Goal: Task Accomplishment & Management: Complete application form

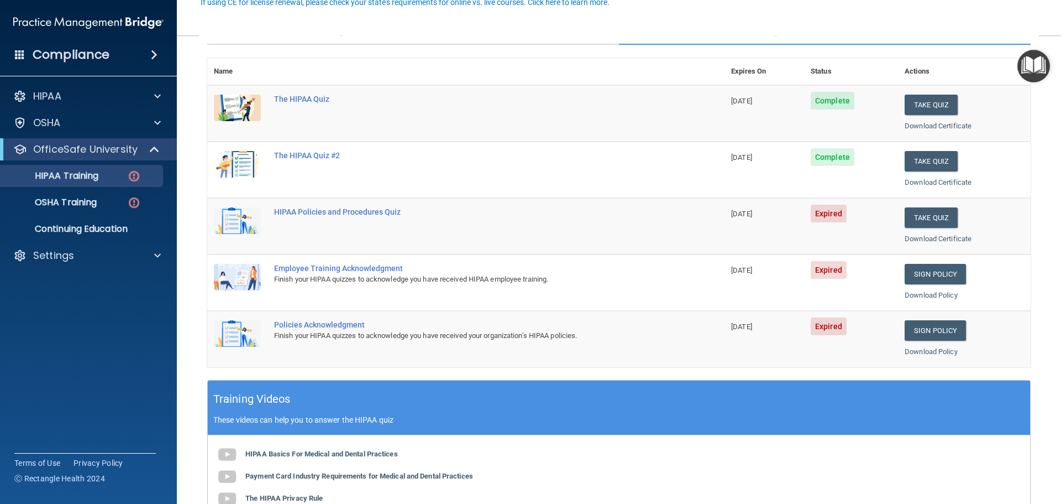
scroll to position [111, 0]
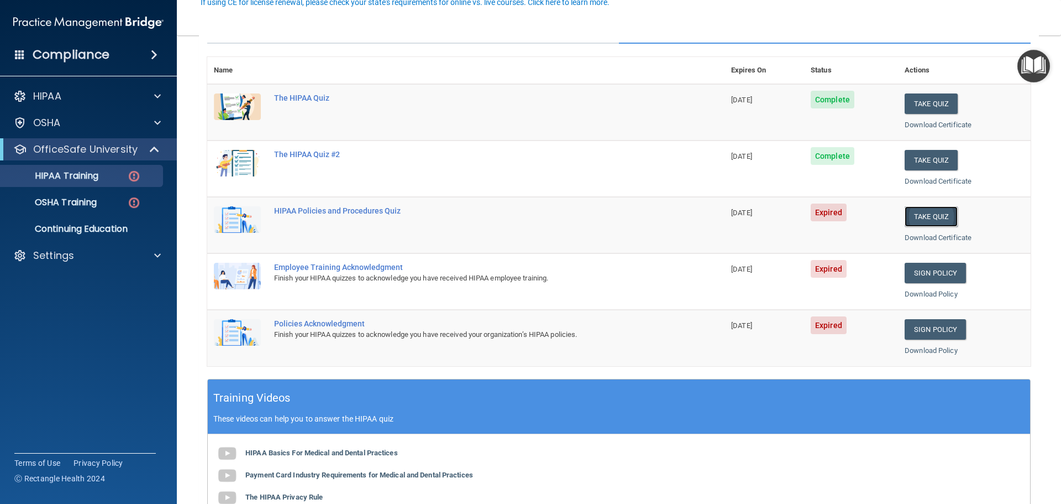
click at [921, 222] on button "Take Quiz" at bounding box center [931, 216] width 53 height 20
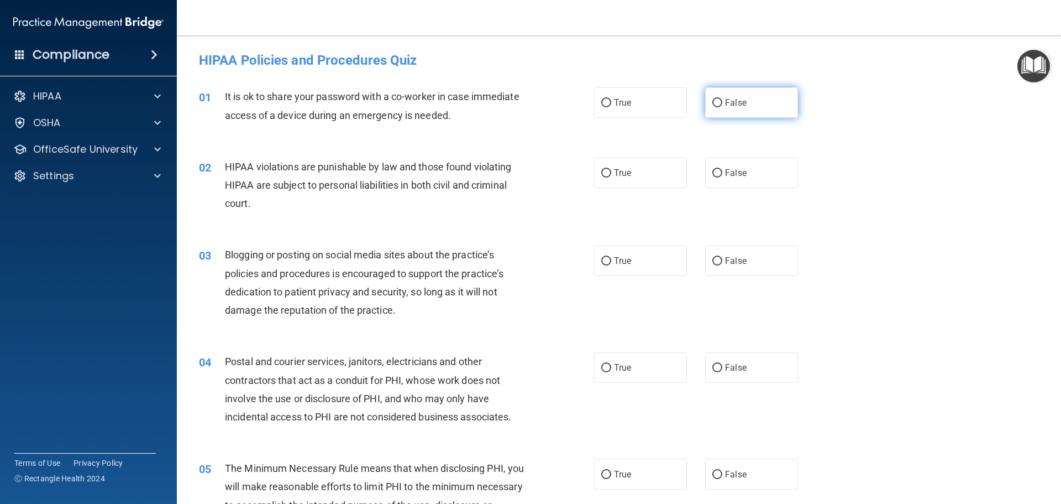
click at [725, 103] on span "False" at bounding box center [736, 102] width 22 height 11
click at [722, 103] on input "False" at bounding box center [718, 103] width 10 height 8
radio input "true"
click at [605, 177] on label "True" at bounding box center [640, 173] width 93 height 30
click at [605, 177] on input "True" at bounding box center [606, 173] width 10 height 8
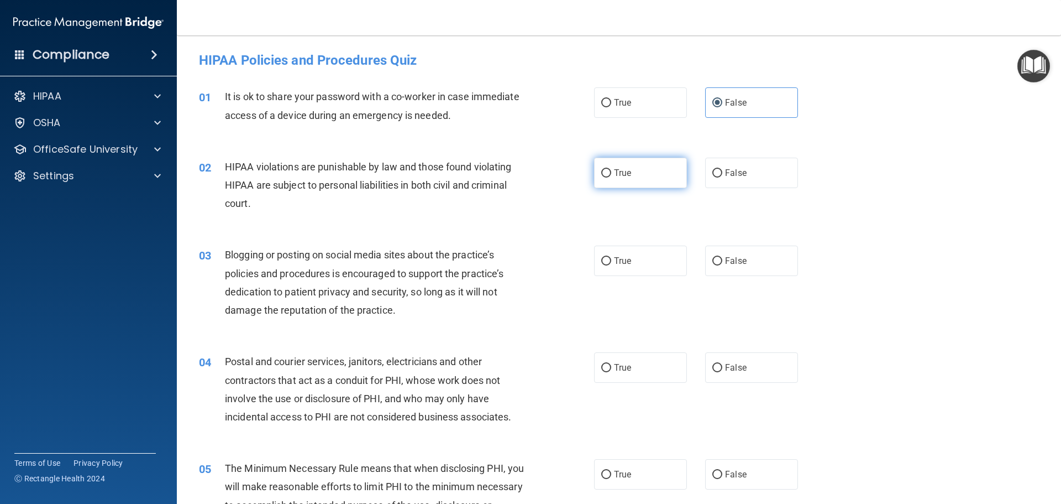
radio input "true"
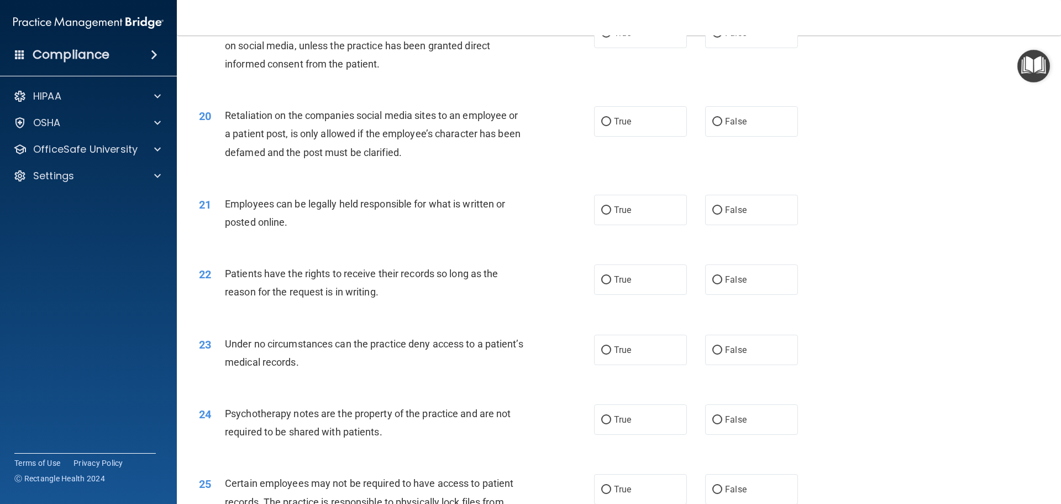
scroll to position [1769, 0]
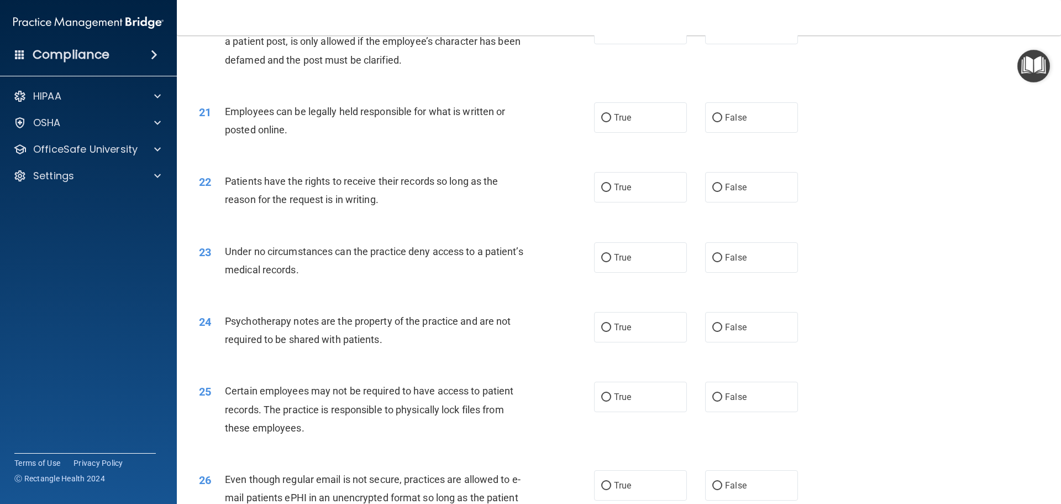
click at [125, 60] on div "Compliance" at bounding box center [88, 55] width 177 height 24
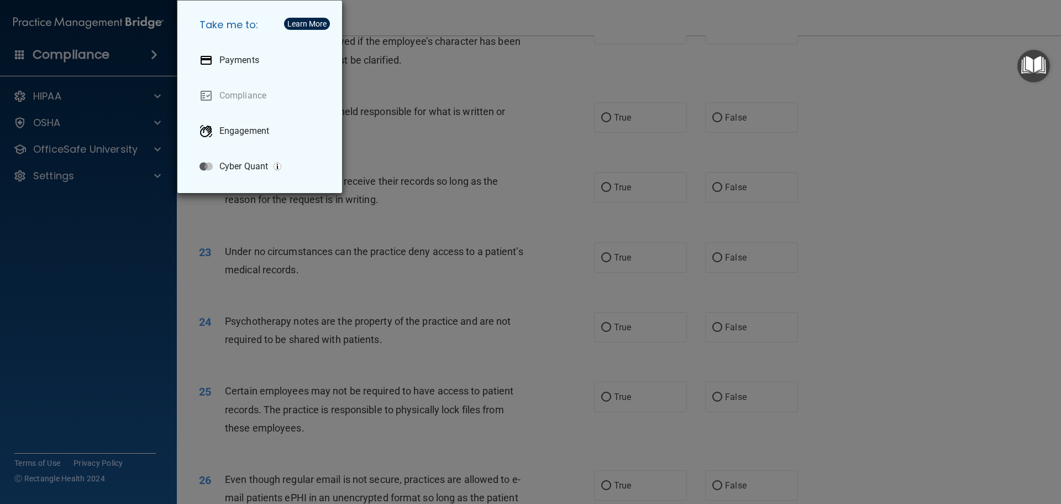
click at [74, 154] on div "Take me to: Payments Compliance Engagement Cyber Quant" at bounding box center [530, 252] width 1061 height 504
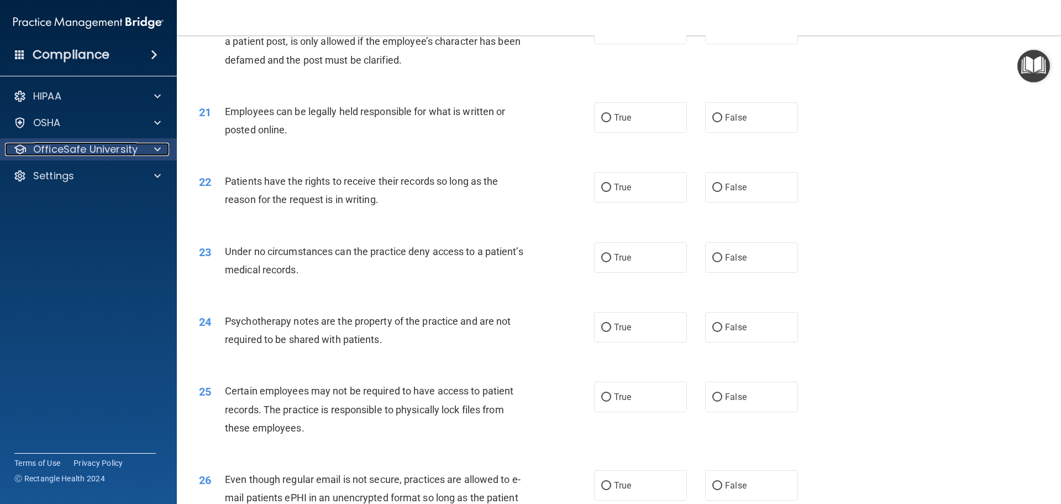
click at [122, 151] on p "OfficeSafe University" at bounding box center [85, 149] width 104 height 13
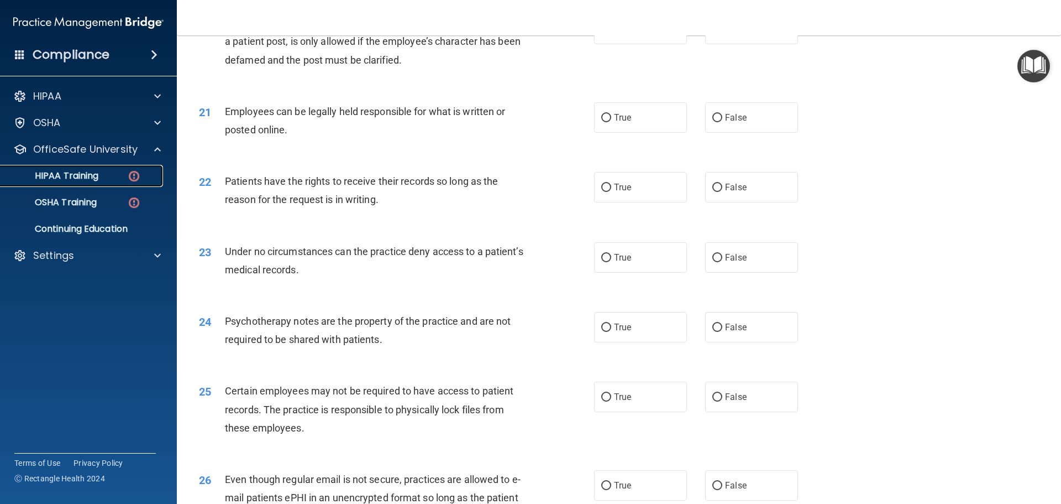
click at [96, 167] on link "HIPAA Training" at bounding box center [76, 176] width 174 height 22
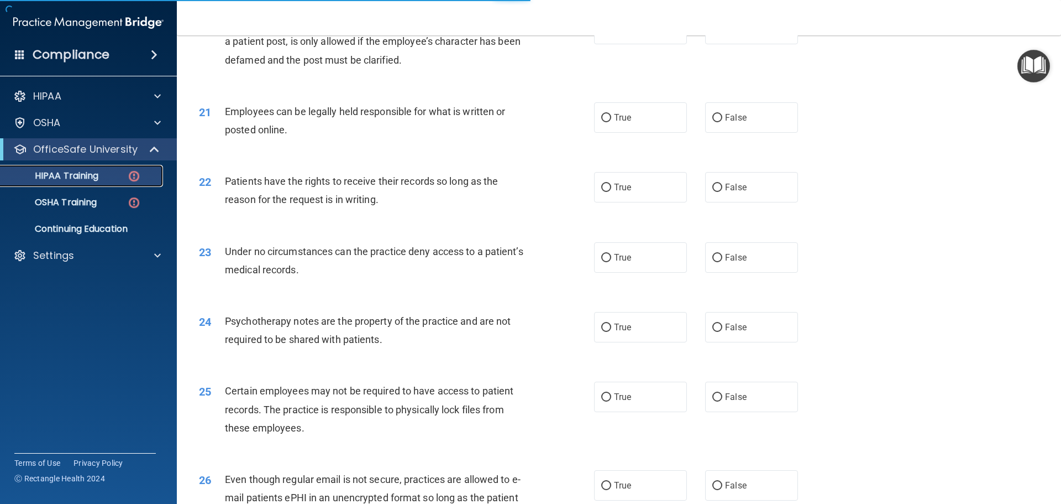
click at [81, 175] on p "HIPAA Training" at bounding box center [52, 175] width 91 height 11
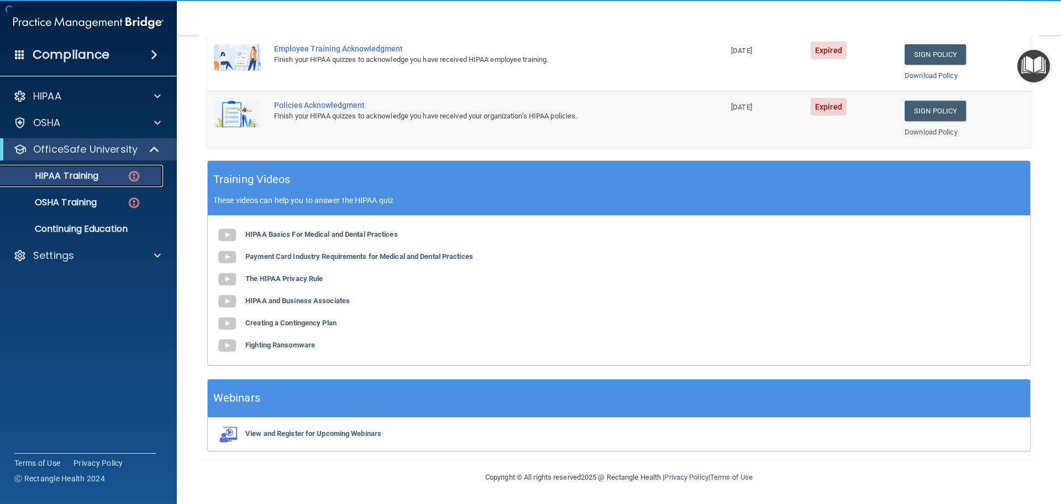
scroll to position [163, 0]
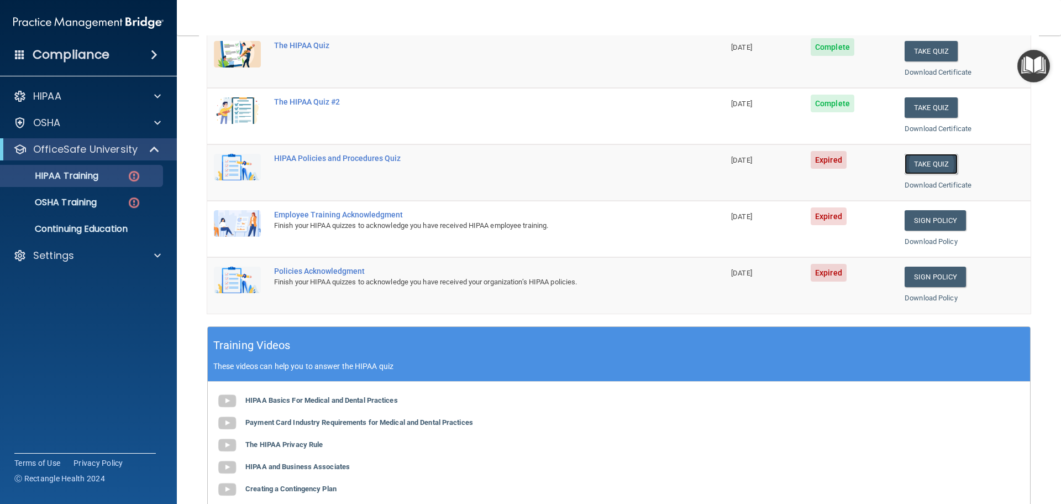
click at [918, 167] on button "Take Quiz" at bounding box center [931, 164] width 53 height 20
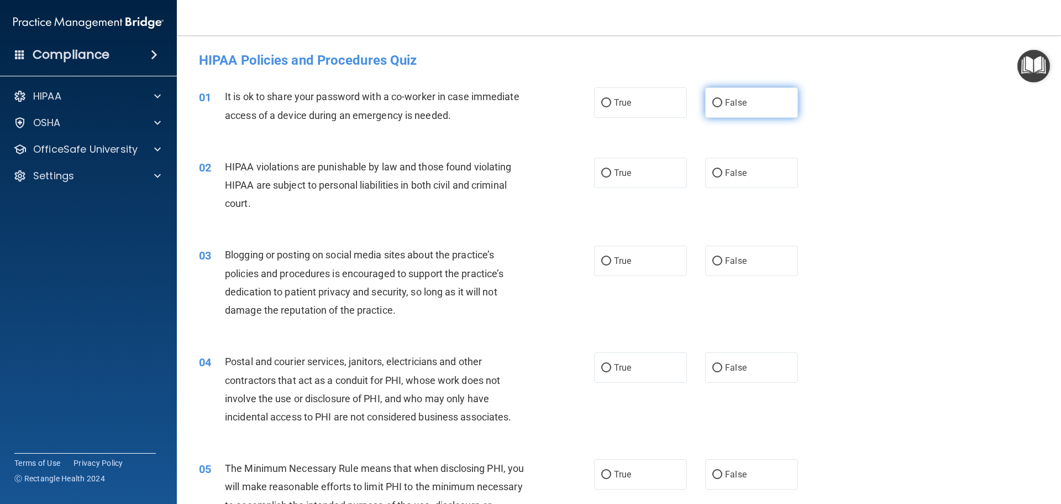
click at [722, 108] on label "False" at bounding box center [751, 102] width 93 height 30
click at [722, 107] on input "False" at bounding box center [718, 103] width 10 height 8
radio input "true"
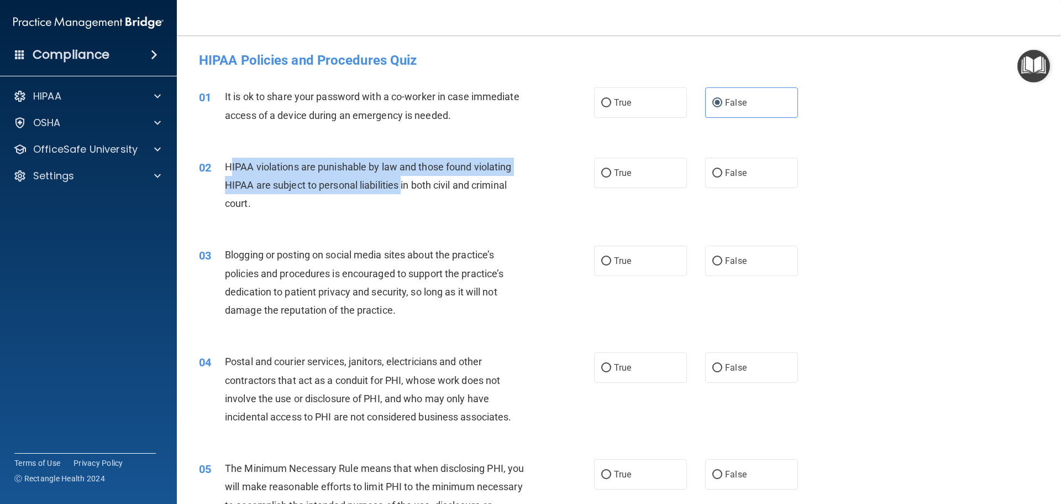
drag, startPoint x: 229, startPoint y: 166, endPoint x: 404, endPoint y: 189, distance: 176.6
click at [404, 189] on span "HIPAA violations are punishable by law and those found violating HIPAA are subj…" at bounding box center [368, 185] width 286 height 48
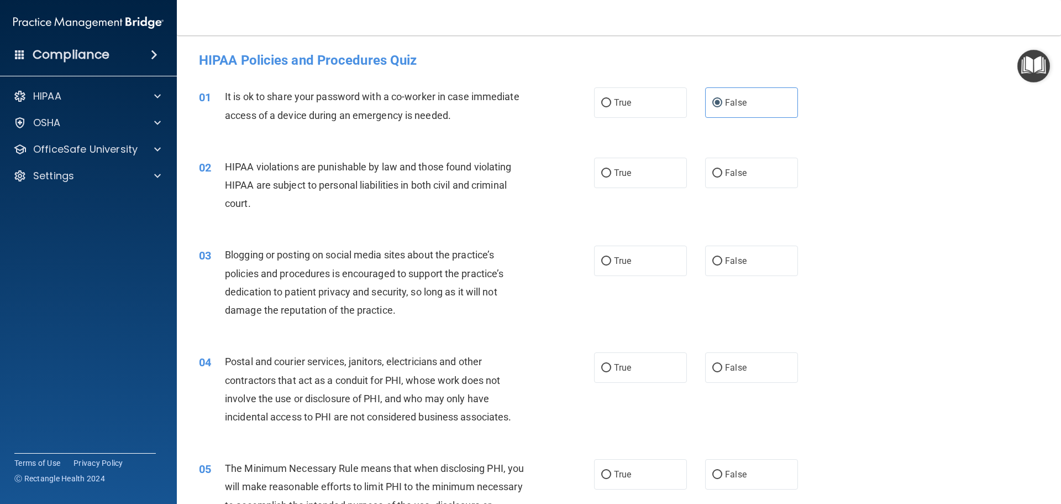
click at [409, 200] on div "HIPAA violations are punishable by law and those found violating HIPAA are subj…" at bounding box center [379, 185] width 309 height 55
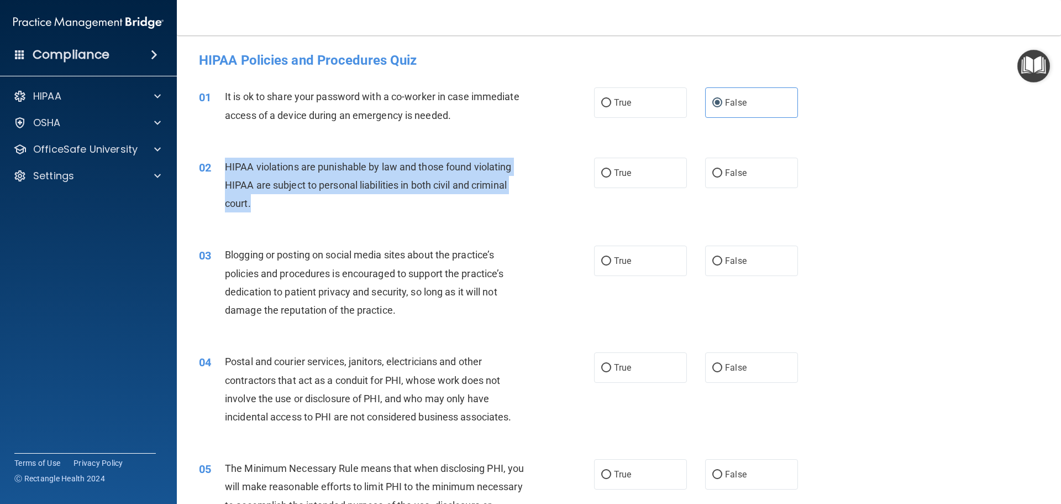
drag, startPoint x: 226, startPoint y: 165, endPoint x: 352, endPoint y: 211, distance: 134.1
click at [352, 211] on div "HIPAA violations are punishable by law and those found violating HIPAA are subj…" at bounding box center [379, 185] width 309 height 55
copy span "HIPAA violations are punishable by law and those found violating HIPAA are subj…"
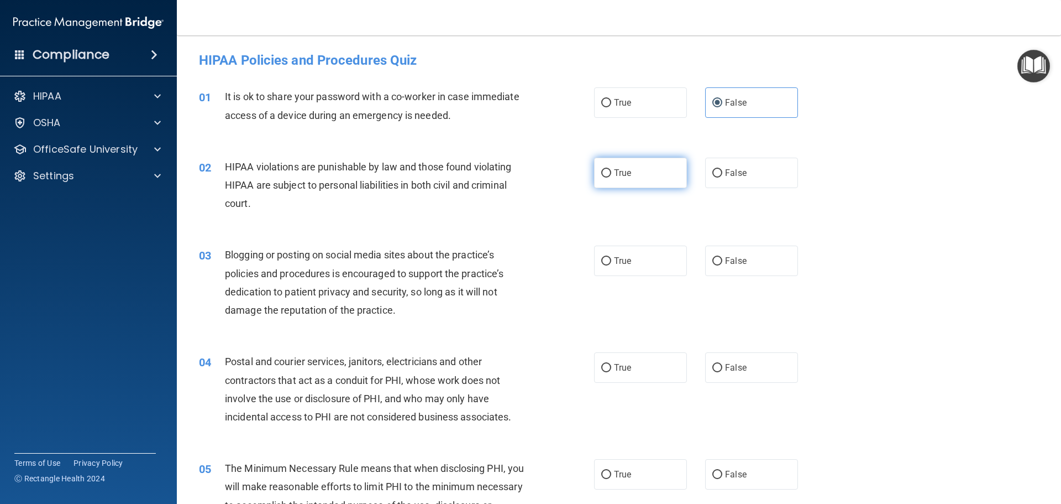
click at [616, 168] on span "True" at bounding box center [622, 173] width 17 height 11
click at [611, 169] on input "True" at bounding box center [606, 173] width 10 height 8
radio input "true"
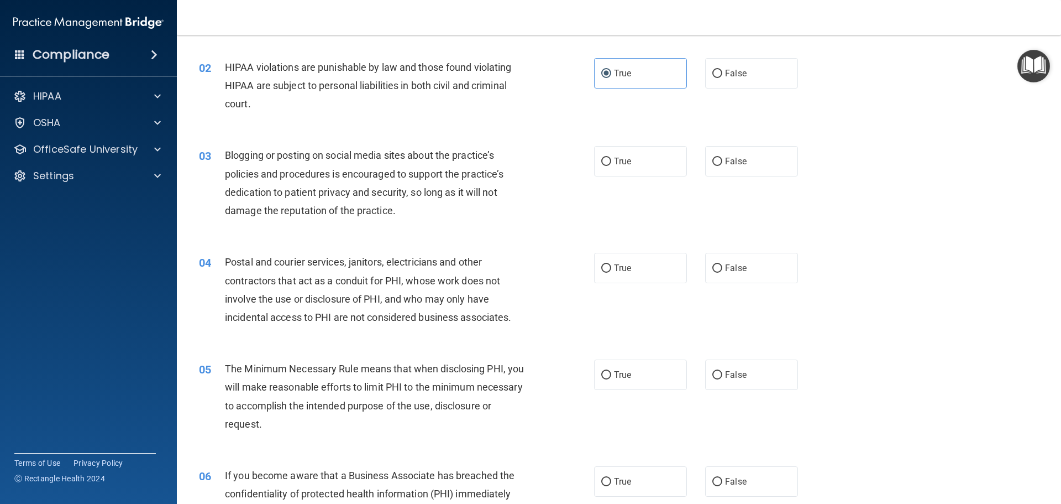
scroll to position [111, 0]
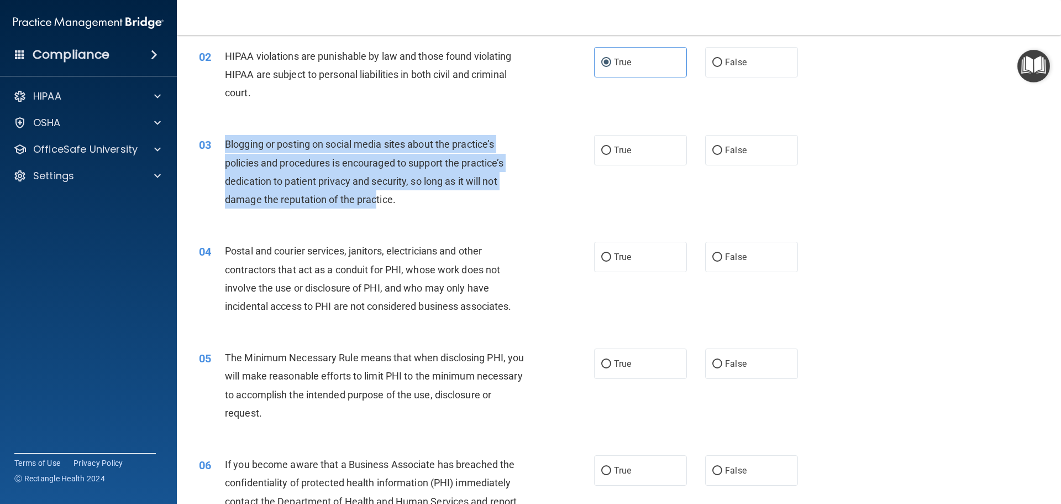
drag, startPoint x: 223, startPoint y: 146, endPoint x: 375, endPoint y: 197, distance: 160.0
click at [375, 197] on div "03 Blogging or posting on social media sites about the practice’s policies and …" at bounding box center [396, 174] width 428 height 79
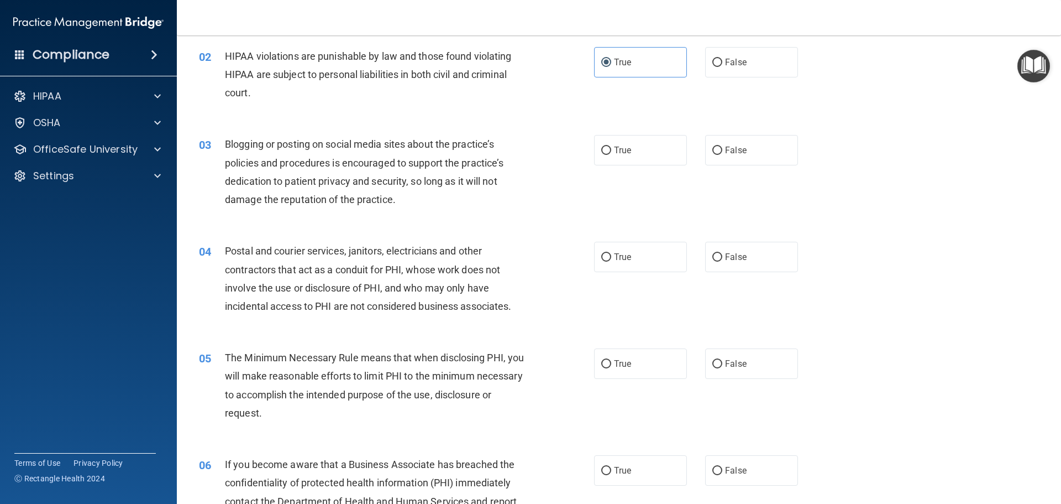
click at [399, 195] on div "Blogging or posting on social media sites about the practice’s policies and pro…" at bounding box center [379, 172] width 309 height 74
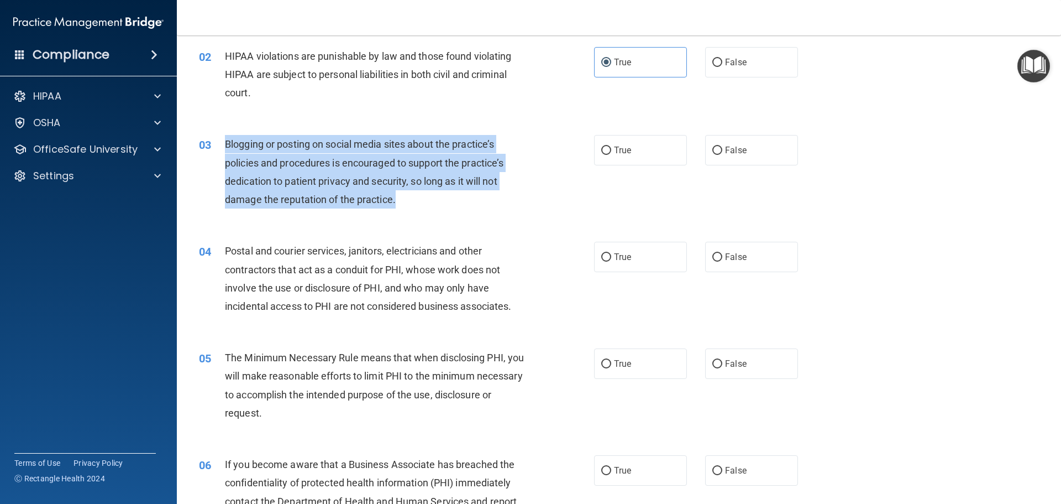
drag, startPoint x: 400, startPoint y: 200, endPoint x: 223, endPoint y: 139, distance: 187.1
click at [223, 139] on div "03 Blogging or posting on social media sites about the practice’s policies and …" at bounding box center [396, 174] width 428 height 79
copy div "Blogging or posting on social media sites about the practice’s policies and pro…"
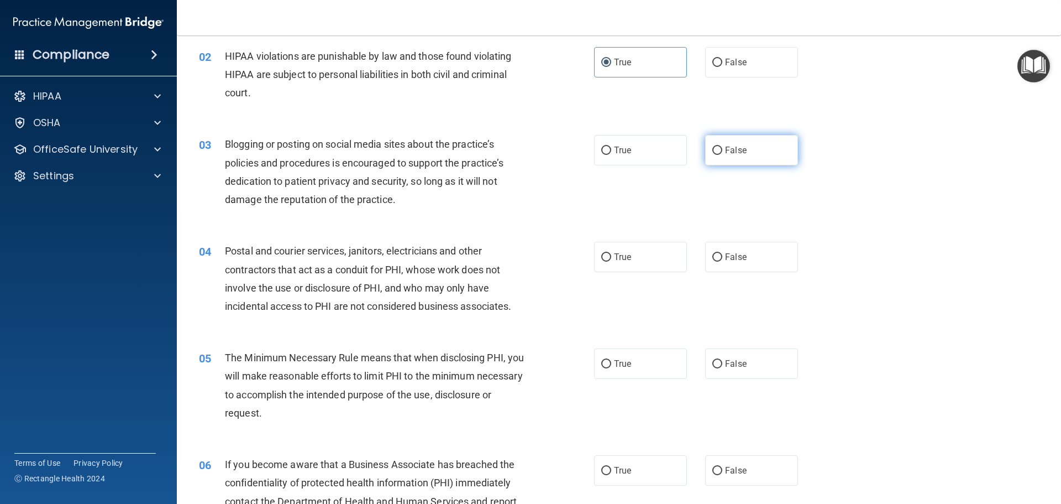
click at [735, 144] on label "False" at bounding box center [751, 150] width 93 height 30
click at [723, 147] on input "False" at bounding box center [718, 151] width 10 height 8
radio input "true"
click at [477, 203] on div "Blogging or posting on social media sites about the practice’s policies and pro…" at bounding box center [379, 172] width 309 height 74
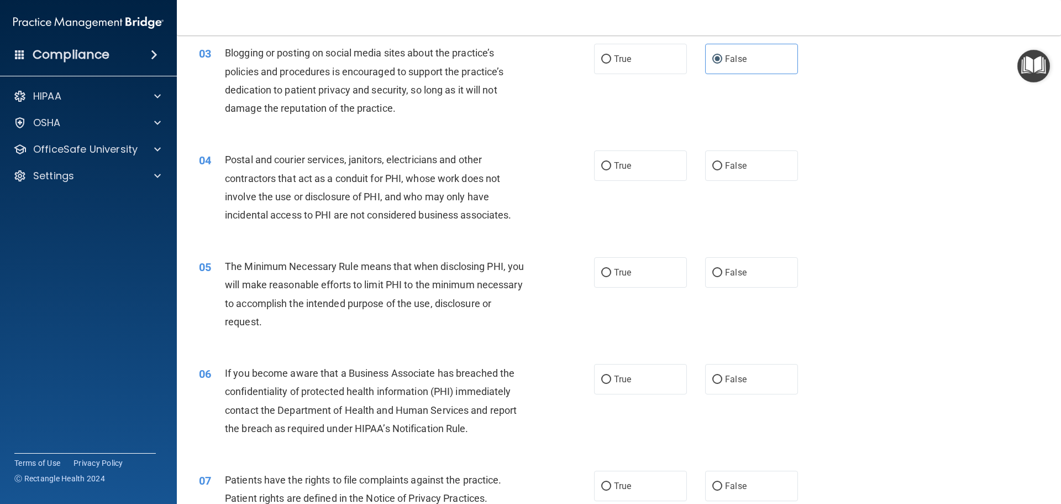
scroll to position [221, 0]
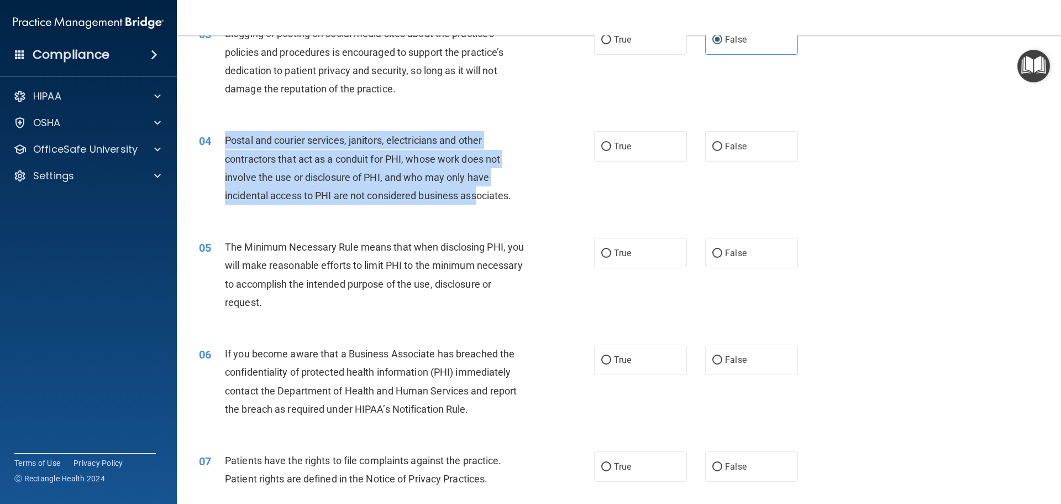
drag, startPoint x: 224, startPoint y: 138, endPoint x: 480, endPoint y: 197, distance: 262.3
click at [480, 197] on span "Postal and courier services, janitors, electricians and other contractors that …" at bounding box center [368, 167] width 286 height 67
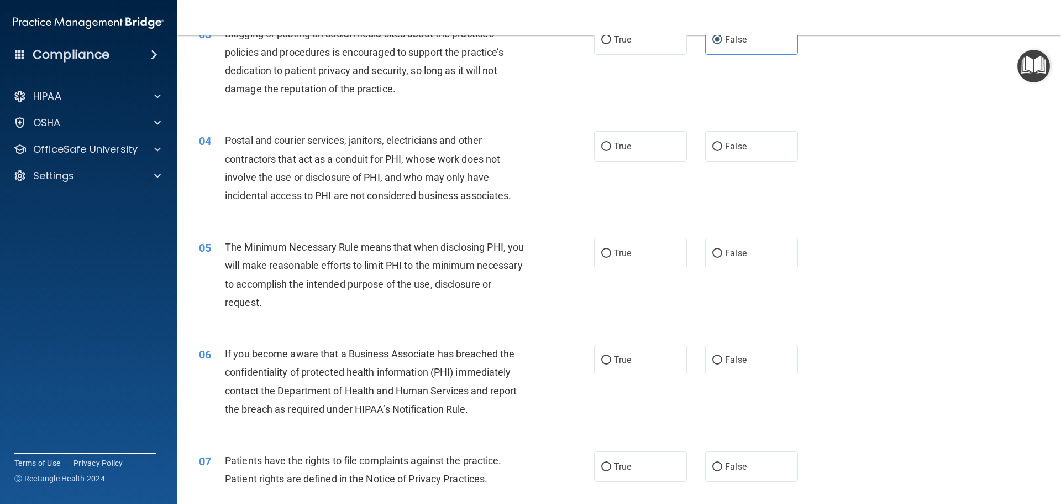
click at [497, 201] on span "Postal and courier services, janitors, electricians and other contractors that …" at bounding box center [368, 167] width 286 height 67
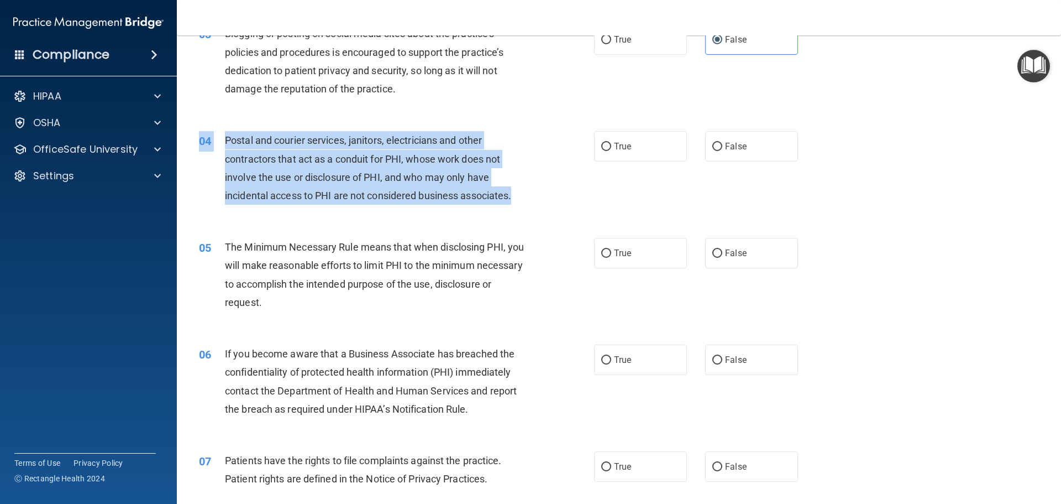
drag, startPoint x: 524, startPoint y: 197, endPoint x: 237, endPoint y: 125, distance: 296.3
click at [237, 125] on div "04 Postal and courier services, janitors, electricians and other contractors th…" at bounding box center [619, 170] width 857 height 107
drag, startPoint x: 287, startPoint y: 168, endPoint x: 246, endPoint y: 160, distance: 41.5
click at [246, 160] on span "Postal and courier services, janitors, electricians and other contractors that …" at bounding box center [368, 167] width 286 height 67
drag, startPoint x: 225, startPoint y: 138, endPoint x: 534, endPoint y: 197, distance: 314.8
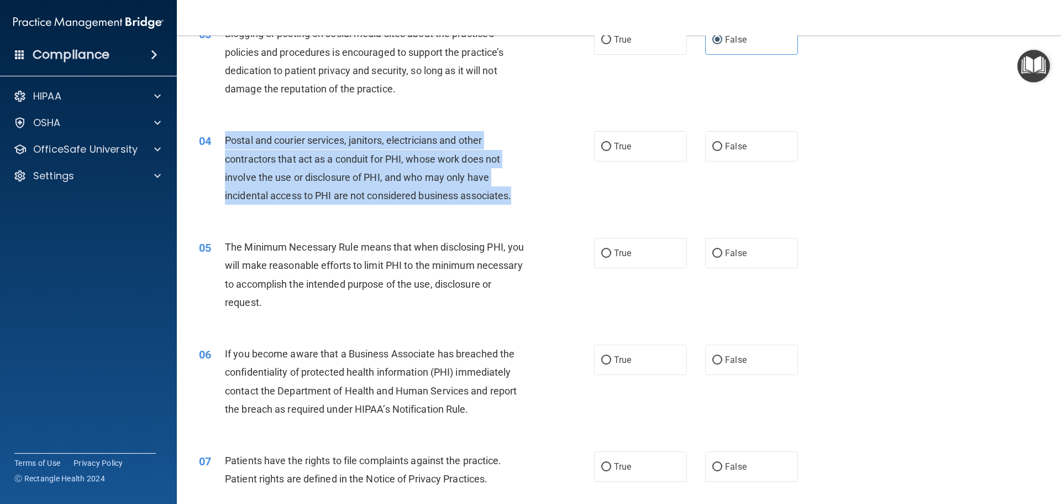
click at [534, 197] on div "04 Postal and courier services, janitors, electricians and other contractors th…" at bounding box center [396, 170] width 428 height 79
copy span "Postal and courier services, janitors, electricians and other contractors that …"
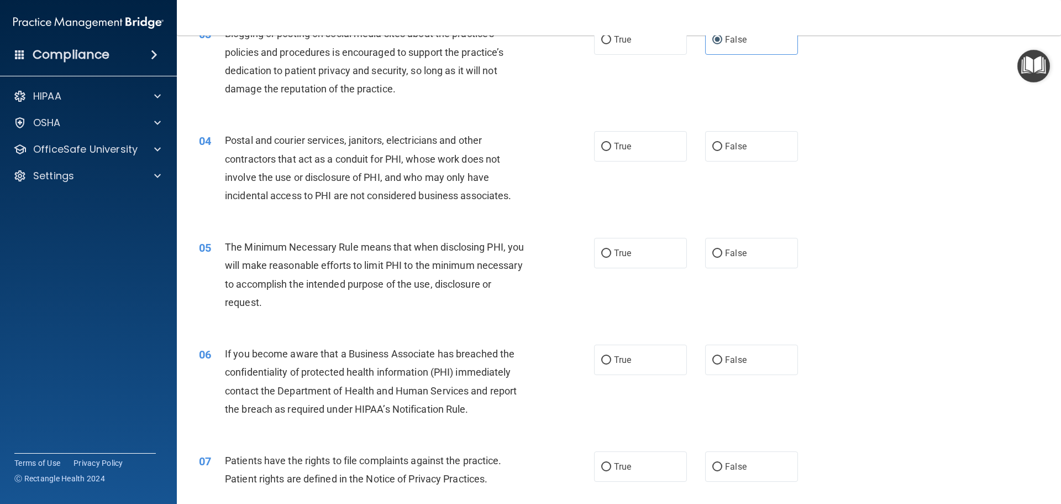
click at [515, 224] on div "05 The Minimum Necessary Rule means that when disclosing PHI, you will make rea…" at bounding box center [619, 277] width 857 height 107
click at [597, 148] on label "True" at bounding box center [640, 146] width 93 height 30
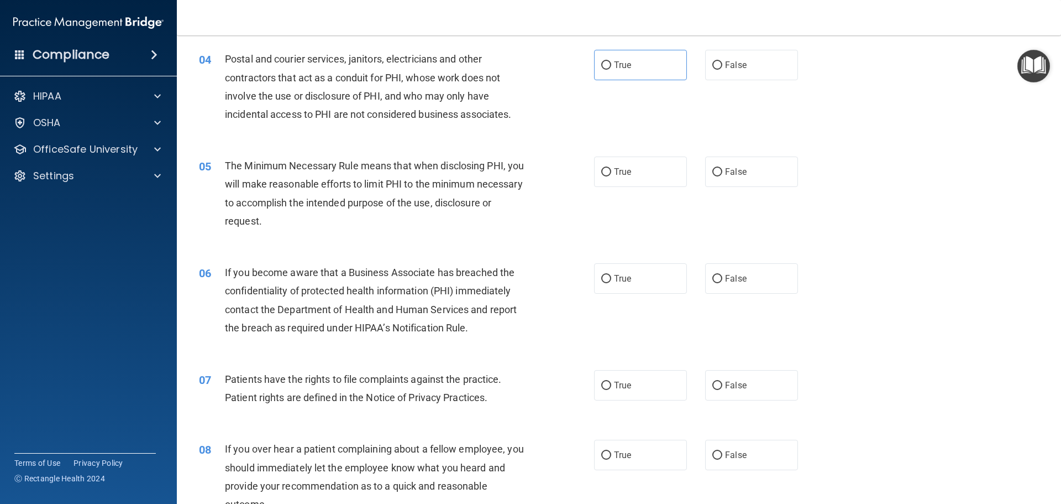
scroll to position [276, 0]
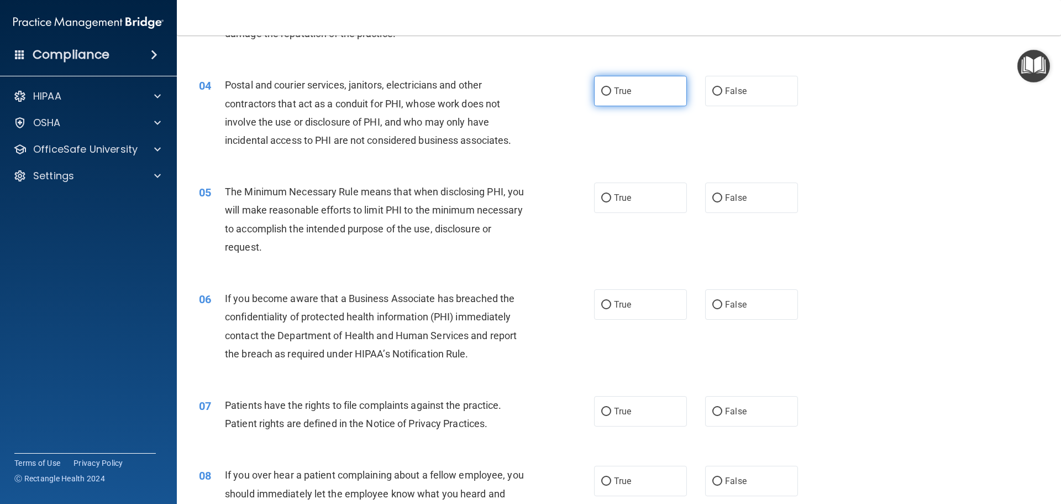
click at [602, 93] on input "True" at bounding box center [606, 91] width 10 height 8
radio input "true"
click at [234, 192] on span "The Minimum Necessary Rule means that when disclosing PHI, you will make reason…" at bounding box center [374, 219] width 299 height 67
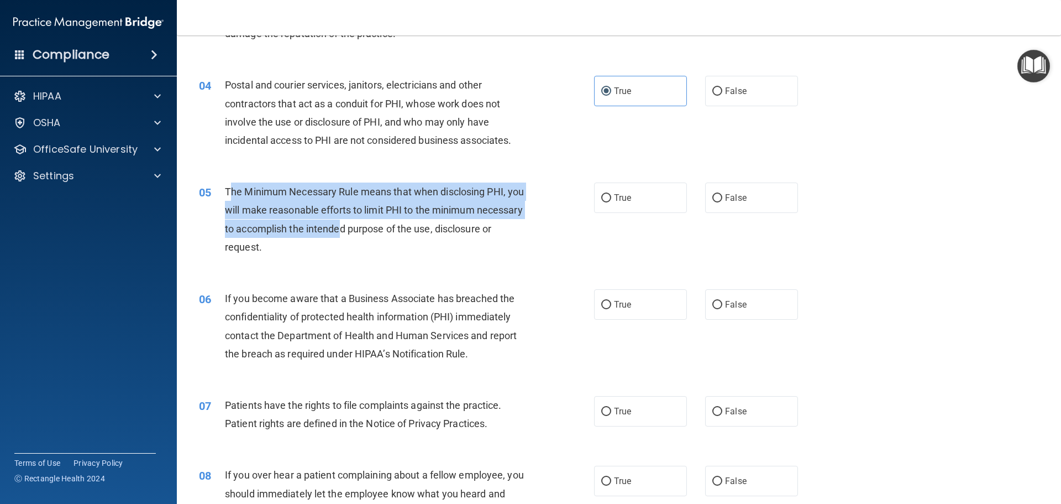
drag, startPoint x: 228, startPoint y: 192, endPoint x: 387, endPoint y: 224, distance: 162.0
click at [387, 224] on span "The Minimum Necessary Rule means that when disclosing PHI, you will make reason…" at bounding box center [374, 219] width 299 height 67
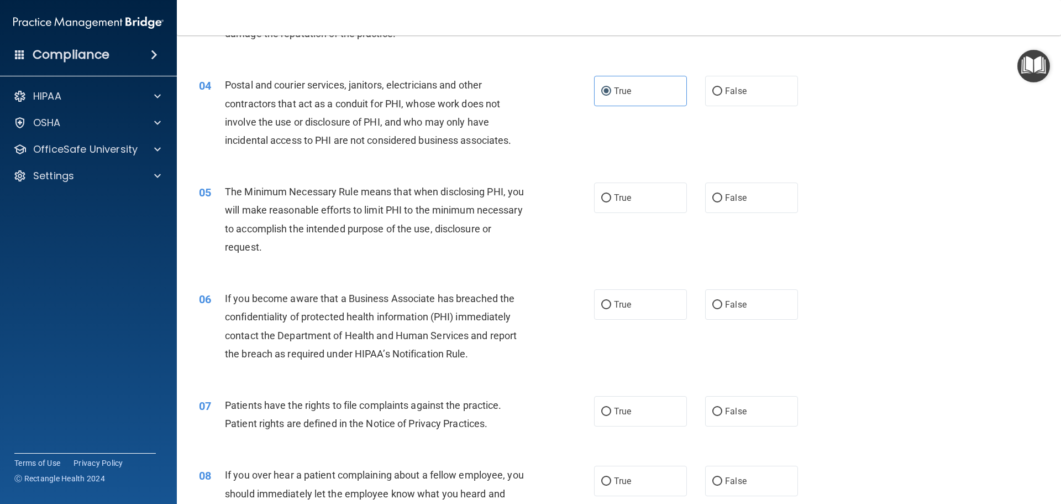
click at [388, 247] on div "The Minimum Necessary Rule means that when disclosing PHI, you will make reason…" at bounding box center [379, 219] width 309 height 74
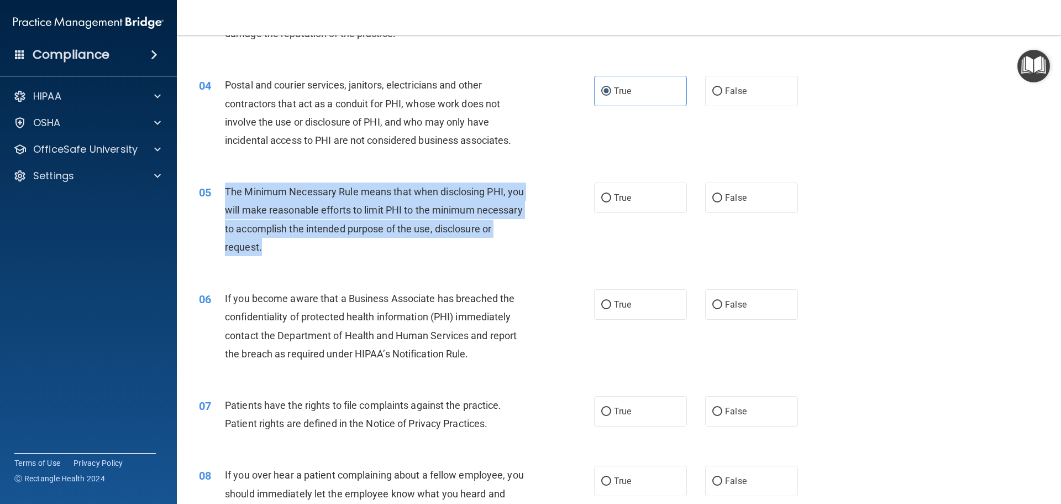
drag, startPoint x: 225, startPoint y: 192, endPoint x: 391, endPoint y: 257, distance: 178.3
click at [391, 257] on div "05 The Minimum Necessary Rule means that when disclosing PHI, you will make rea…" at bounding box center [396, 221] width 428 height 79
copy span "The Minimum Necessary Rule means that when disclosing PHI, you will make reason…"
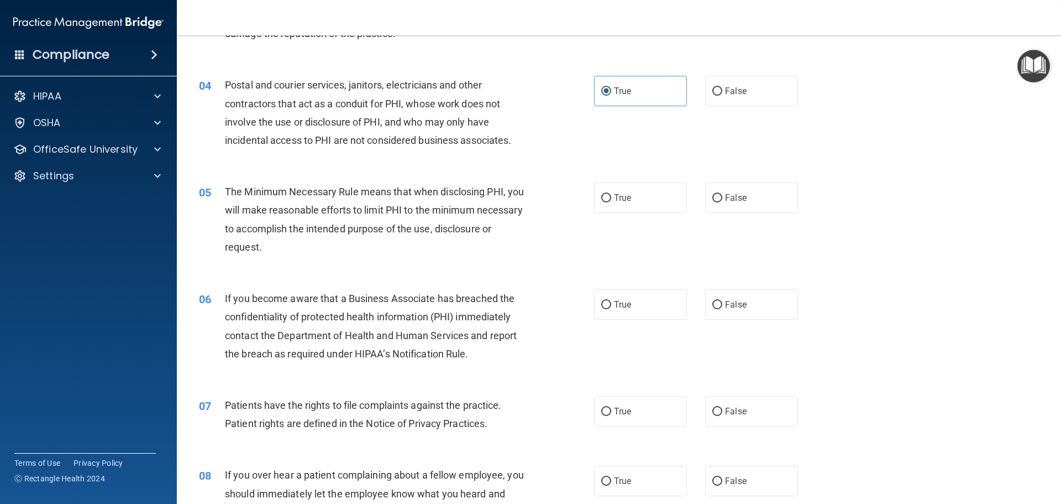
drag, startPoint x: 613, startPoint y: 196, endPoint x: 578, endPoint y: 205, distance: 35.8
click at [614, 197] on span "True" at bounding box center [622, 197] width 17 height 11
click at [611, 197] on input "True" at bounding box center [606, 198] width 10 height 8
radio input "true"
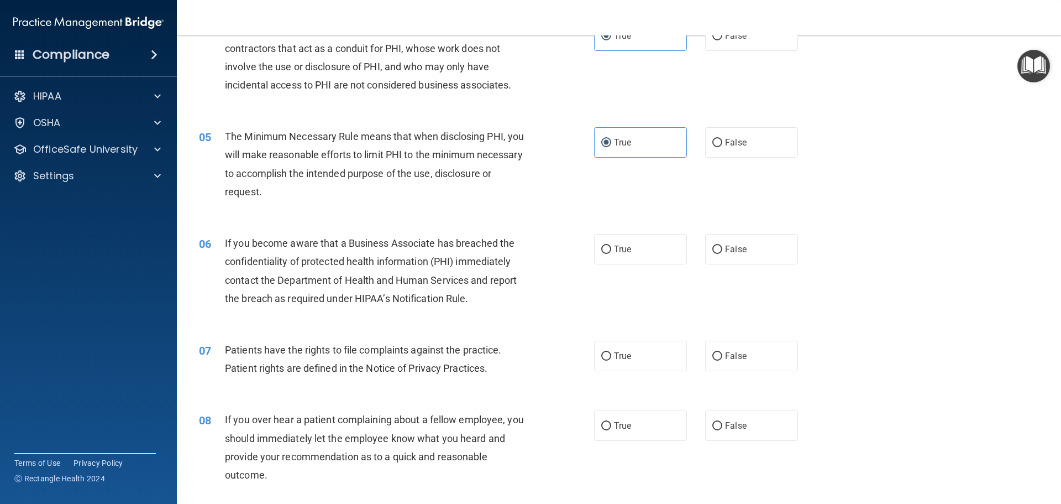
scroll to position [387, 0]
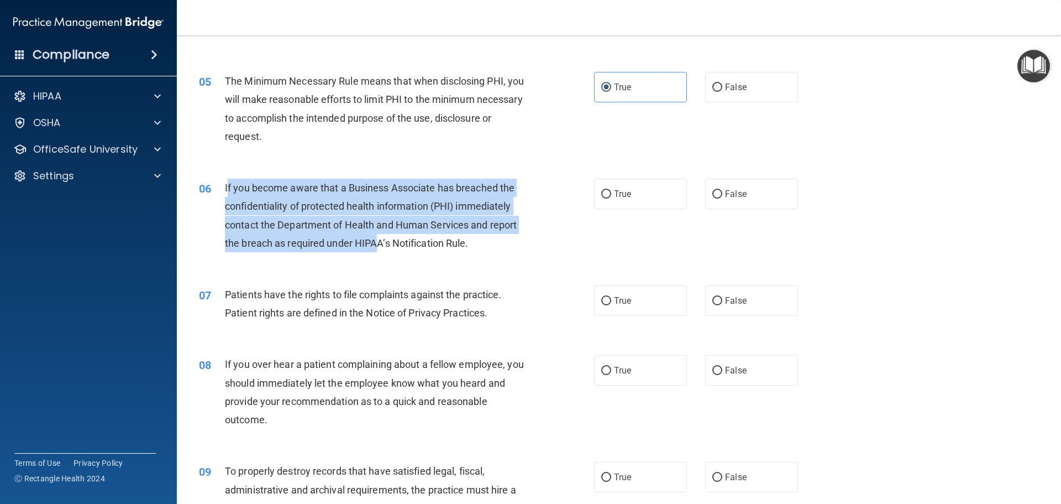
drag, startPoint x: 228, startPoint y: 187, endPoint x: 376, endPoint y: 247, distance: 159.9
click at [376, 247] on span "If you become aware that a Business Associate has breached the confidentiality …" at bounding box center [371, 215] width 292 height 67
click at [228, 192] on span "If you become aware that a Business Associate has breached the confidentiality …" at bounding box center [371, 215] width 292 height 67
drag, startPoint x: 221, startPoint y: 186, endPoint x: 485, endPoint y: 240, distance: 270.3
click at [485, 240] on div "06 If you become aware that a Business Associate has breached the confidentiali…" at bounding box center [396, 218] width 428 height 79
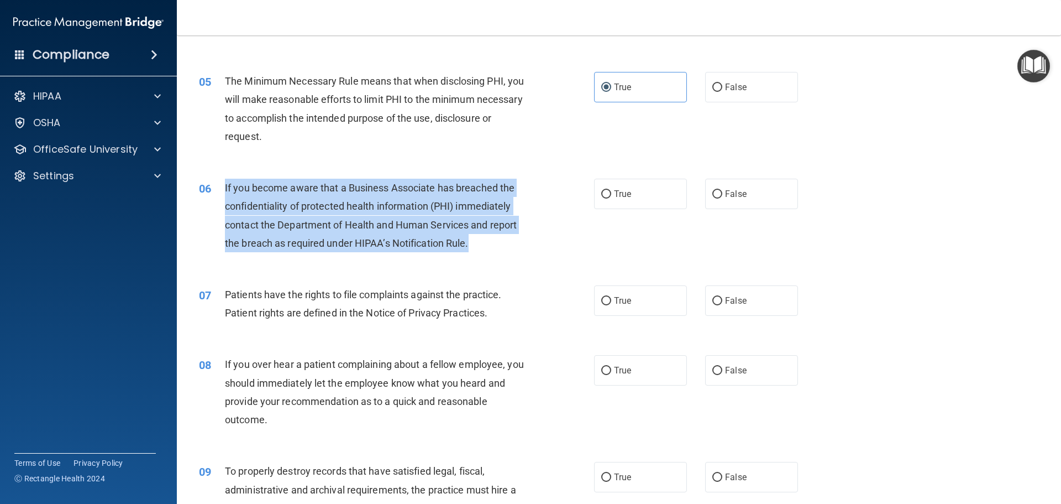
copy div "If you become aware that a Business Associate has breached the confidentiality …"
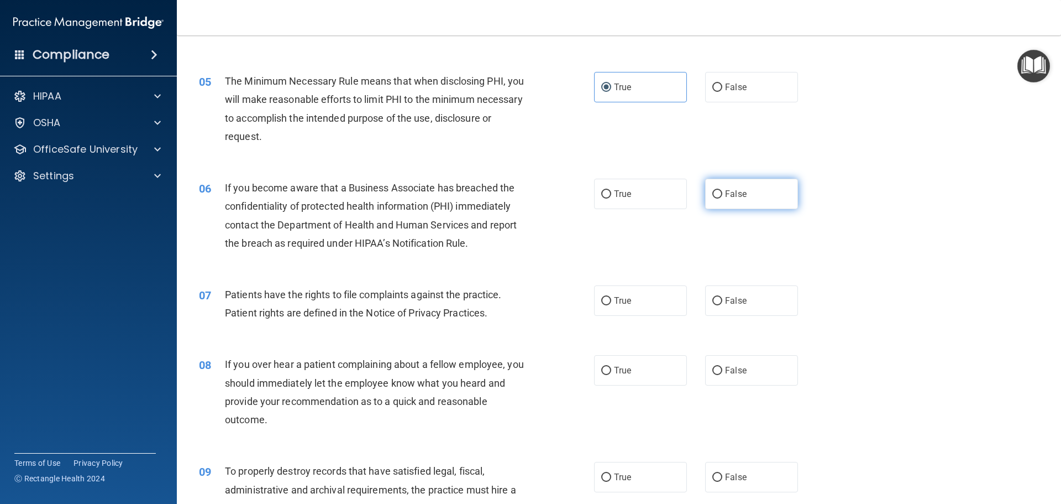
click at [718, 201] on label "False" at bounding box center [751, 194] width 93 height 30
click at [718, 198] on input "False" at bounding box center [718, 194] width 10 height 8
radio input "true"
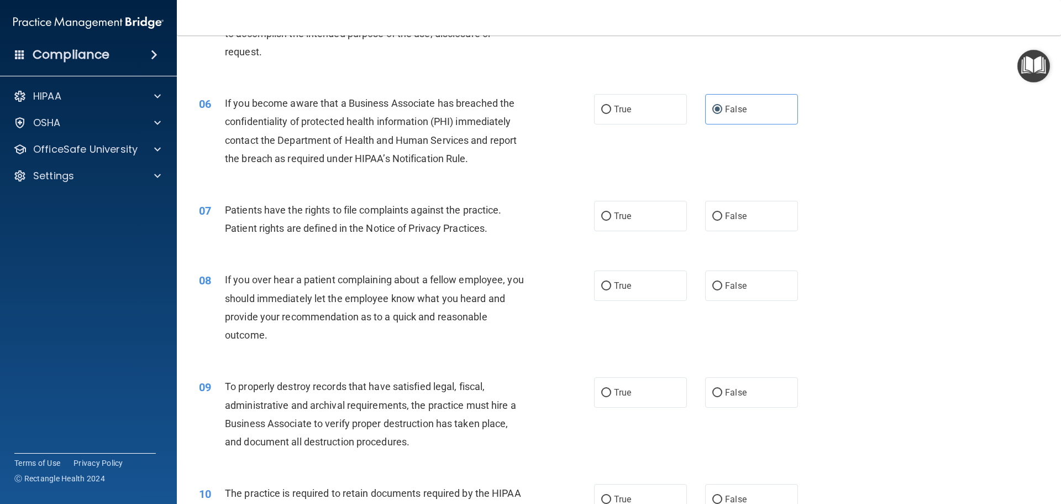
scroll to position [498, 0]
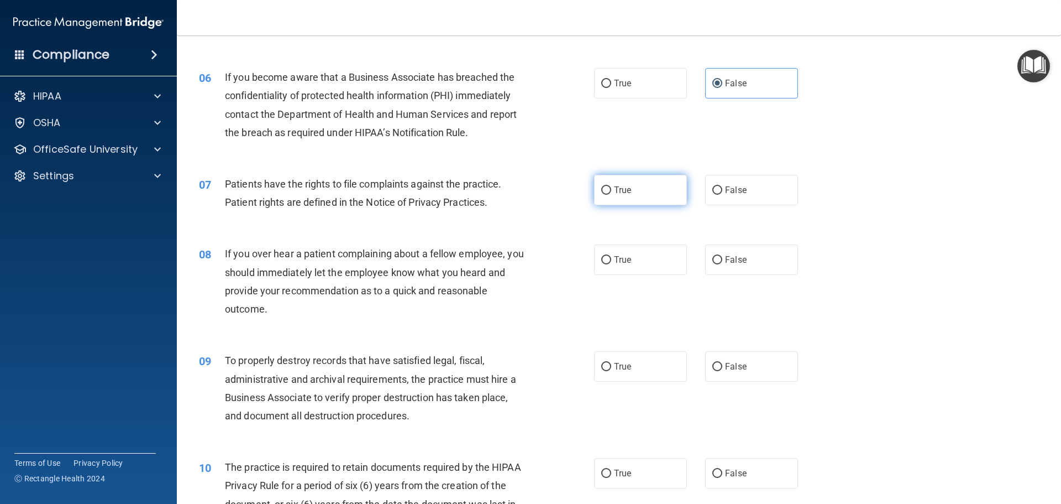
click at [596, 195] on label "True" at bounding box center [640, 190] width 93 height 30
click at [601, 195] on input "True" at bounding box center [606, 190] width 10 height 8
radio input "true"
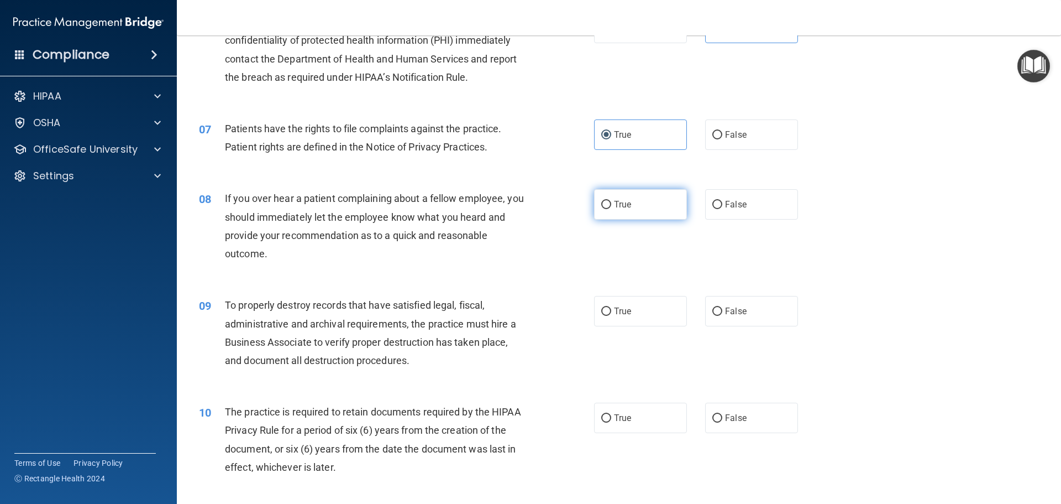
click at [614, 210] on label "True" at bounding box center [640, 204] width 93 height 30
click at [611, 209] on input "True" at bounding box center [606, 205] width 10 height 8
radio input "true"
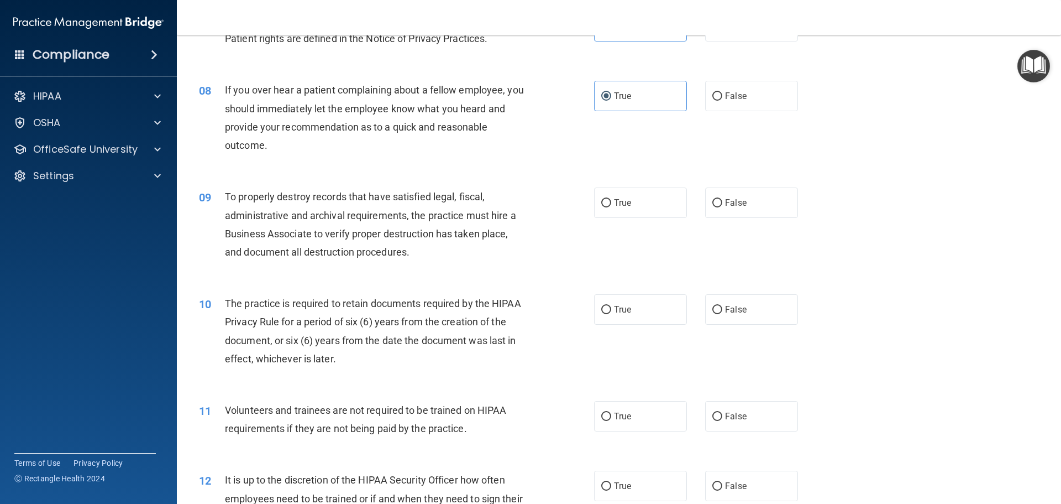
scroll to position [663, 0]
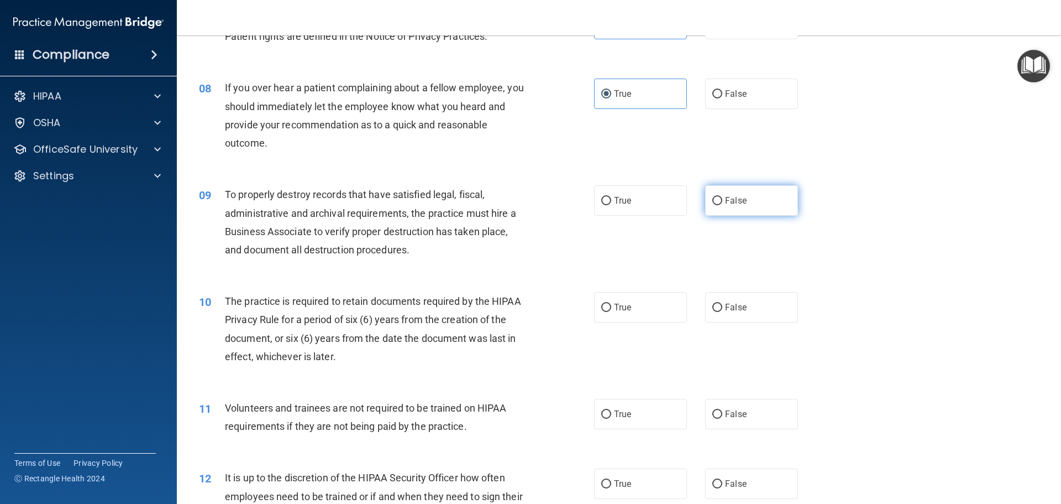
click at [715, 193] on label "False" at bounding box center [751, 200] width 93 height 30
click at [715, 197] on input "False" at bounding box center [718, 201] width 10 height 8
radio input "true"
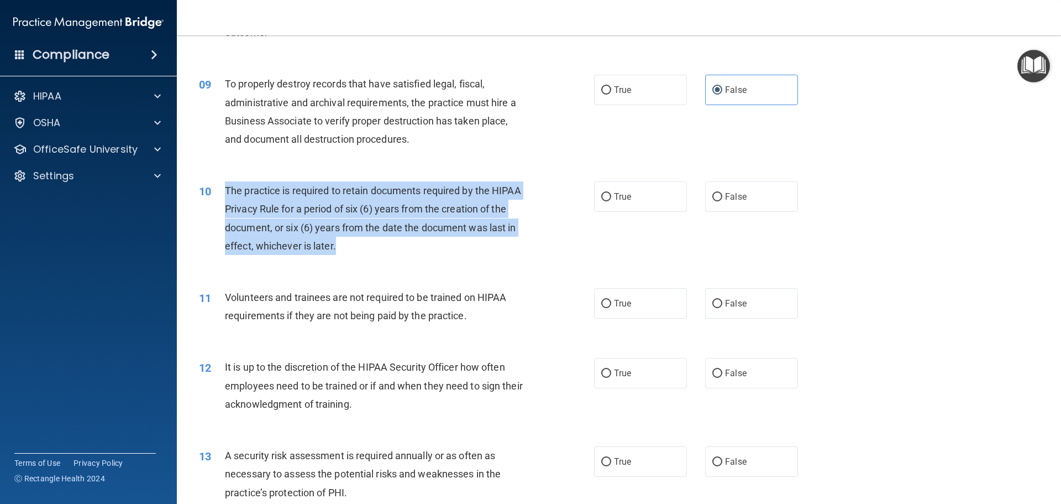
drag, startPoint x: 223, startPoint y: 189, endPoint x: 487, endPoint y: 253, distance: 271.3
click at [487, 253] on div "10 The practice is required to retain documents required by the HIPAA Privacy R…" at bounding box center [396, 220] width 428 height 79
copy div "The practice is required to retain documents required by the HIPAA Privacy Rule…"
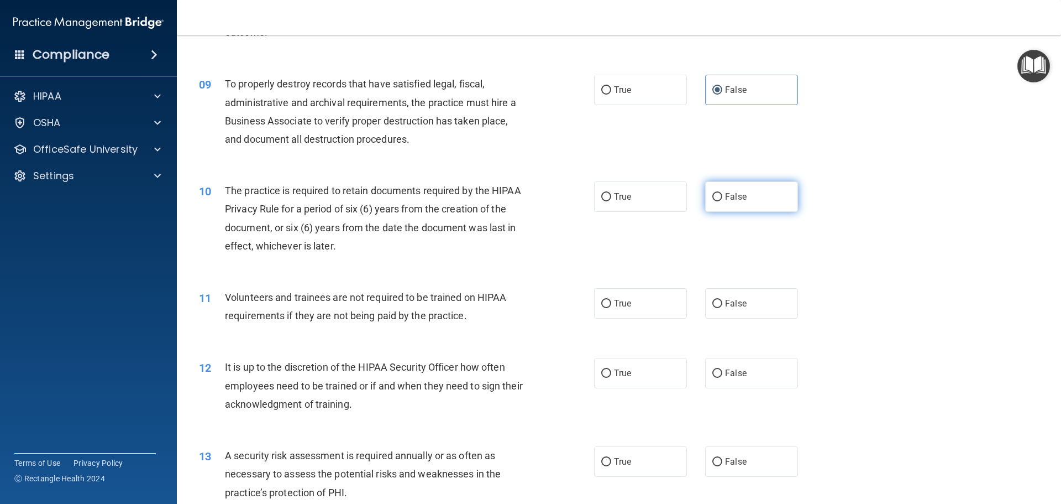
click at [737, 198] on span "False" at bounding box center [736, 196] width 22 height 11
click at [723, 198] on input "False" at bounding box center [718, 197] width 10 height 8
radio input "true"
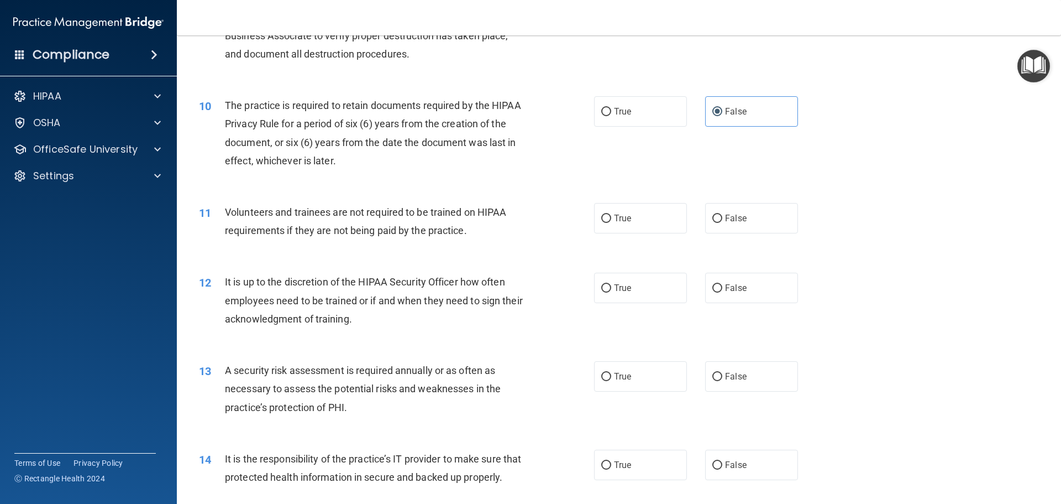
scroll to position [885, 0]
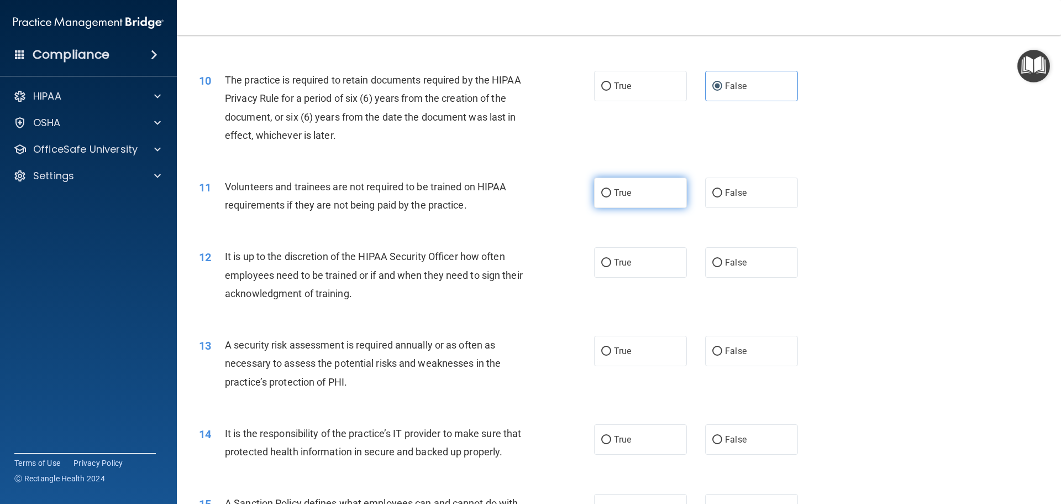
click at [643, 191] on label "True" at bounding box center [640, 192] width 93 height 30
click at [611, 191] on input "True" at bounding box center [606, 193] width 10 height 8
radio input "true"
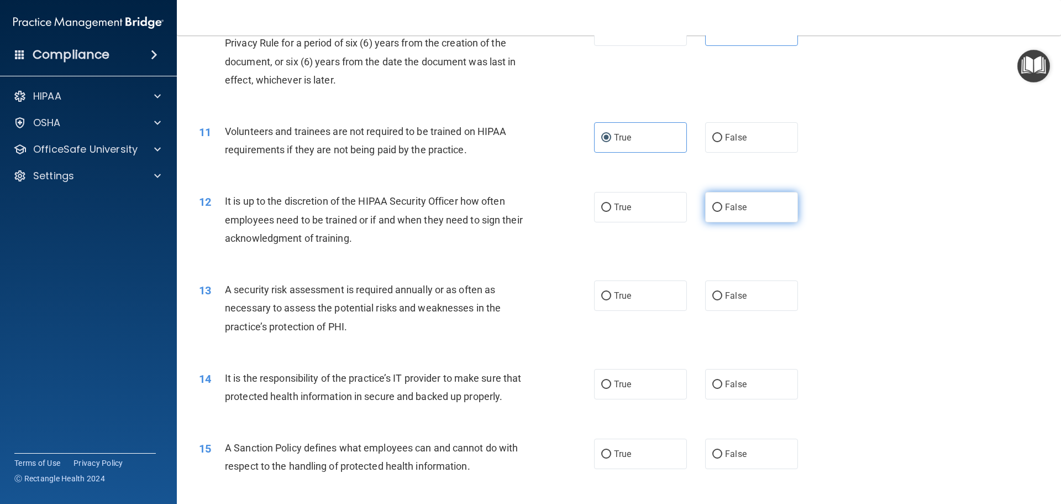
click at [715, 201] on label "False" at bounding box center [751, 207] width 93 height 30
click at [715, 203] on input "False" at bounding box center [718, 207] width 10 height 8
radio input "true"
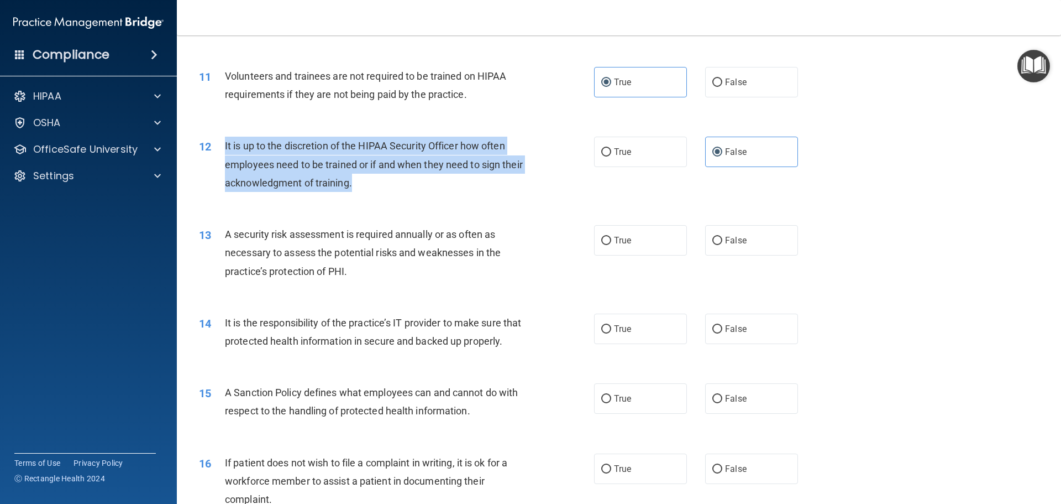
drag, startPoint x: 223, startPoint y: 147, endPoint x: 381, endPoint y: 196, distance: 166.0
click at [381, 196] on div "12 It is up to the discretion of the HIPAA Security Officer how often employees…" at bounding box center [396, 167] width 428 height 61
copy div "It is up to the discretion of the HIPAA Security Officer how often employees ne…"
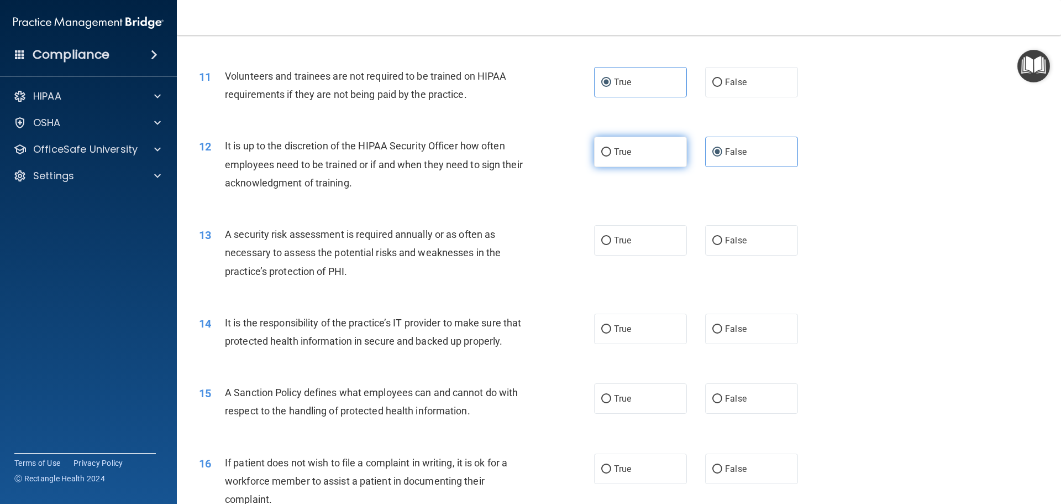
click at [609, 150] on label "True" at bounding box center [640, 152] width 93 height 30
click at [609, 150] on input "True" at bounding box center [606, 152] width 10 height 8
radio input "true"
radio input "false"
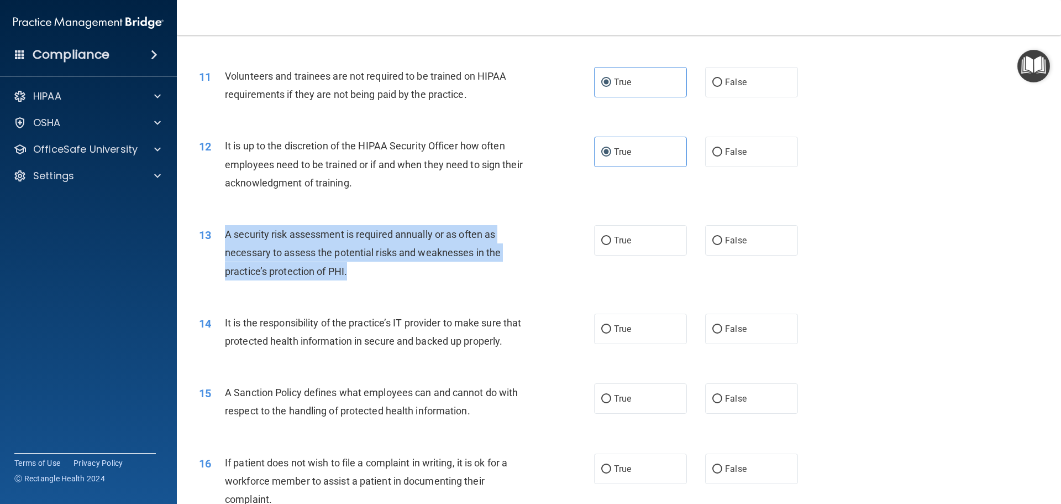
drag, startPoint x: 214, startPoint y: 228, endPoint x: 415, endPoint y: 253, distance: 202.2
click at [423, 274] on div "13 A security risk assessment is required annually or as often as necessary to …" at bounding box center [396, 255] width 428 height 61
copy div "A security risk assessment is required annually or as often as necessary to ass…"
click at [603, 240] on input "True" at bounding box center [606, 241] width 10 height 8
radio input "true"
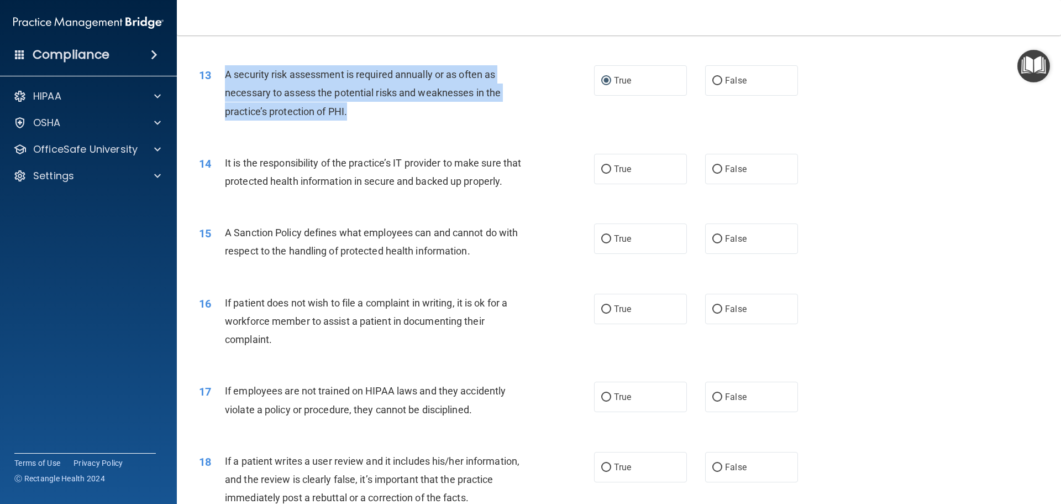
scroll to position [1161, 0]
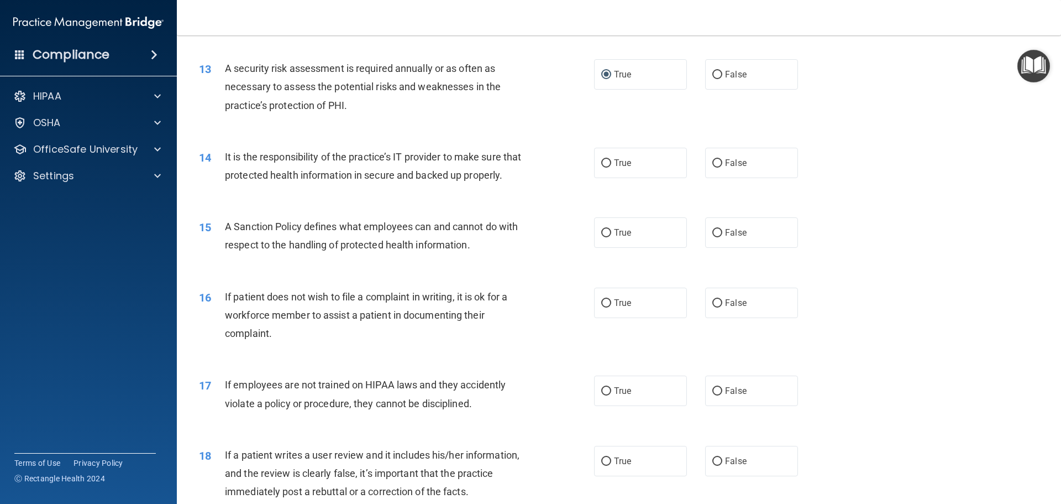
click at [315, 184] on div "It is the responsibility of the practice’s IT provider to make sure that protec…" at bounding box center [379, 166] width 309 height 36
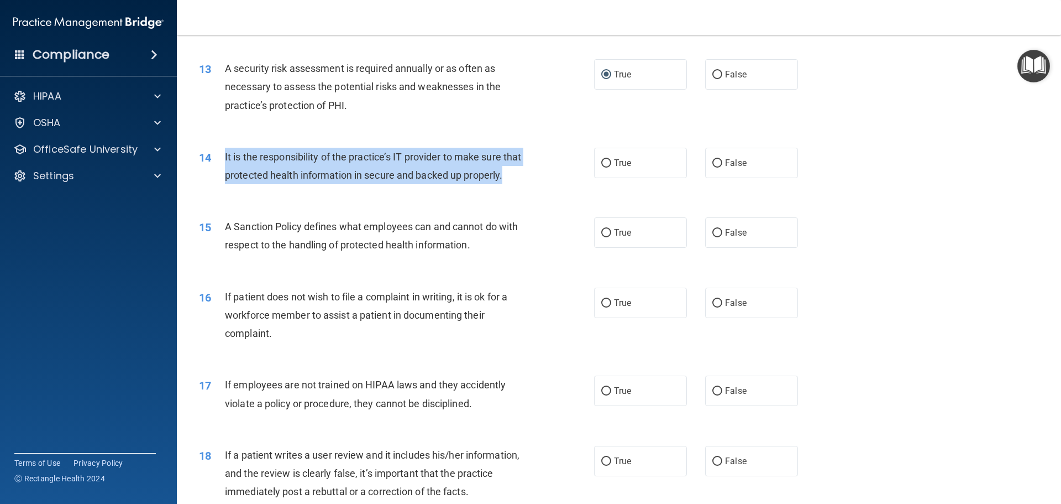
drag, startPoint x: 223, startPoint y: 157, endPoint x: 409, endPoint y: 188, distance: 188.3
click at [410, 190] on div "14 It is the responsibility of the practice’s IT provider to make sure that pro…" at bounding box center [396, 169] width 428 height 42
copy div "It is the responsibility of the practice’s IT provider to make sure that protec…"
click at [602, 160] on input "True" at bounding box center [606, 163] width 10 height 8
radio input "true"
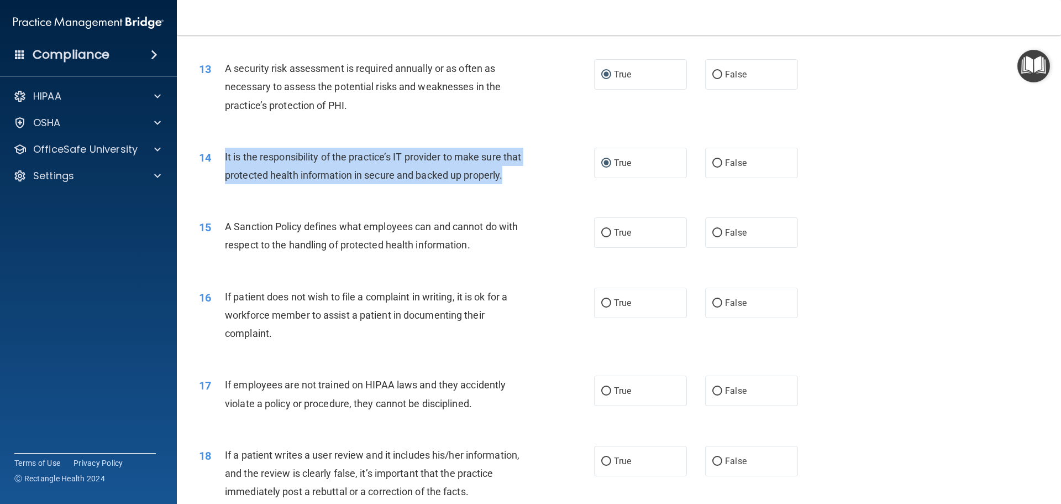
click at [551, 185] on div "14 It is the responsibility of the practice’s IT provider to make sure that pro…" at bounding box center [396, 169] width 428 height 42
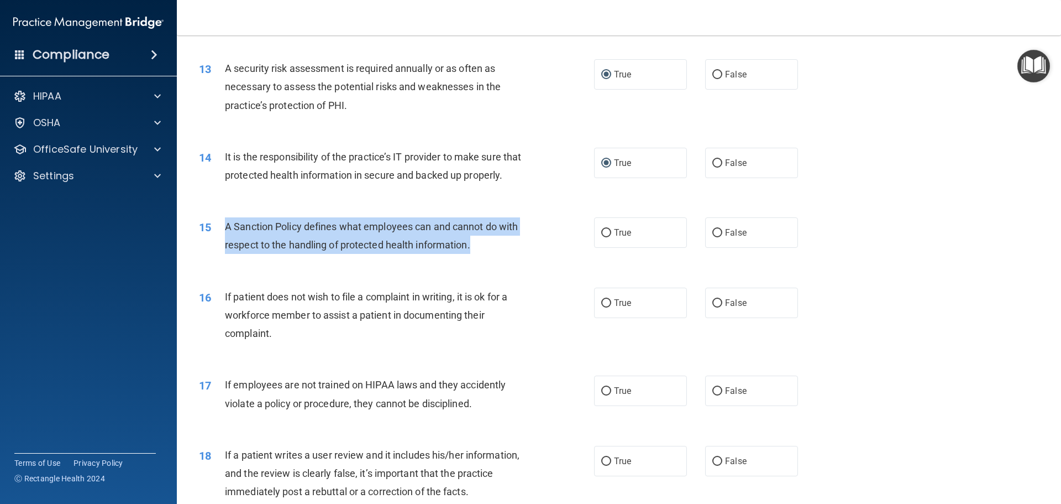
drag, startPoint x: 222, startPoint y: 242, endPoint x: 491, endPoint y: 276, distance: 271.3
click at [491, 259] on div "15 A Sanction Policy defines what employees can and cannot do with respect to t…" at bounding box center [396, 238] width 428 height 42
copy div "A Sanction Policy defines what employees can and cannot do with respect to the …"
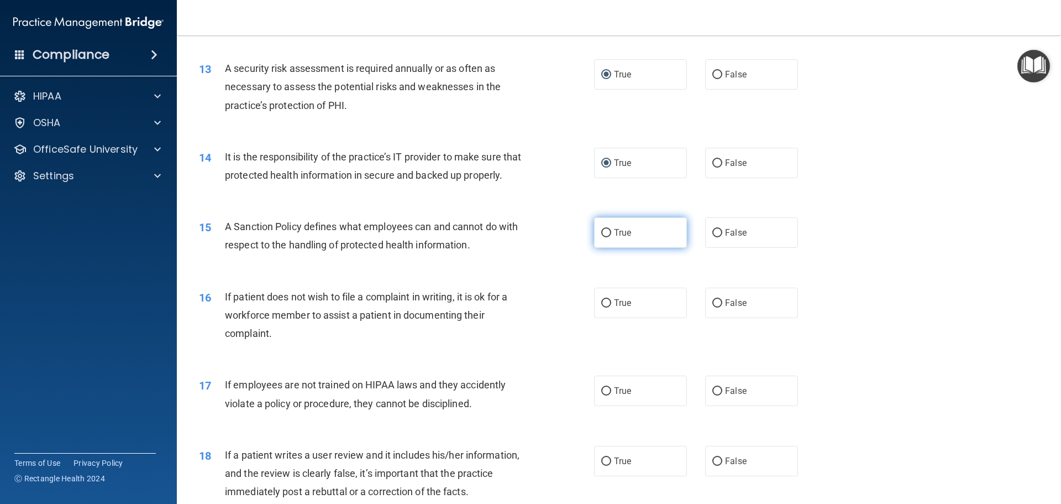
click at [608, 248] on label "True" at bounding box center [640, 232] width 93 height 30
click at [608, 237] on input "True" at bounding box center [606, 233] width 10 height 8
radio input "true"
click at [483, 273] on div "15 A Sanction Policy defines what employees can and cannot do with respect to t…" at bounding box center [619, 238] width 857 height 70
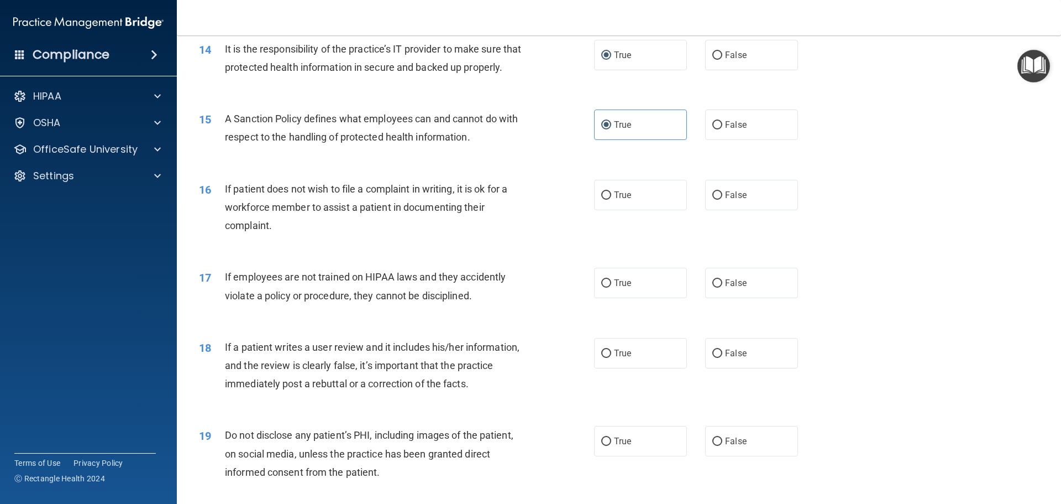
scroll to position [1272, 0]
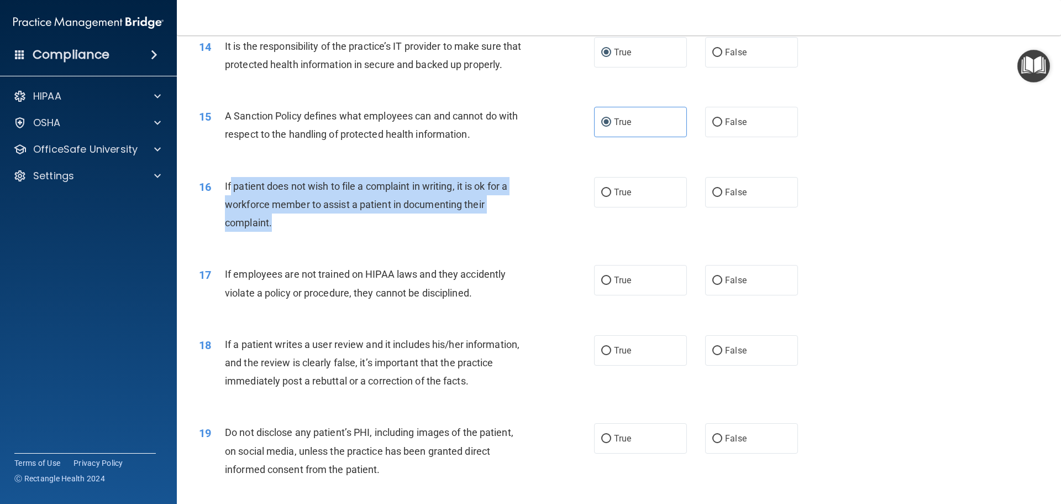
drag, startPoint x: 236, startPoint y: 207, endPoint x: 490, endPoint y: 236, distance: 256.5
click at [490, 232] on div "If patient does not wish to file a complaint in writing, it is ok for a workfor…" at bounding box center [379, 204] width 309 height 55
click at [235, 213] on div "If patient does not wish to file a complaint in writing, it is ok for a workfor…" at bounding box center [379, 204] width 309 height 55
drag, startPoint x: 224, startPoint y: 200, endPoint x: 363, endPoint y: 234, distance: 142.8
click at [363, 232] on div "If patient does not wish to file a complaint in writing, it is ok for a workfor…" at bounding box center [379, 204] width 309 height 55
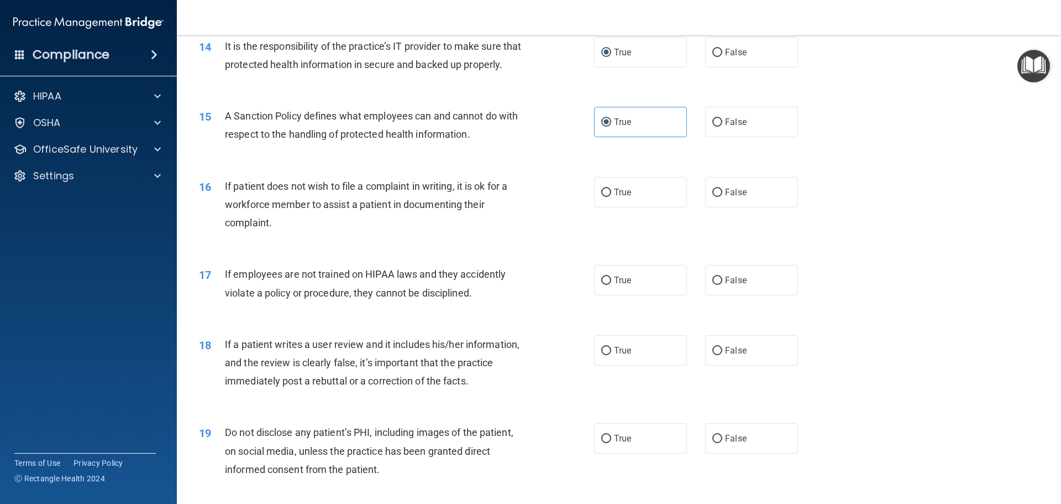
click at [306, 286] on span "If employees are not trained on HIPAA laws and they accidently violate a policy…" at bounding box center [365, 283] width 281 height 30
click at [604, 197] on input "True" at bounding box center [606, 193] width 10 height 8
radio input "true"
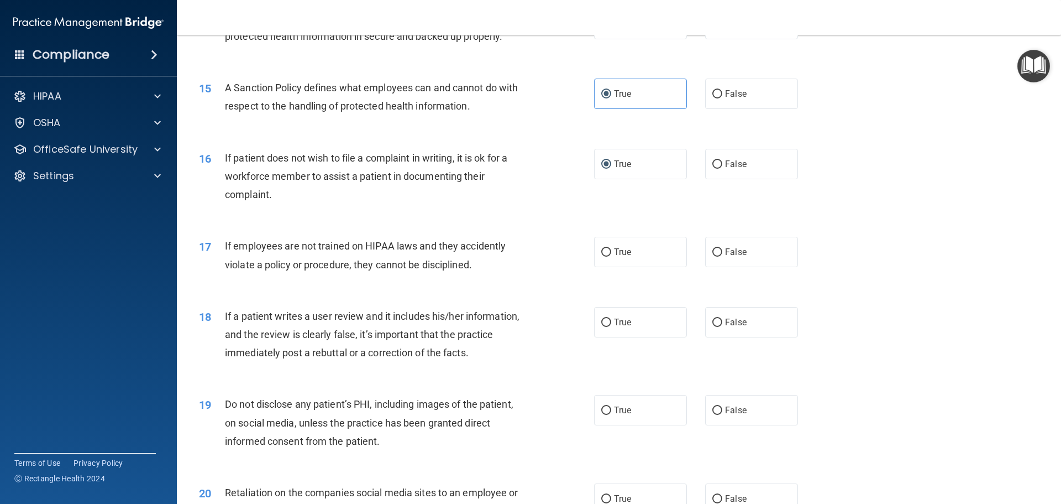
scroll to position [1327, 0]
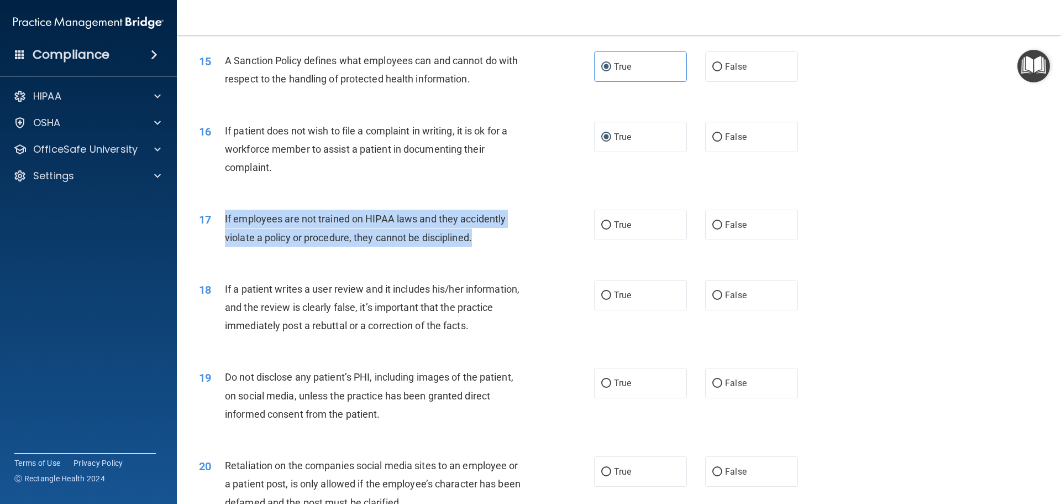
drag, startPoint x: 225, startPoint y: 239, endPoint x: 500, endPoint y: 266, distance: 276.6
click at [500, 252] on div "17 If employees are not trained on HIPAA laws and they accidently violate a pol…" at bounding box center [396, 231] width 428 height 42
click at [501, 252] on div "17 If employees are not trained on HIPAA laws and they accidently violate a pol…" at bounding box center [396, 231] width 428 height 42
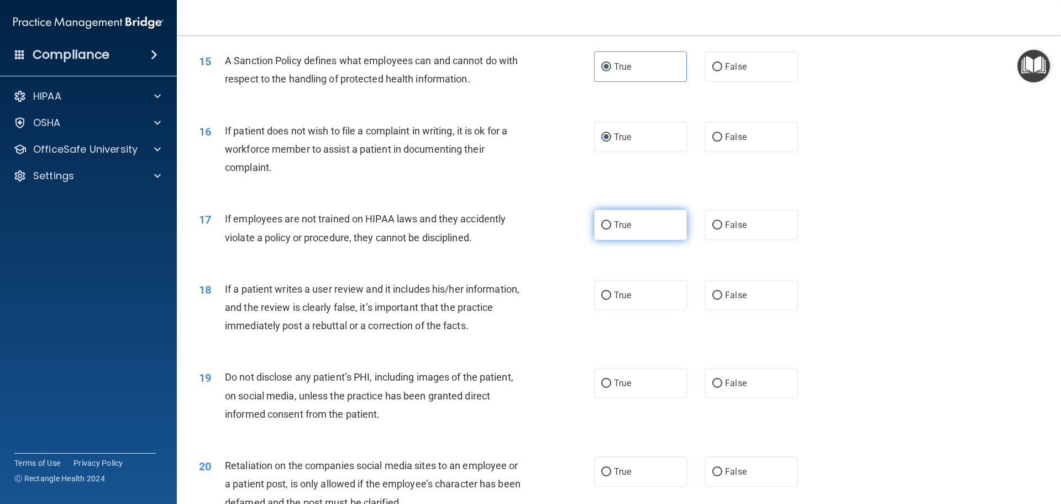
click at [615, 234] on label "True" at bounding box center [640, 225] width 93 height 30
click at [611, 229] on input "True" at bounding box center [606, 225] width 10 height 8
radio input "true"
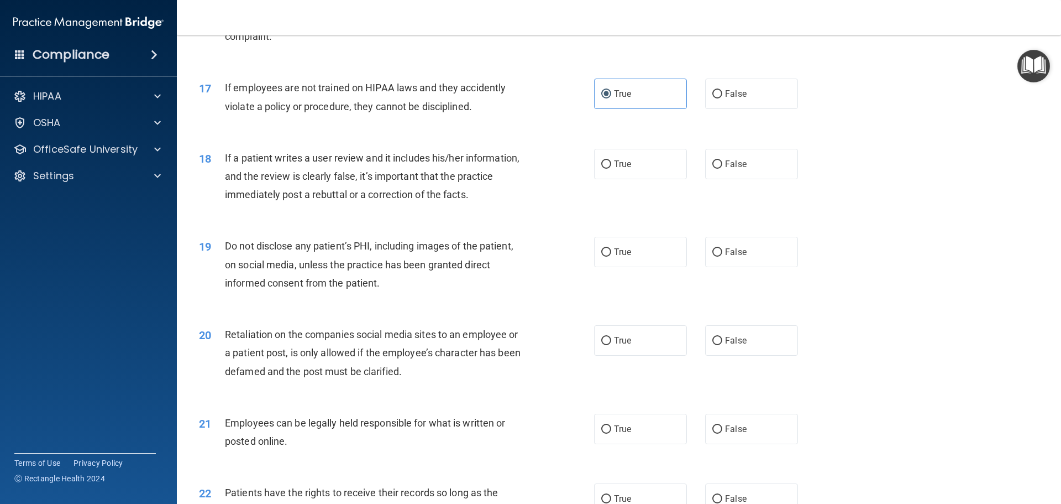
scroll to position [1493, 0]
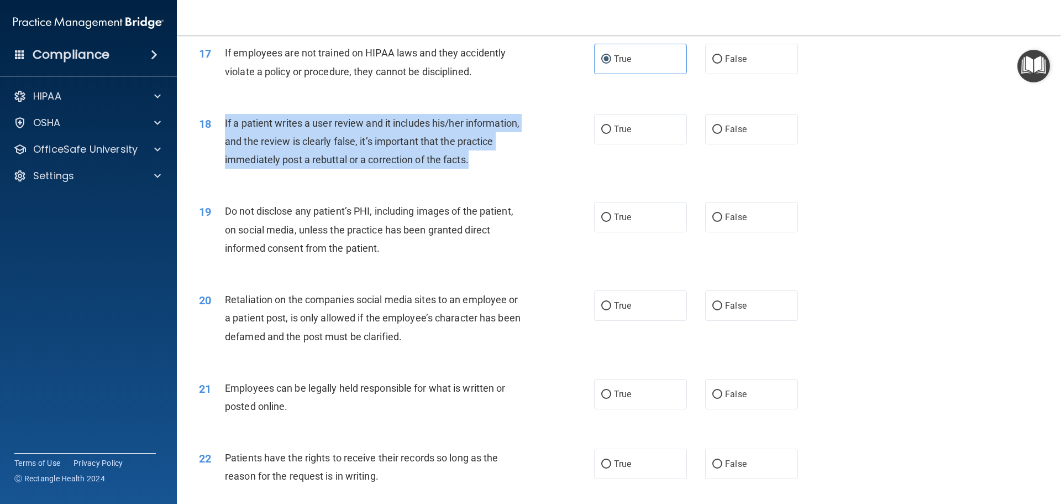
drag, startPoint x: 223, startPoint y: 140, endPoint x: 501, endPoint y: 175, distance: 279.6
click at [501, 175] on div "18 If a patient writes a user review and it includes his/her information, and t…" at bounding box center [396, 144] width 428 height 61
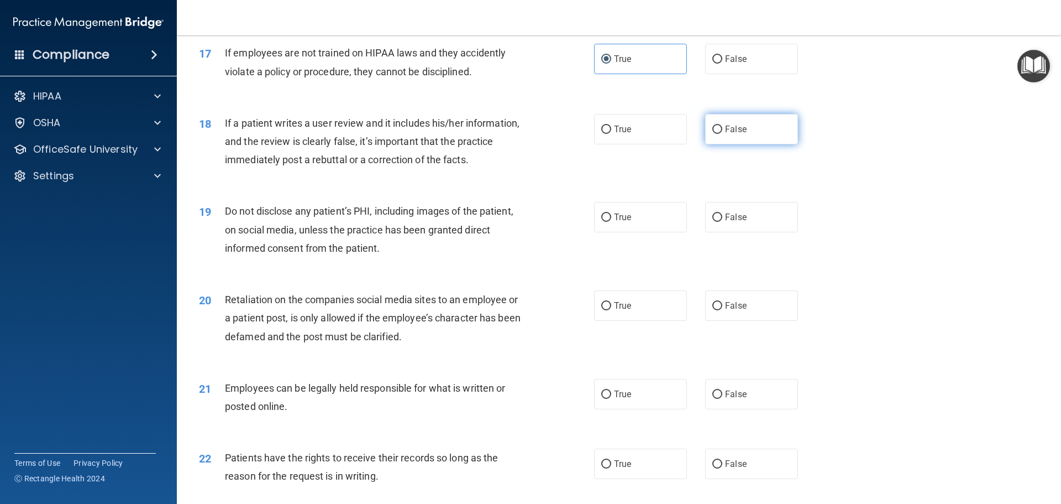
click at [716, 144] on label "False" at bounding box center [751, 129] width 93 height 30
click at [716, 134] on input "False" at bounding box center [718, 129] width 10 height 8
radio input "true"
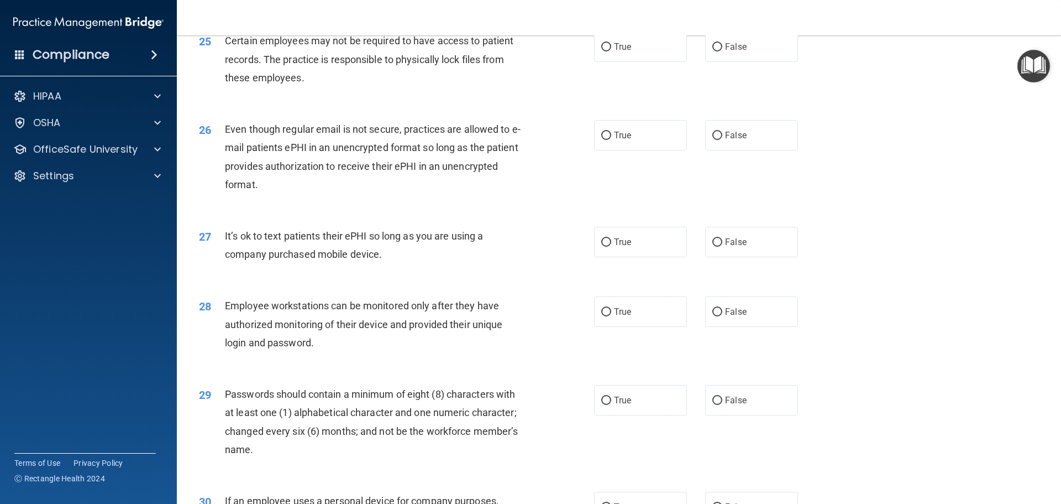
scroll to position [2272, 0]
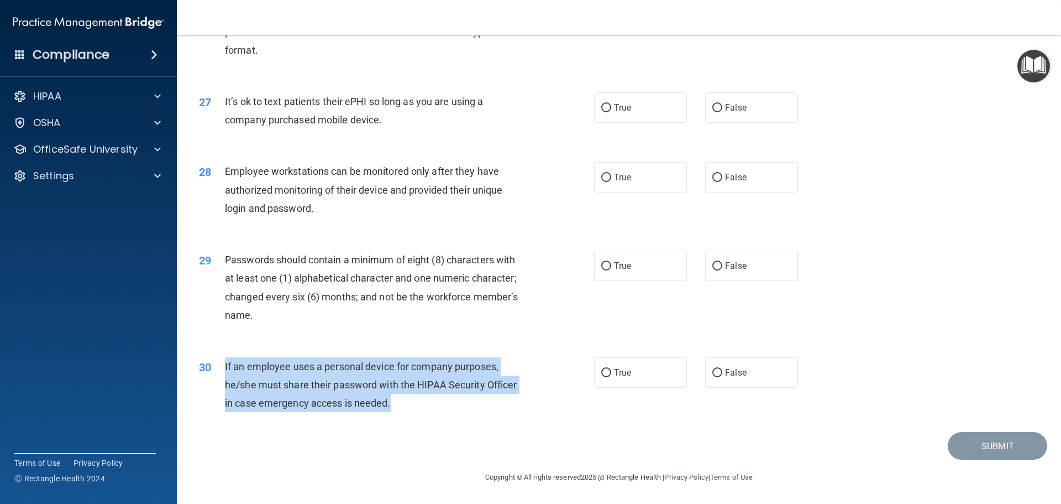
drag, startPoint x: 222, startPoint y: 363, endPoint x: 436, endPoint y: 407, distance: 218.5
click at [440, 410] on div "30 If an employee uses a personal device for company purposes, he/she must shar…" at bounding box center [396, 387] width 428 height 61
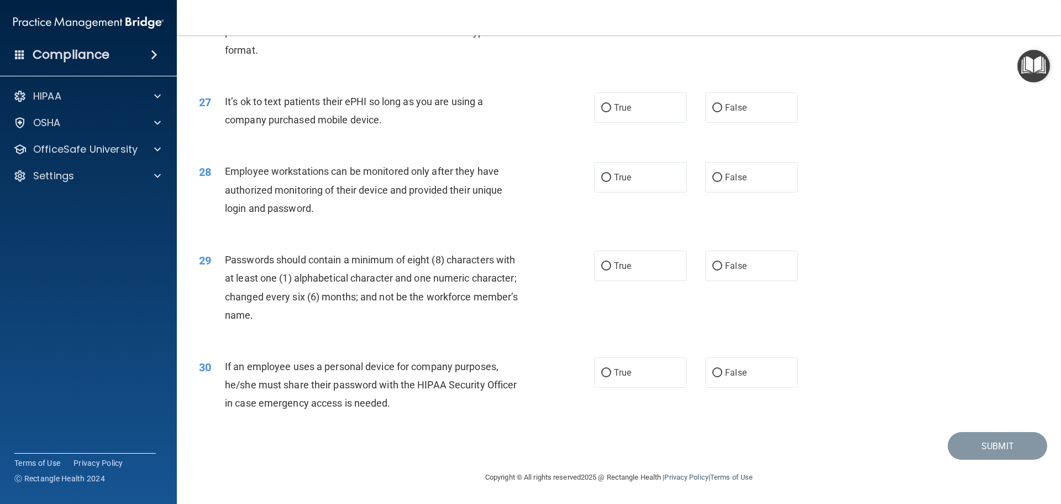
drag, startPoint x: 339, startPoint y: 385, endPoint x: 259, endPoint y: 332, distance: 96.4
click at [259, 332] on div "29 Passwords should contain a minimum of eight (8) characters with at least one…" at bounding box center [619, 290] width 857 height 107
drag, startPoint x: 230, startPoint y: 367, endPoint x: 378, endPoint y: 418, distance: 156.3
click at [378, 418] on div "30 If an employee uses a personal device for company purposes, he/she must shar…" at bounding box center [619, 387] width 857 height 88
click at [330, 407] on span "If an employee uses a personal device for company purposes, he/she must share t…" at bounding box center [371, 384] width 292 height 48
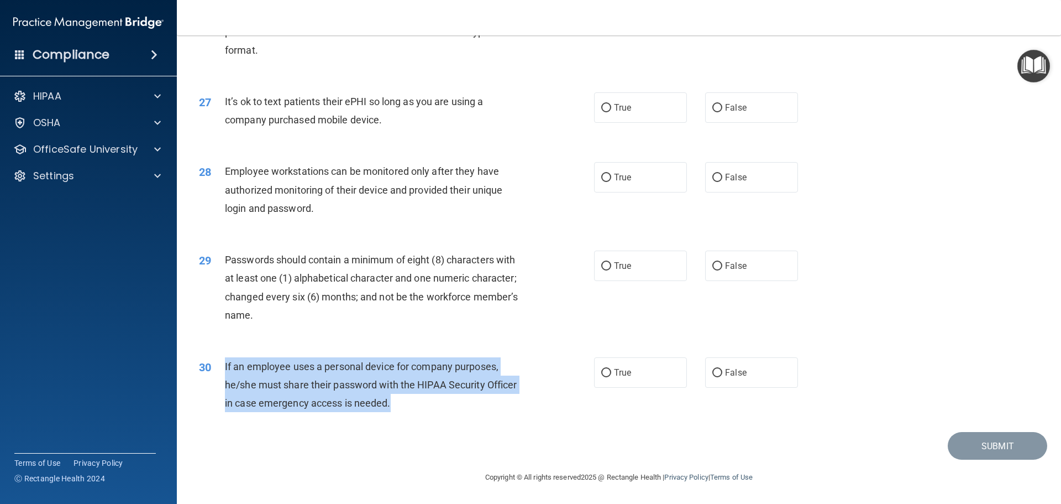
drag, startPoint x: 226, startPoint y: 363, endPoint x: 483, endPoint y: 415, distance: 262.4
click at [483, 415] on div "30 If an employee uses a personal device for company purposes, he/she must shar…" at bounding box center [396, 387] width 428 height 61
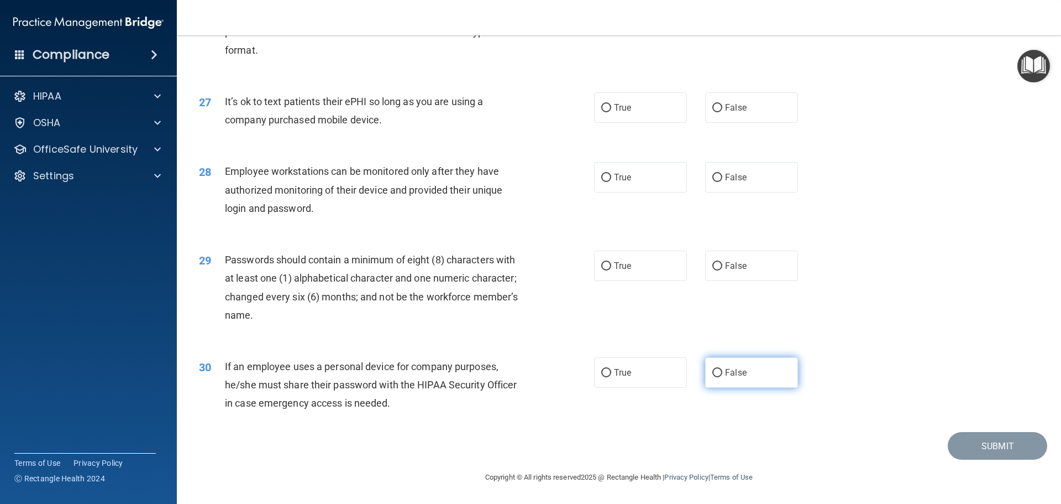
click at [705, 371] on label "False" at bounding box center [751, 372] width 93 height 30
click at [713, 371] on input "False" at bounding box center [718, 373] width 10 height 8
radio input "true"
click at [364, 316] on div "Passwords should contain a minimum of eight (8) characters with at least one (1…" at bounding box center [379, 287] width 309 height 74
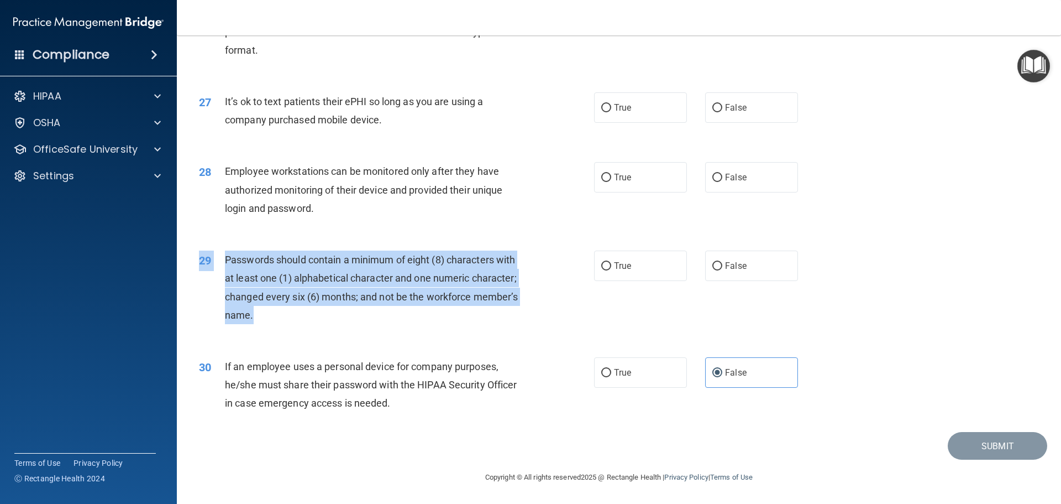
drag, startPoint x: 240, startPoint y: 249, endPoint x: 546, endPoint y: 311, distance: 311.8
click at [546, 311] on div "29 Passwords should contain a minimum of eight (8) characters with at least one…" at bounding box center [619, 290] width 857 height 107
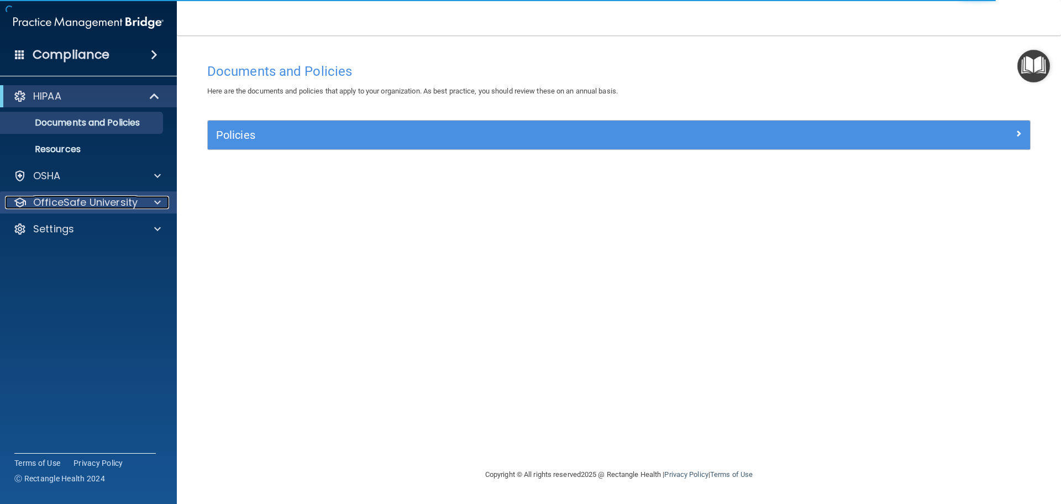
click at [97, 202] on p "OfficeSafe University" at bounding box center [85, 202] width 104 height 13
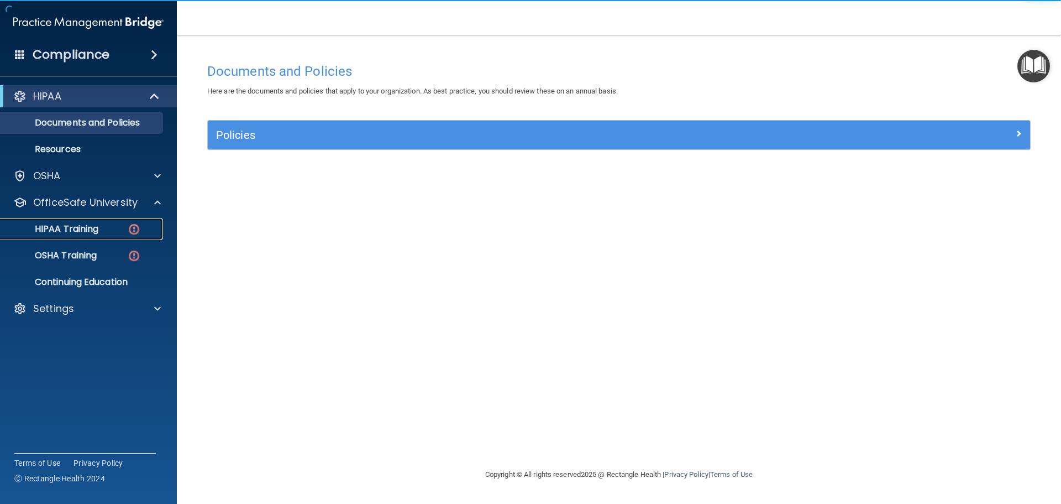
click at [97, 221] on link "HIPAA Training" at bounding box center [76, 229] width 174 height 22
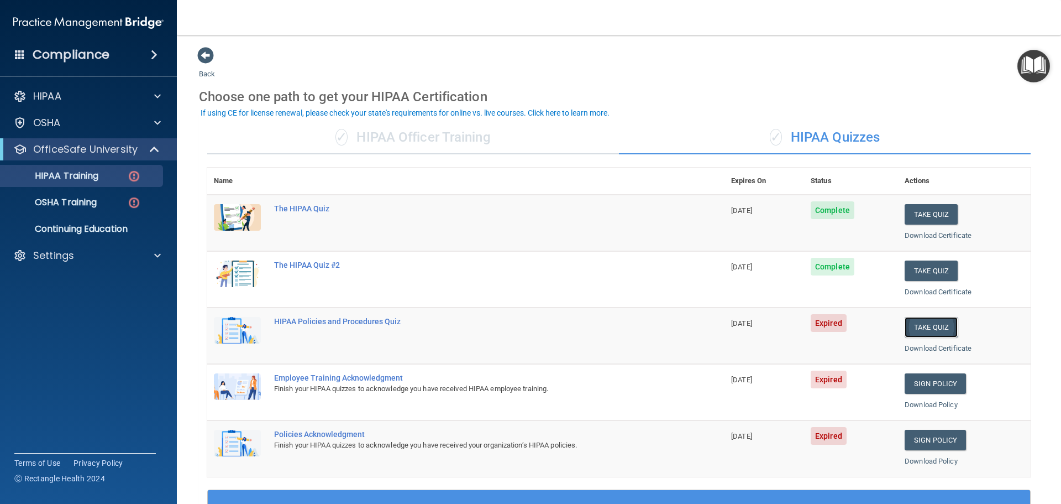
click at [919, 327] on button "Take Quiz" at bounding box center [931, 327] width 53 height 20
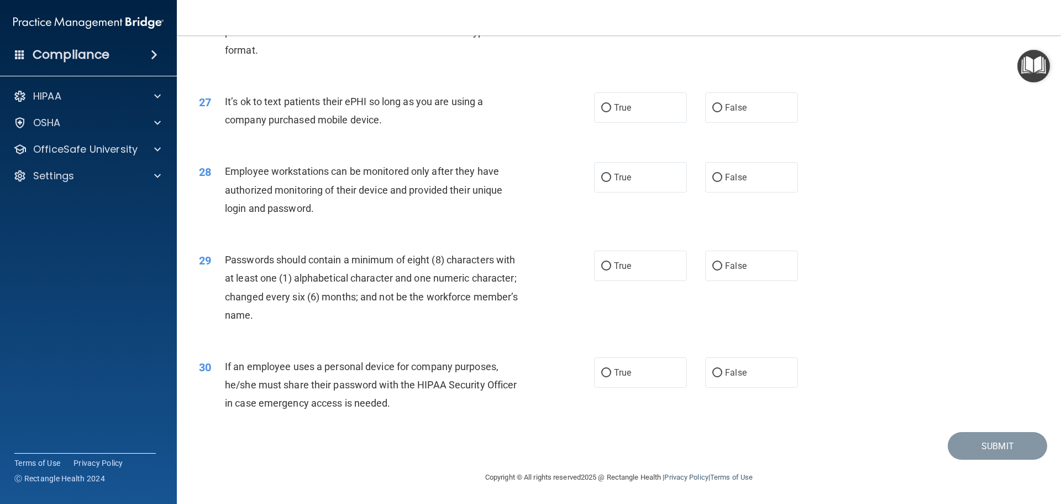
scroll to position [2272, 0]
click at [153, 119] on div at bounding box center [156, 122] width 28 height 13
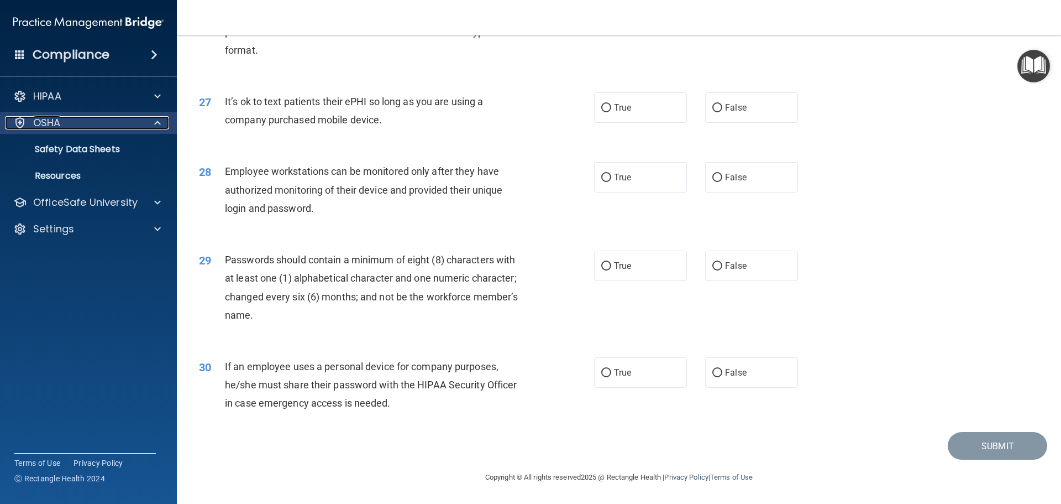
click at [159, 119] on span at bounding box center [157, 122] width 7 height 13
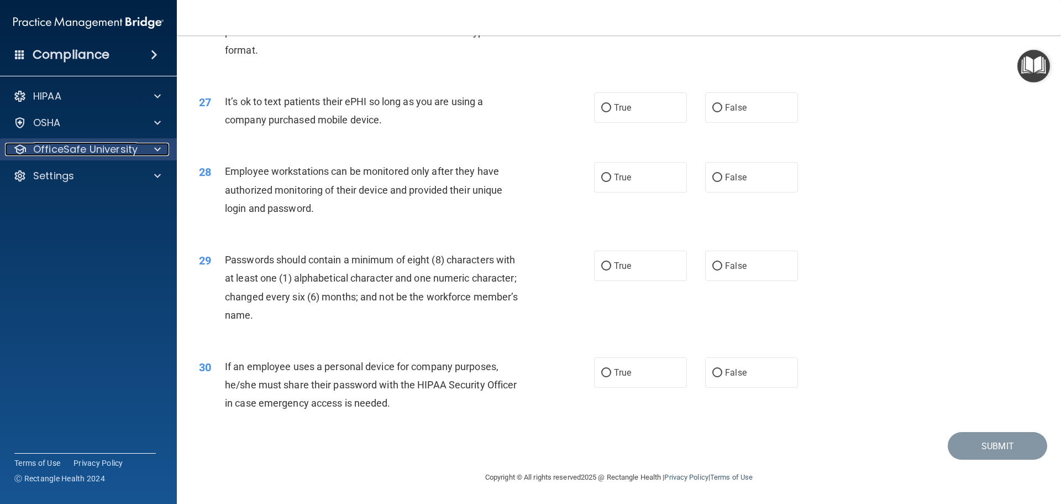
click at [101, 153] on p "OfficeSafe University" at bounding box center [85, 149] width 104 height 13
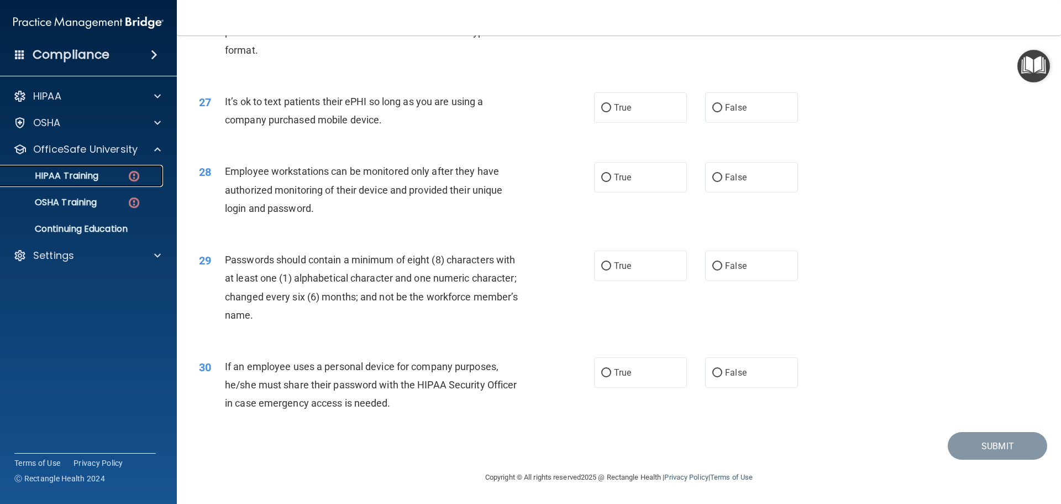
click at [96, 181] on p "HIPAA Training" at bounding box center [52, 175] width 91 height 11
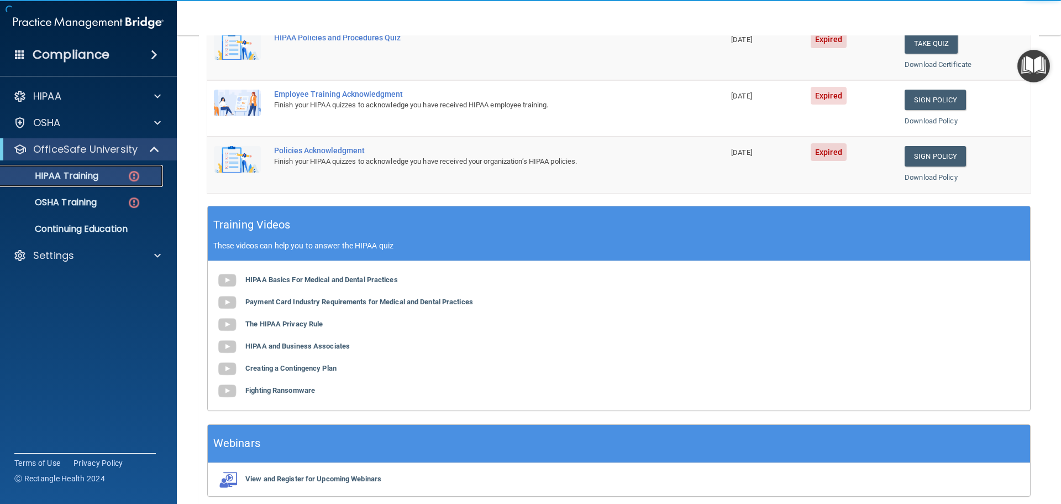
scroll to position [163, 0]
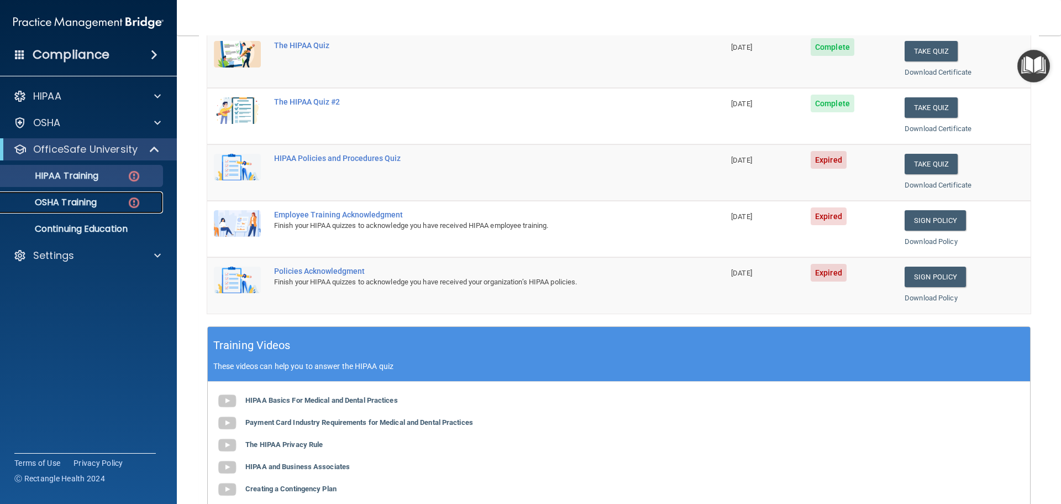
click at [74, 197] on p "OSHA Training" at bounding box center [52, 202] width 90 height 11
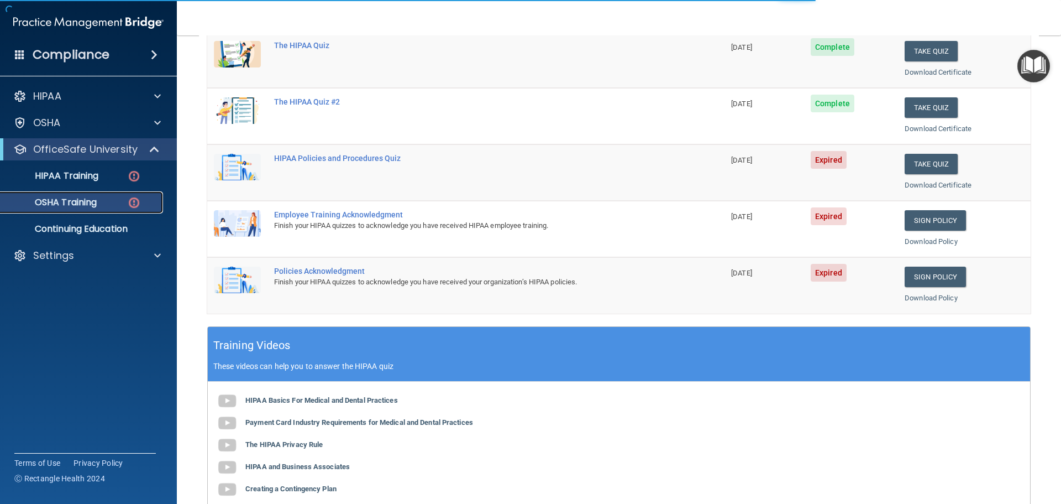
scroll to position [5, 0]
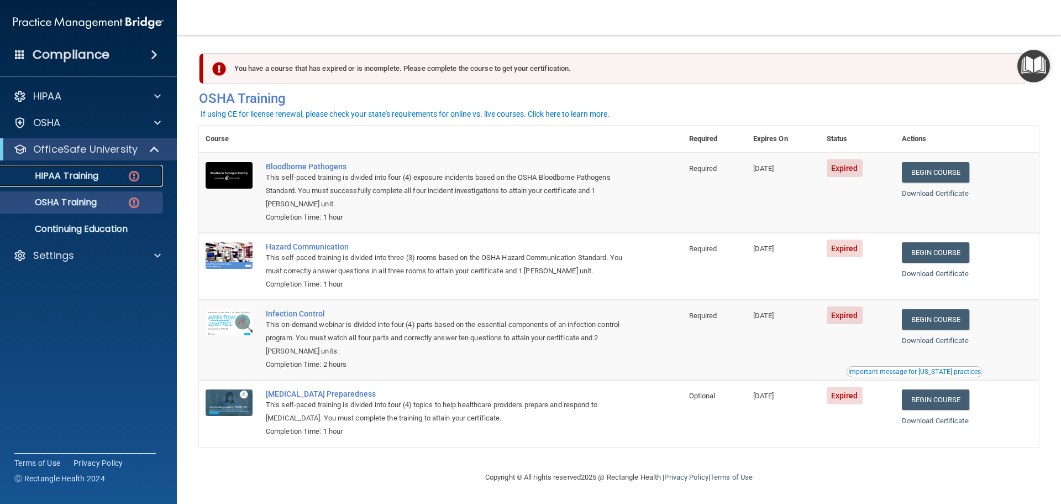
click at [74, 173] on p "HIPAA Training" at bounding box center [52, 175] width 91 height 11
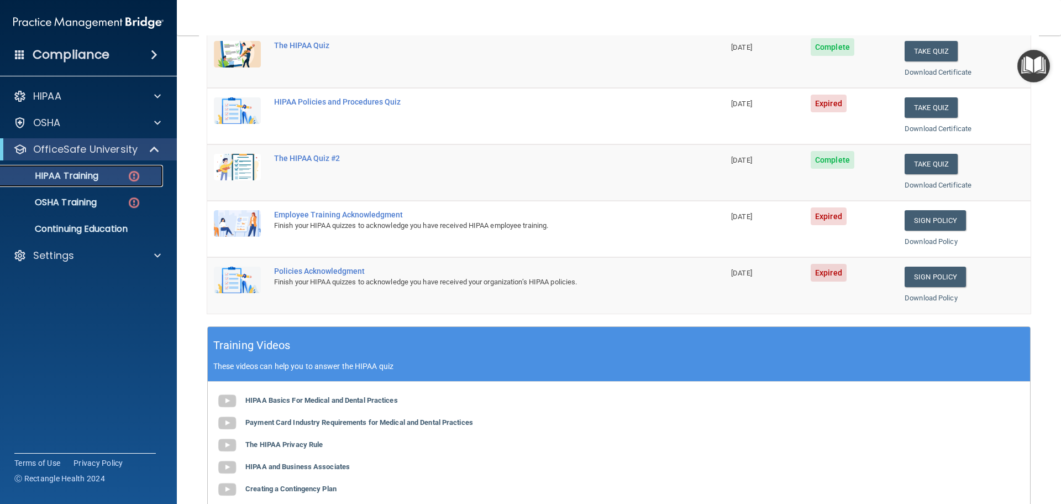
scroll to position [108, 0]
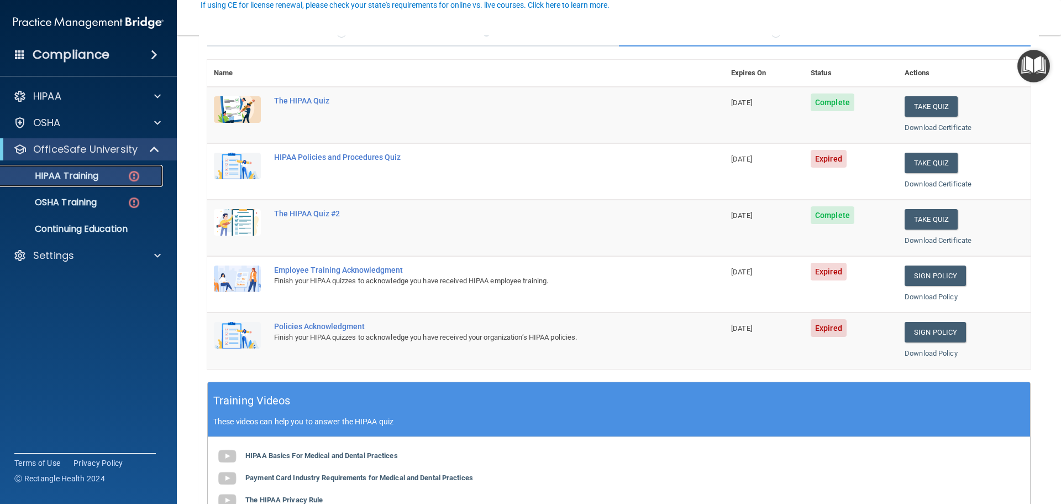
click at [66, 172] on p "HIPAA Training" at bounding box center [52, 175] width 91 height 11
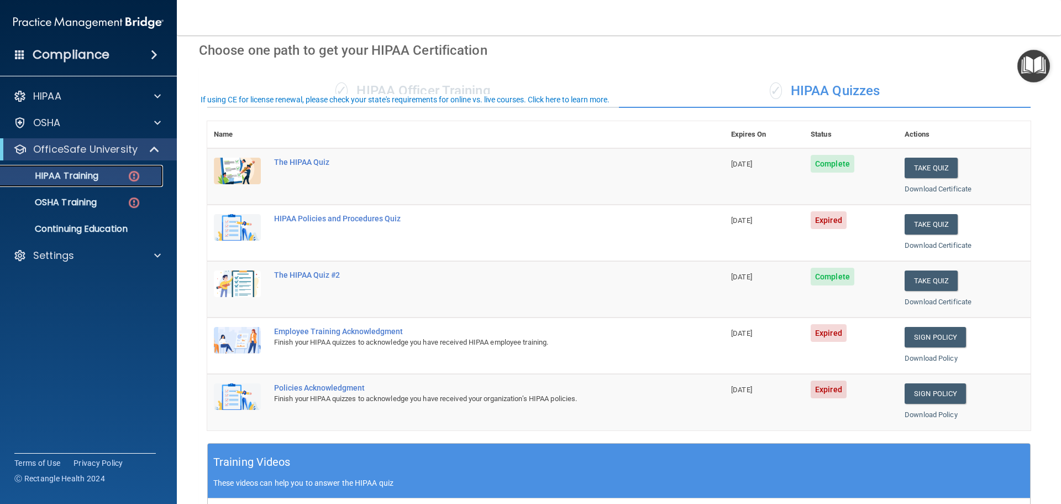
scroll to position [111, 0]
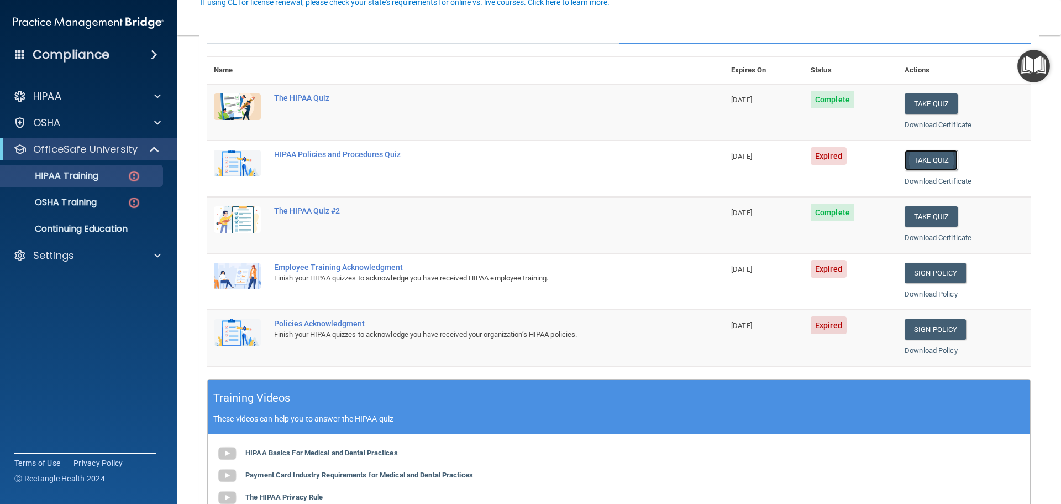
click at [925, 168] on button "Take Quiz" at bounding box center [931, 160] width 53 height 20
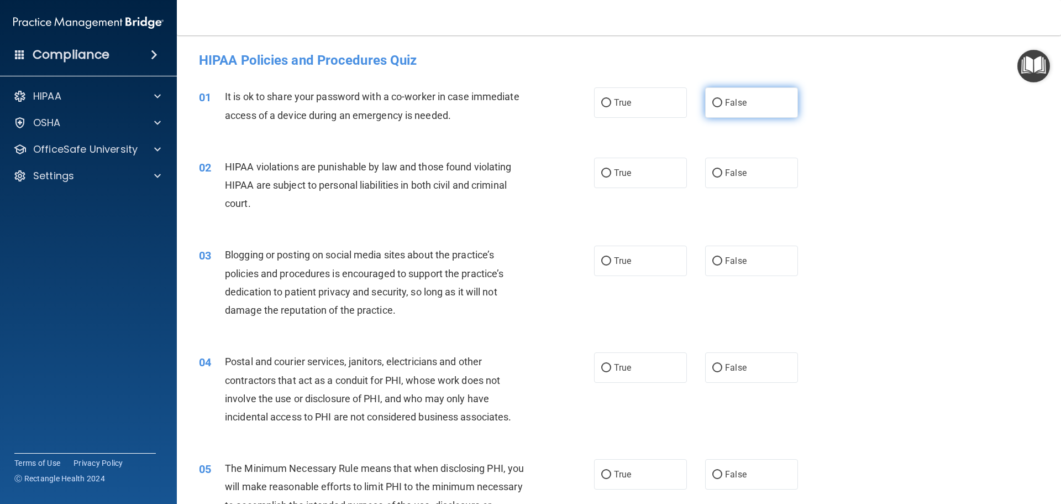
click at [730, 100] on span "False" at bounding box center [736, 102] width 22 height 11
click at [723, 100] on input "False" at bounding box center [718, 103] width 10 height 8
radio input "true"
click at [618, 373] on label "True" at bounding box center [640, 367] width 93 height 30
click at [611, 372] on input "True" at bounding box center [606, 368] width 10 height 8
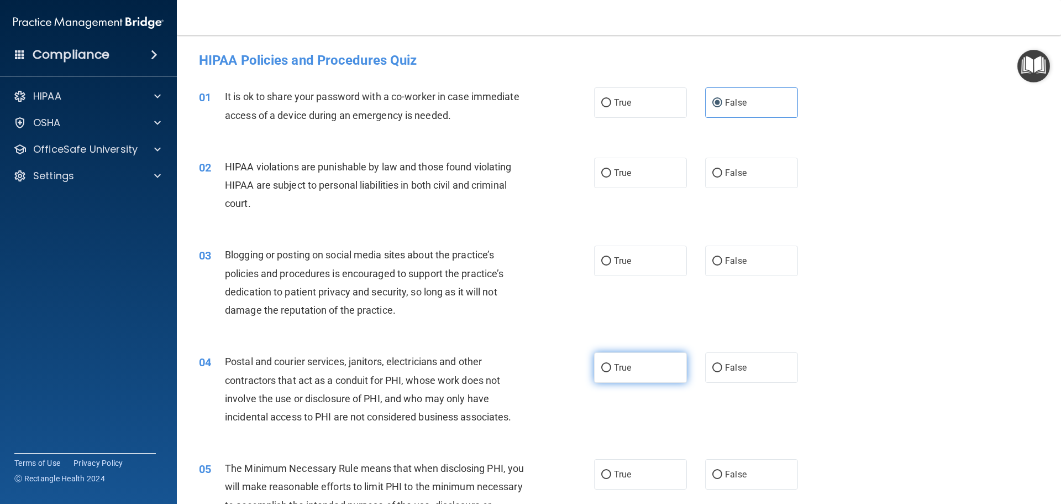
radio input "true"
click at [738, 271] on label "False" at bounding box center [751, 260] width 93 height 30
click at [723, 265] on input "False" at bounding box center [718, 261] width 10 height 8
radio input "true"
click at [614, 171] on span "True" at bounding box center [622, 173] width 17 height 11
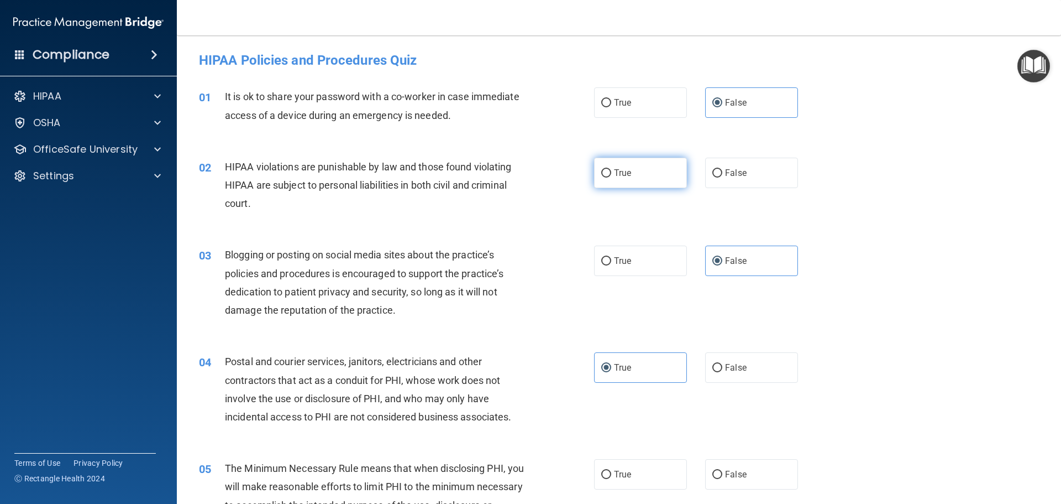
click at [611, 171] on input "True" at bounding box center [606, 173] width 10 height 8
radio input "true"
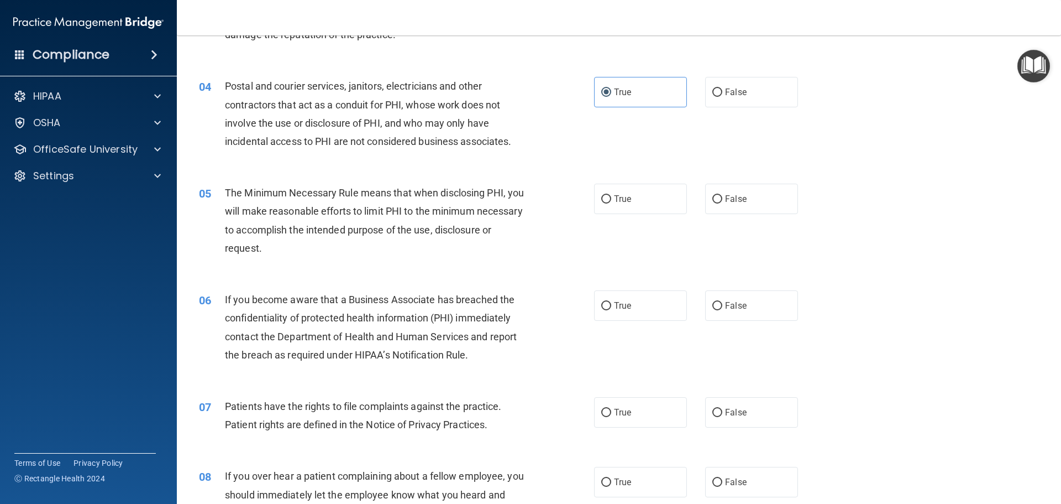
scroll to position [276, 0]
click at [226, 189] on span "The Minimum Necessary Rule means that when disclosing PHI, you will make reason…" at bounding box center [374, 219] width 299 height 67
drag, startPoint x: 226, startPoint y: 189, endPoint x: 232, endPoint y: 190, distance: 6.8
click at [232, 190] on span "The Minimum Necessary Rule means that when disclosing PHI, you will make reason…" at bounding box center [374, 219] width 299 height 67
drag, startPoint x: 286, startPoint y: 218, endPoint x: 252, endPoint y: 207, distance: 36.0
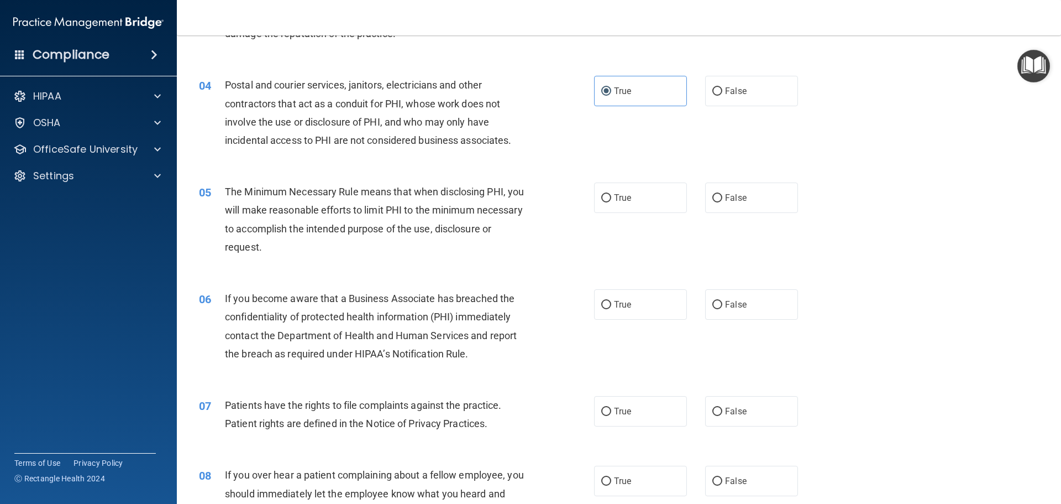
click at [286, 218] on div "The Minimum Necessary Rule means that when disclosing PHI, you will make reason…" at bounding box center [379, 219] width 309 height 74
drag, startPoint x: 227, startPoint y: 187, endPoint x: 430, endPoint y: 263, distance: 217.1
click at [430, 263] on div "05 The Minimum Necessary Rule means that when disclosing PHI, you will make rea…" at bounding box center [619, 222] width 857 height 107
click at [233, 200] on div "The Minimum Necessary Rule means that when disclosing PHI, you will make reason…" at bounding box center [379, 219] width 309 height 74
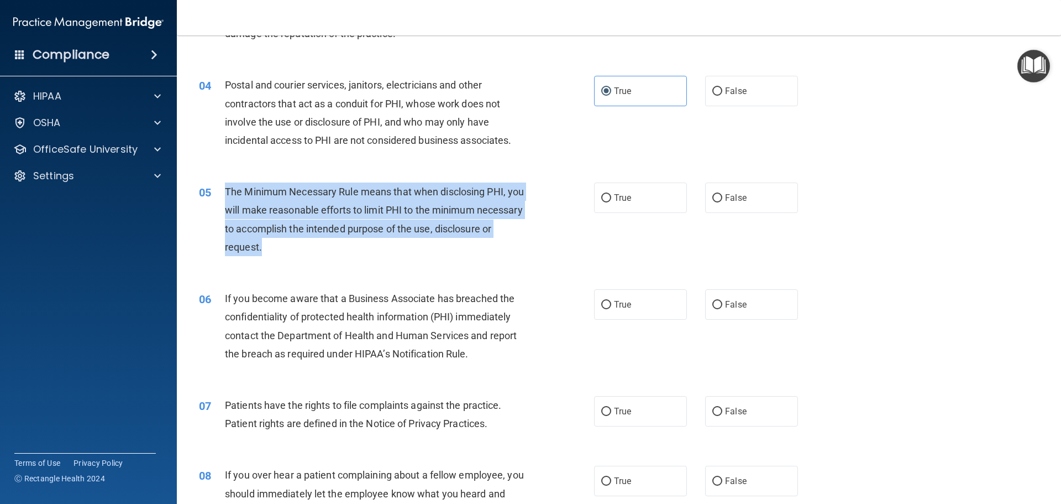
drag, startPoint x: 227, startPoint y: 193, endPoint x: 289, endPoint y: 221, distance: 68.0
click at [333, 243] on div "The Minimum Necessary Rule means that when disclosing PHI, you will make reason…" at bounding box center [379, 219] width 309 height 74
copy span "The Minimum Necessary Rule means that when disclosing PHI, you will make reason…"
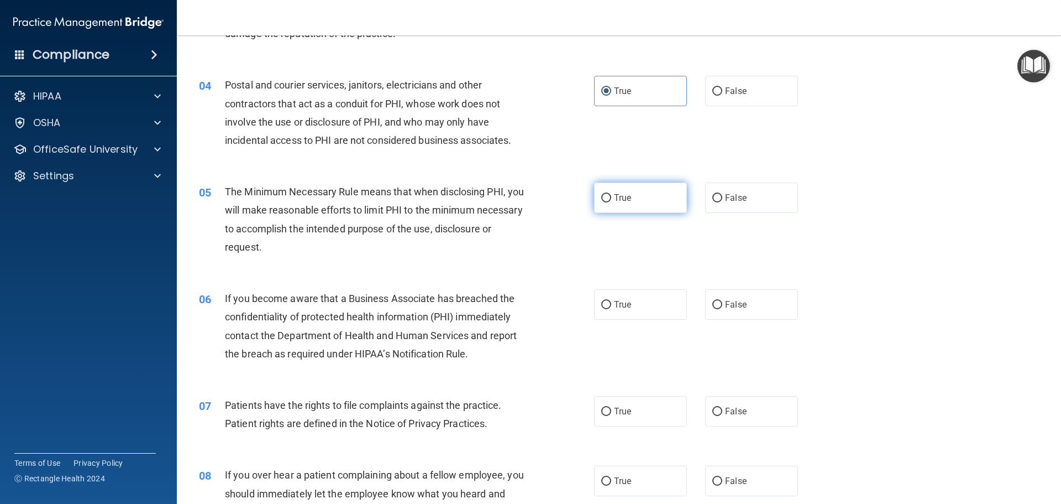
click at [621, 187] on label "True" at bounding box center [640, 197] width 93 height 30
click at [611, 194] on input "True" at bounding box center [606, 198] width 10 height 8
radio input "true"
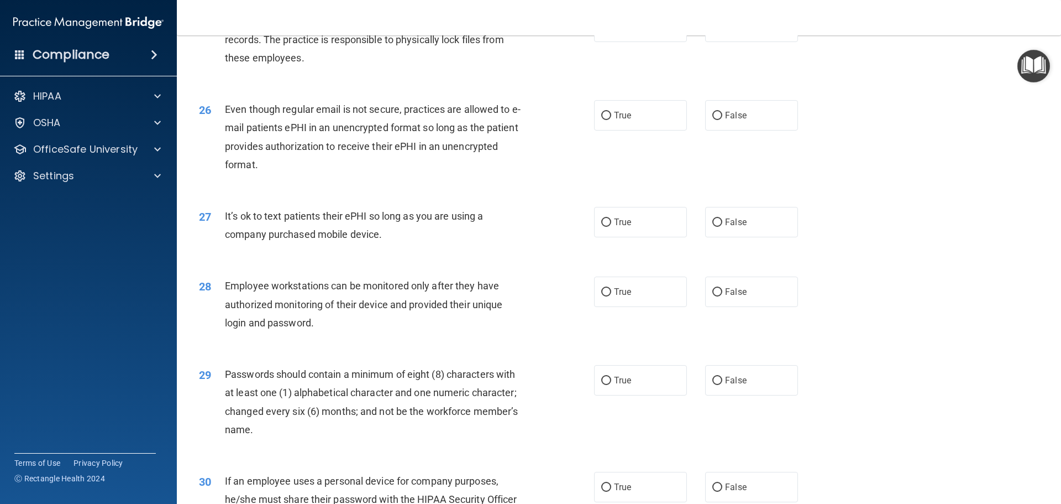
scroll to position [2272, 0]
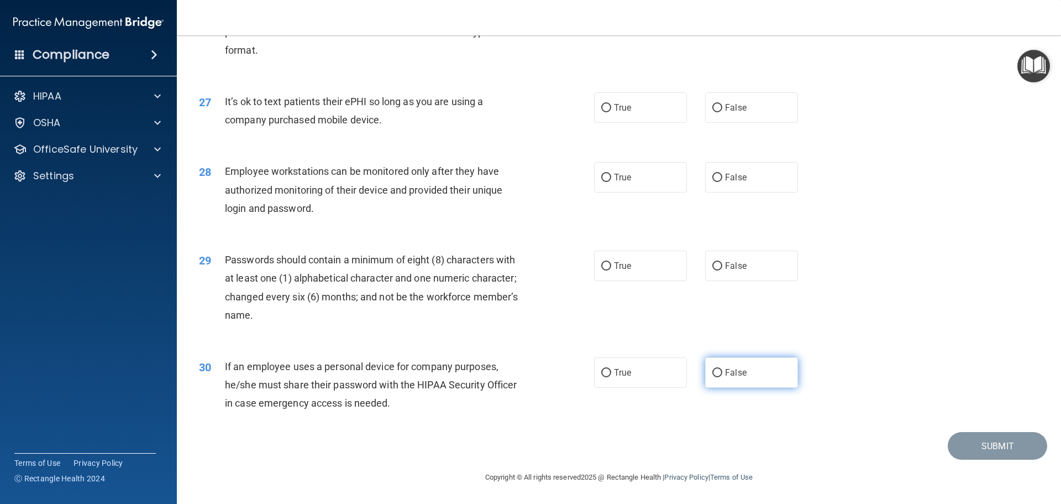
click at [726, 373] on span "False" at bounding box center [736, 372] width 22 height 11
click at [723, 373] on input "False" at bounding box center [718, 373] width 10 height 8
radio input "true"
click at [602, 264] on input "True" at bounding box center [606, 266] width 10 height 8
radio input "true"
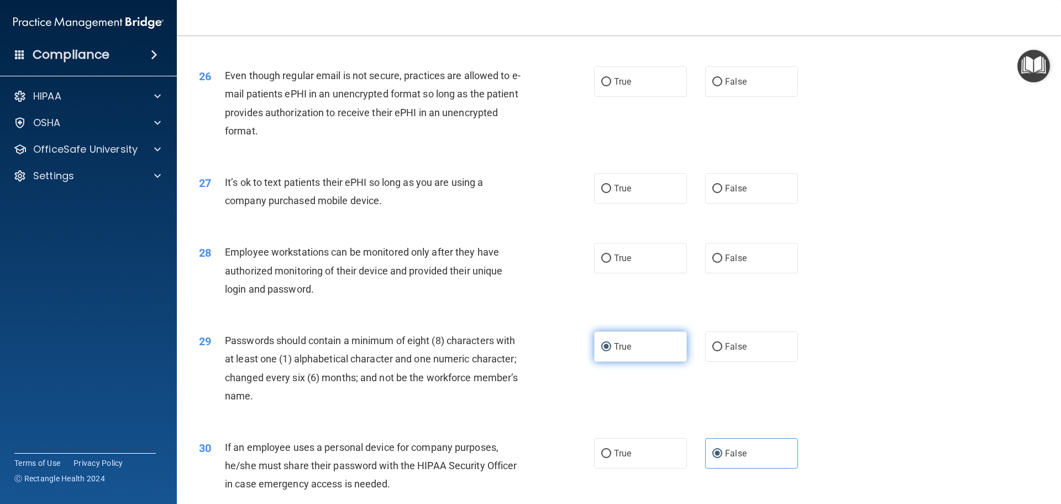
scroll to position [2161, 0]
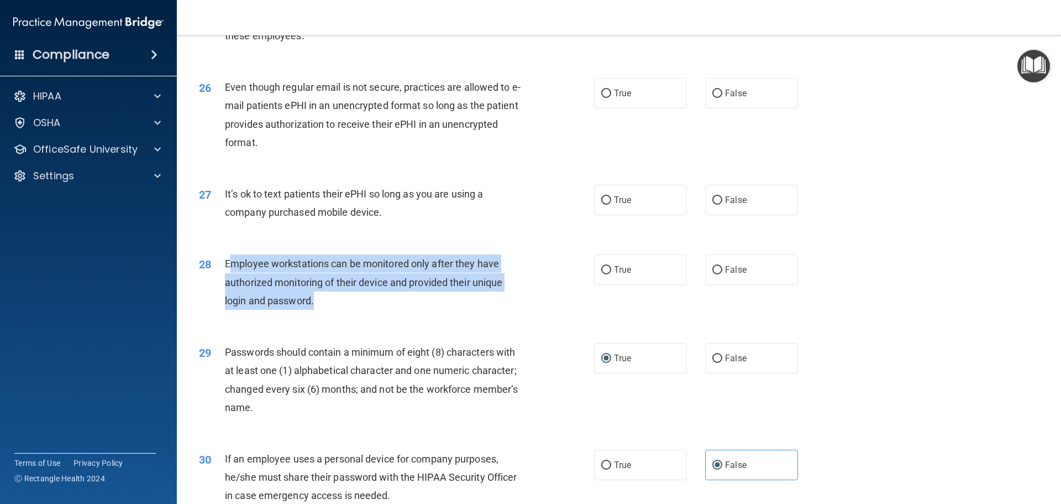
drag, startPoint x: 229, startPoint y: 280, endPoint x: 419, endPoint y: 333, distance: 196.2
click at [419, 315] on div "28 Employee workstations can be monitored only after they have authorized monit…" at bounding box center [396, 284] width 428 height 61
click at [390, 315] on div "28 Employee workstations can be monitored only after they have authorized monit…" at bounding box center [396, 284] width 428 height 61
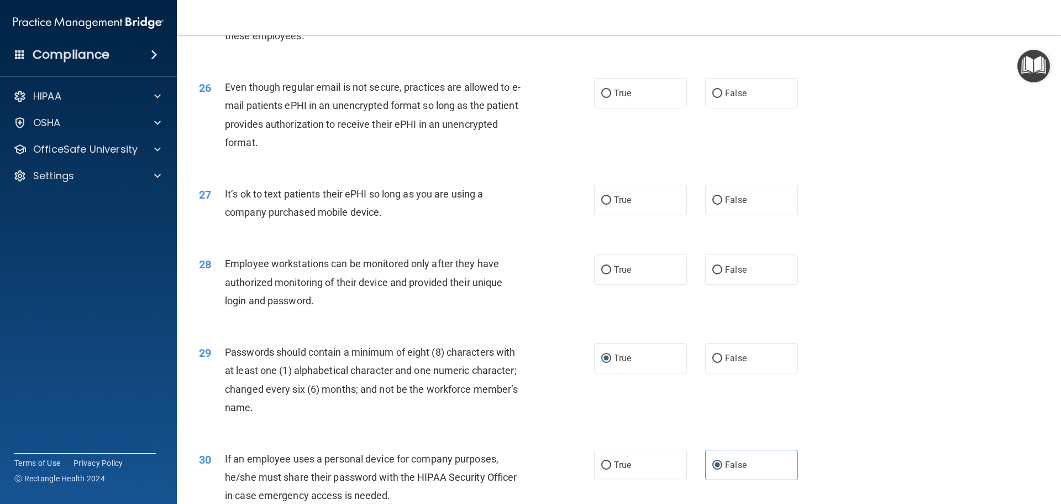
click at [217, 275] on div "28" at bounding box center [208, 264] width 34 height 20
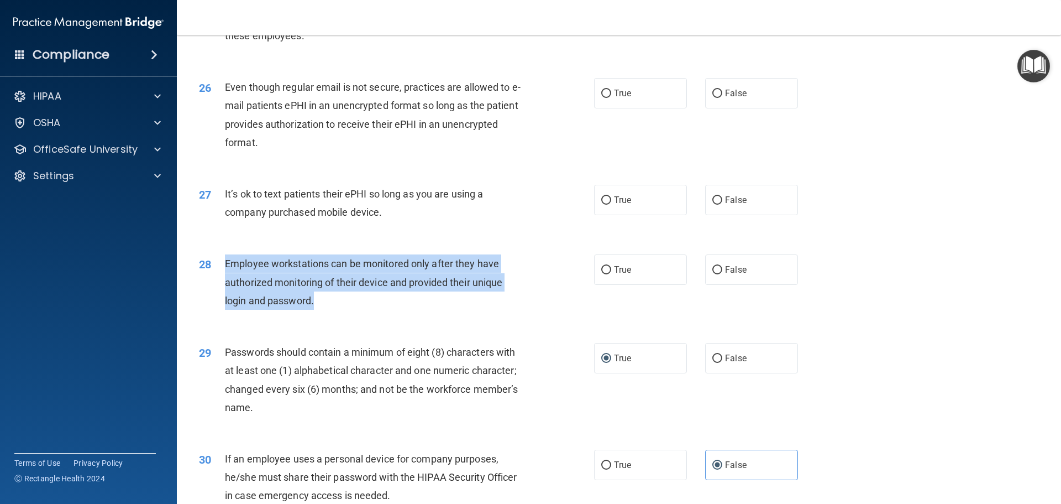
drag, startPoint x: 224, startPoint y: 279, endPoint x: 372, endPoint y: 326, distance: 154.9
click at [372, 310] on div "Employee workstations can be monitored only after they have authorized monitori…" at bounding box center [379, 281] width 309 height 55
copy span "Employee workstations can be monitored only after they have authorized monitori…"
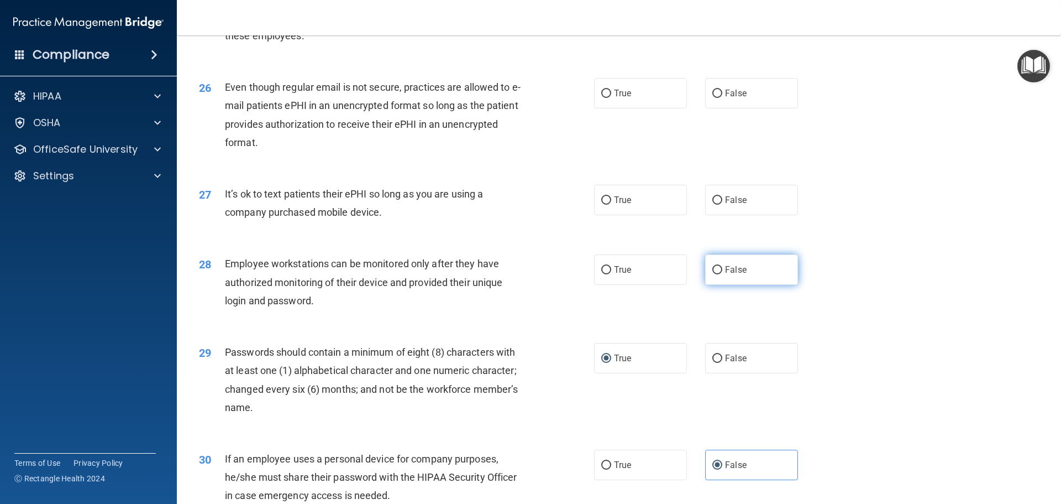
click at [725, 275] on span "False" at bounding box center [736, 269] width 22 height 11
click at [721, 274] on input "False" at bounding box center [718, 270] width 10 height 8
radio input "true"
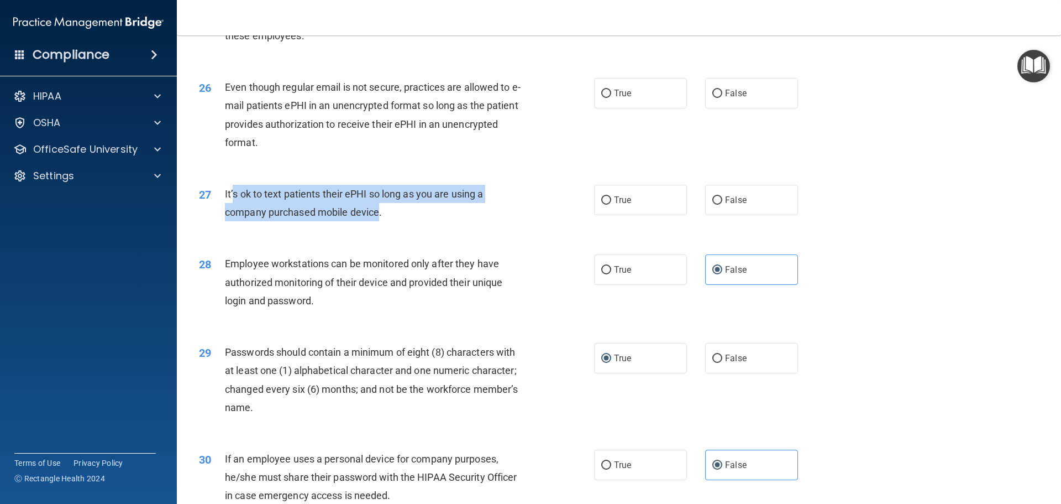
drag, startPoint x: 230, startPoint y: 212, endPoint x: 375, endPoint y: 230, distance: 146.5
click at [375, 218] on span "It’s ok to text patients their ePHI so long as you are using a company purchase…" at bounding box center [354, 203] width 258 height 30
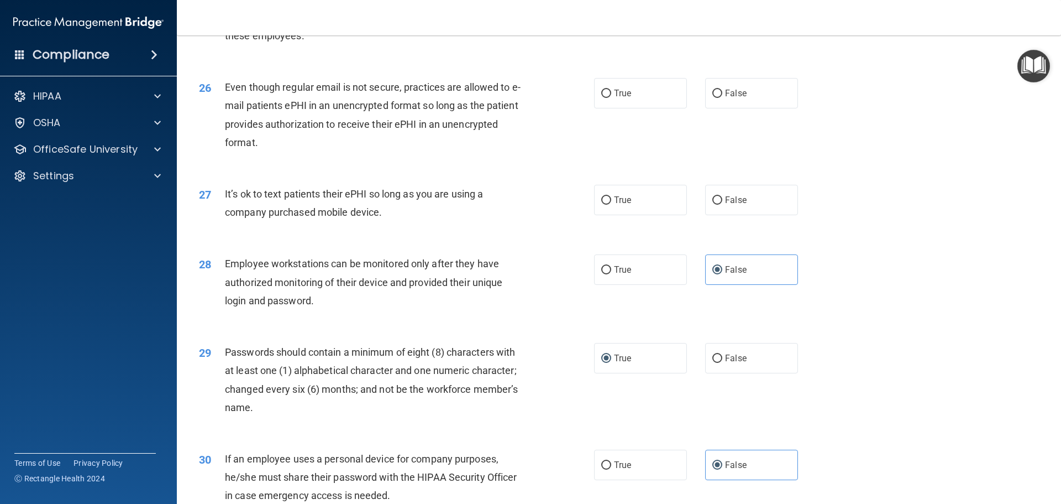
click at [412, 227] on div "27 It’s ok to text patients their ePHI so long as you are using a company purch…" at bounding box center [396, 206] width 428 height 42
drag, startPoint x: 224, startPoint y: 209, endPoint x: 420, endPoint y: 229, distance: 196.2
click at [420, 221] on div "It’s ok to text patients their ePHI so long as you are using a company purchase…" at bounding box center [379, 203] width 309 height 36
copy span "It’s ok to text patients their ePHI so long as you are using a company purchase…"
click at [601, 205] on input "True" at bounding box center [606, 200] width 10 height 8
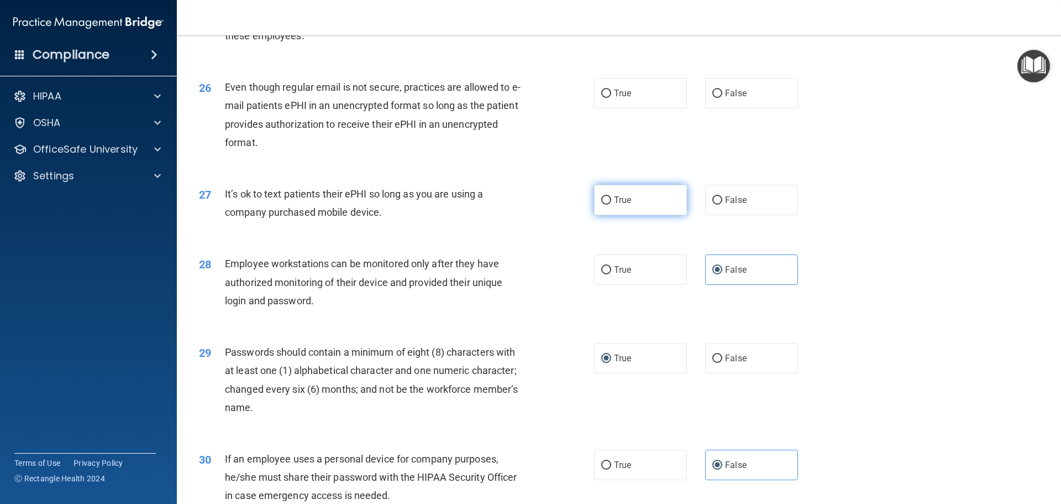
radio input "true"
click at [447, 157] on div "26 Even though regular email is not secure, practices are allowed to e-mail pat…" at bounding box center [396, 117] width 428 height 79
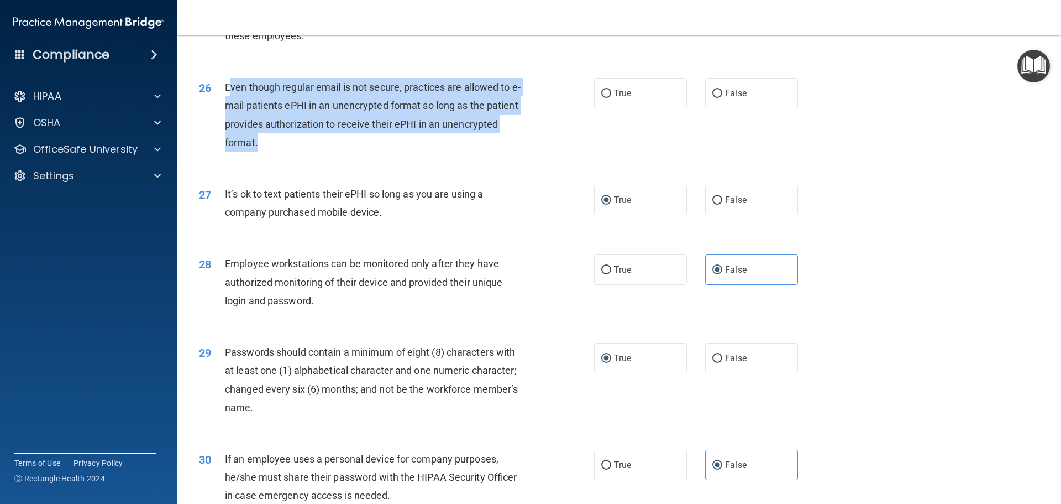
drag, startPoint x: 231, startPoint y: 103, endPoint x: 526, endPoint y: 159, distance: 300.0
click at [526, 151] on div "Even though regular email is not secure, practices are allowed to e-mail patien…" at bounding box center [379, 115] width 309 height 74
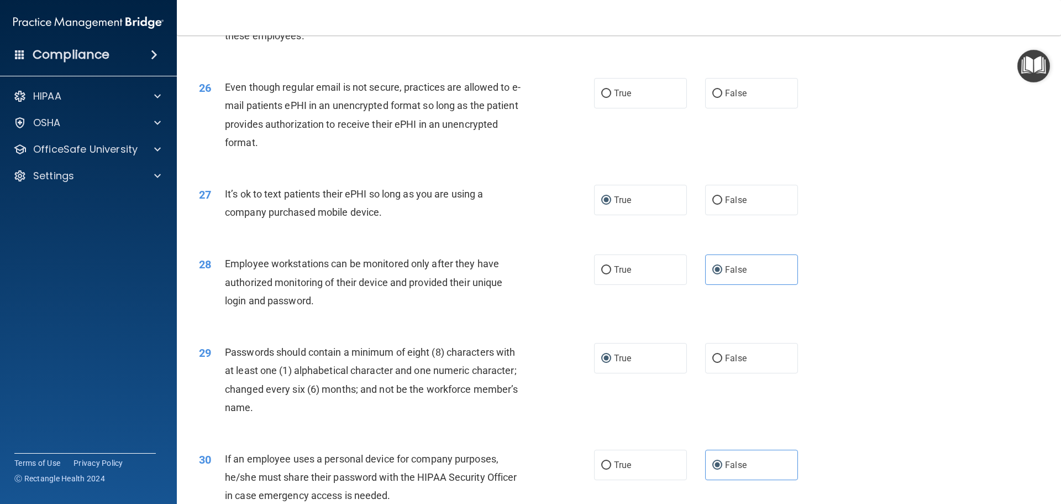
click at [390, 171] on div "26 Even though regular email is not secure, practices are allowed to e-mail pat…" at bounding box center [619, 117] width 857 height 107
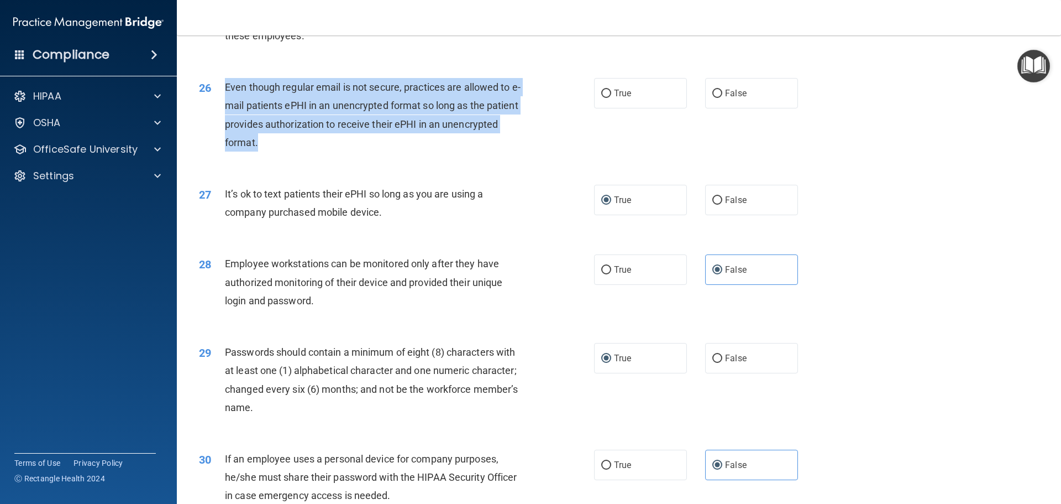
drag, startPoint x: 222, startPoint y: 106, endPoint x: 346, endPoint y: 167, distance: 138.5
click at [346, 157] on div "26 Even though regular email is not secure, practices are allowed to e-mail pat…" at bounding box center [396, 117] width 428 height 79
copy div "Even though regular email is not secure, practices are allowed to e-mail patien…"
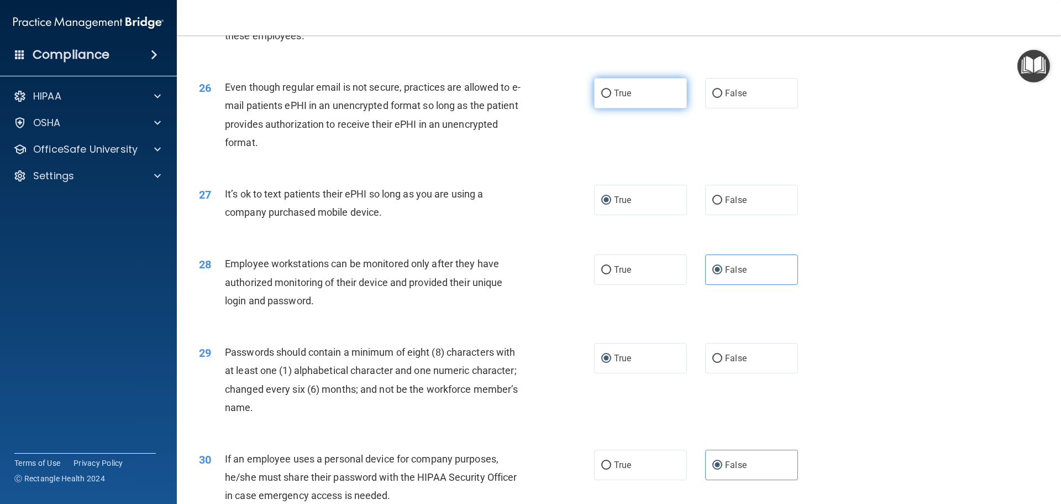
click at [618, 98] on span "True" at bounding box center [622, 93] width 17 height 11
click at [611, 98] on input "True" at bounding box center [606, 94] width 10 height 8
radio input "true"
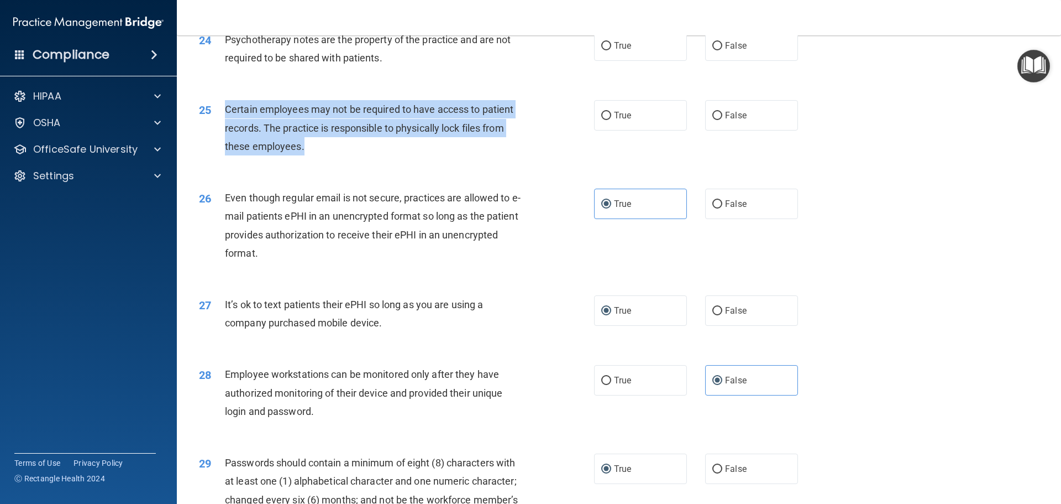
drag, startPoint x: 227, startPoint y: 124, endPoint x: 438, endPoint y: 168, distance: 215.2
click at [438, 155] on div "Certain employees may not be required to have access to patient records. The pr…" at bounding box center [379, 127] width 309 height 55
copy span "Certain employees may not be required to have access to patient records. The pr…"
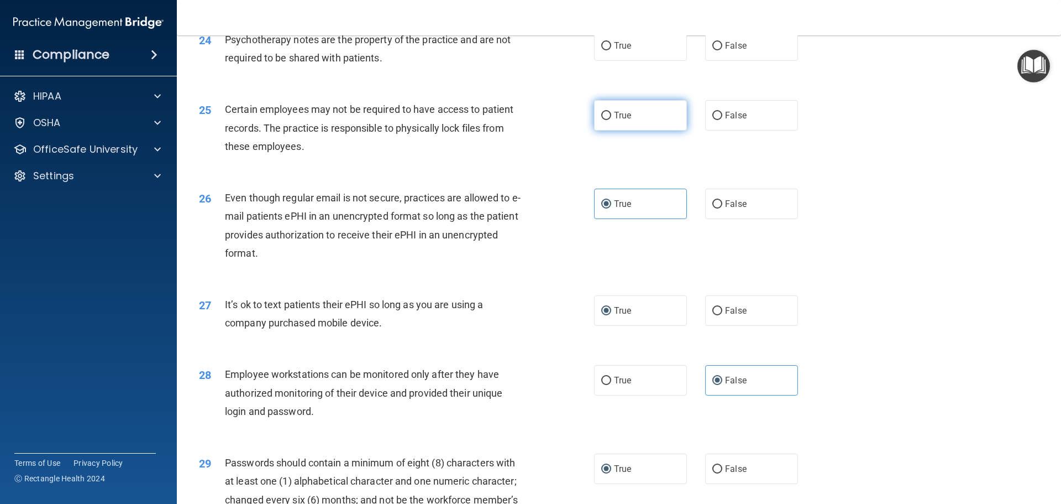
click at [597, 130] on label "True" at bounding box center [640, 115] width 93 height 30
click at [601, 120] on input "True" at bounding box center [606, 116] width 10 height 8
radio input "true"
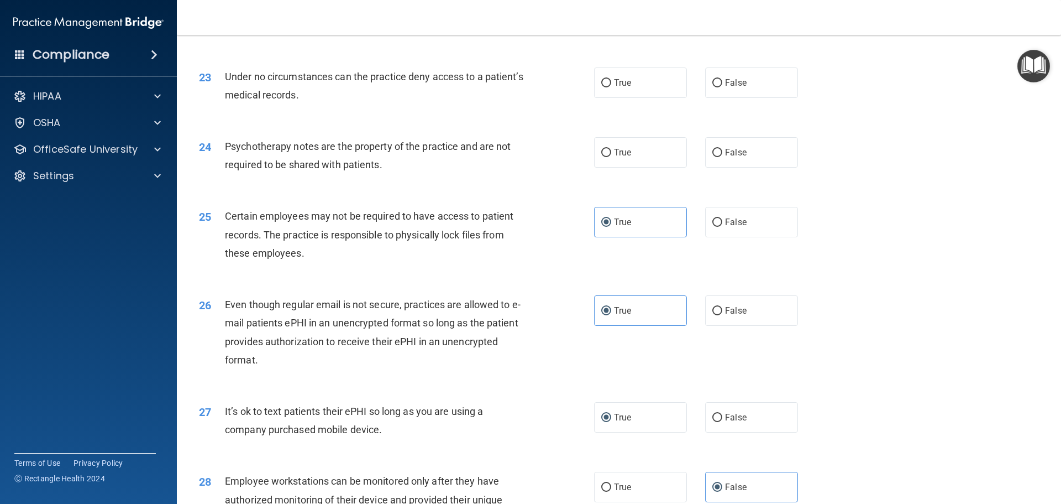
scroll to position [1940, 0]
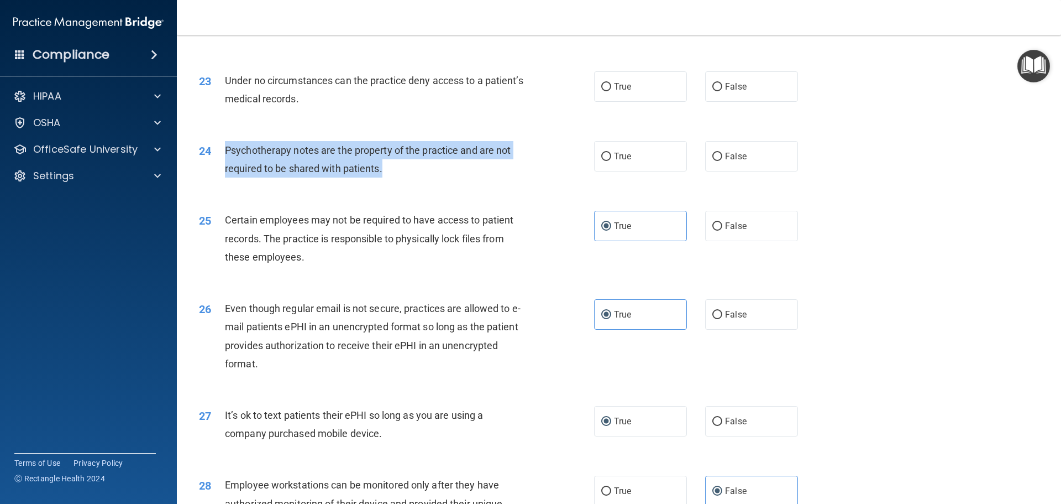
drag, startPoint x: 221, startPoint y: 165, endPoint x: 407, endPoint y: 201, distance: 189.3
click at [407, 183] on div "24 Psychotherapy notes are the property of the practice and are not required to…" at bounding box center [396, 162] width 428 height 42
copy div "Psychotherapy notes are the property of the practice and are not required to be…"
click at [601, 161] on input "True" at bounding box center [606, 157] width 10 height 8
radio input "true"
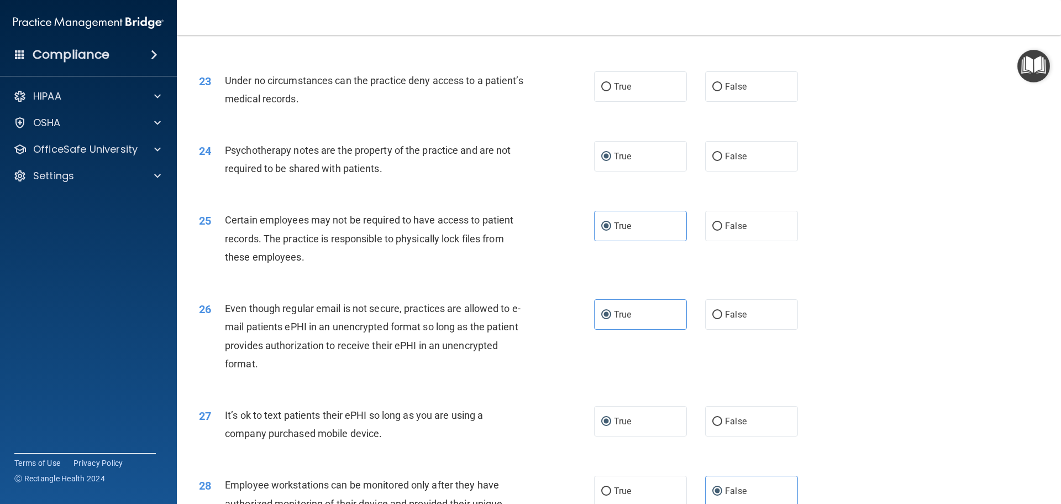
click at [443, 127] on div "23 Under no circumstances can the practice deny access to a patient’s medical r…" at bounding box center [619, 92] width 857 height 70
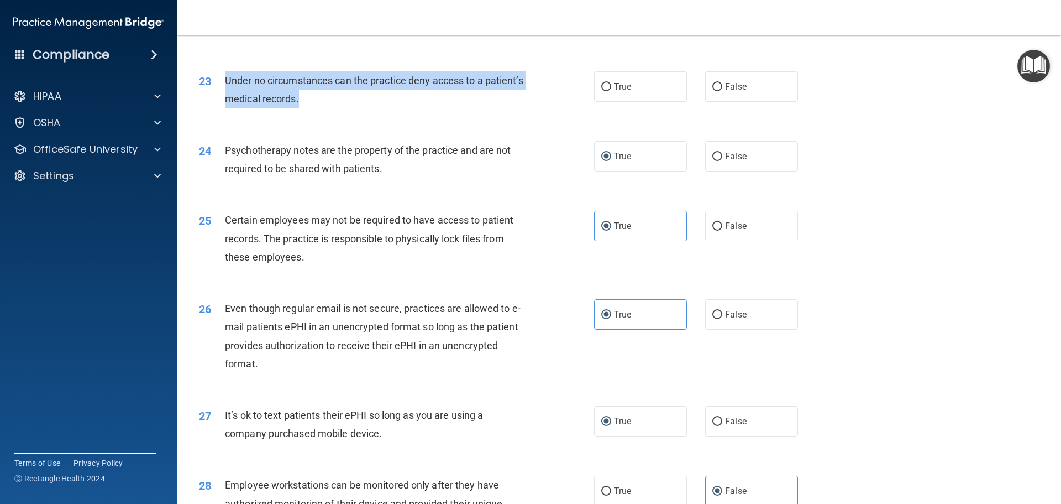
drag, startPoint x: 227, startPoint y: 96, endPoint x: 406, endPoint y: 115, distance: 180.7
click at [406, 108] on div "Under no circumstances can the practice deny access to a patient’s medical reco…" at bounding box center [379, 89] width 309 height 36
click at [601, 91] on input "True" at bounding box center [606, 87] width 10 height 8
radio input "true"
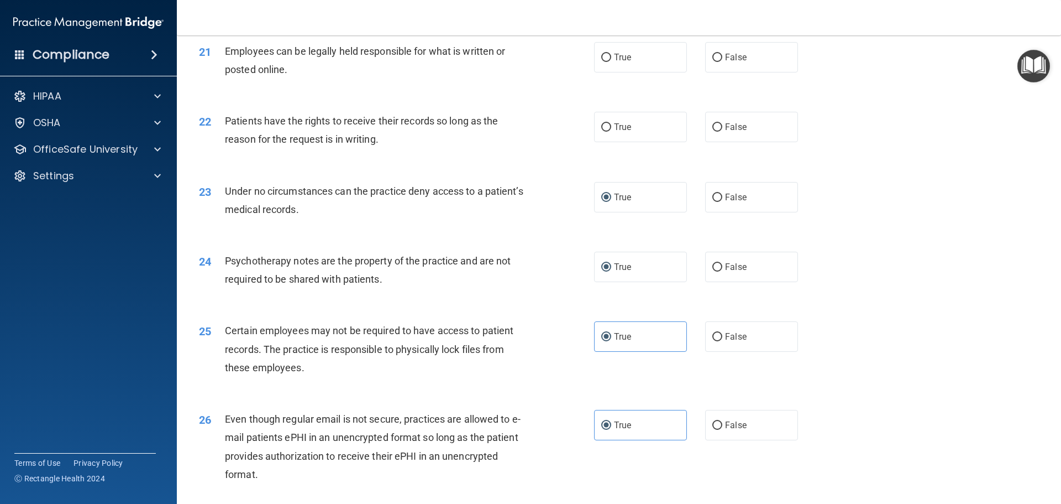
click at [369, 145] on span "Patients have the rights to receive their records so long as the reason for the…" at bounding box center [361, 130] width 273 height 30
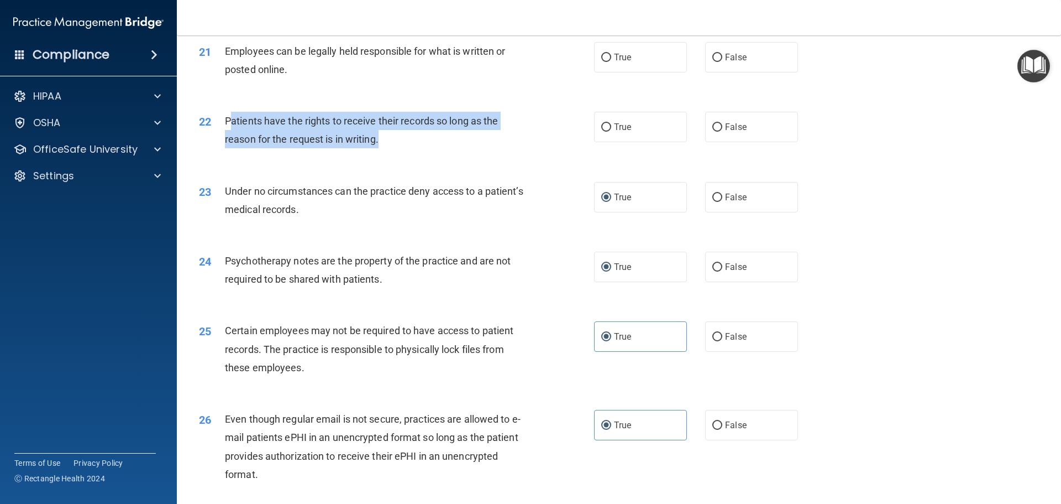
drag, startPoint x: 232, startPoint y: 133, endPoint x: 457, endPoint y: 160, distance: 226.0
click at [457, 148] on div "Patients have the rights to receive their records so long as the reason for the…" at bounding box center [379, 130] width 309 height 36
click at [437, 148] on div "Patients have the rights to receive their records so long as the reason for the…" at bounding box center [379, 130] width 309 height 36
drag, startPoint x: 220, startPoint y: 135, endPoint x: 458, endPoint y: 164, distance: 240.1
click at [458, 154] on div "22 Patients have the rights to receive their records so long as the reason for …" at bounding box center [396, 133] width 428 height 42
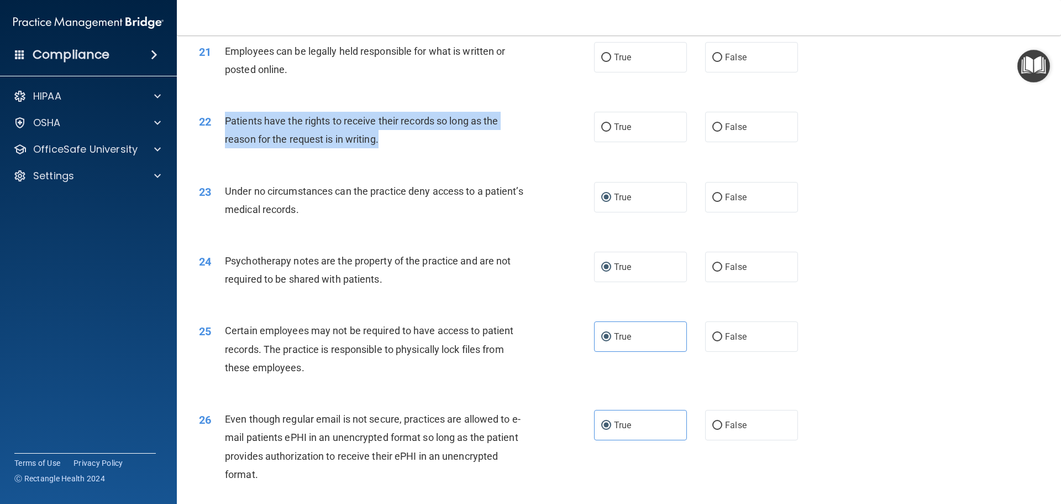
copy div "Patients have the rights to receive their records so long as the reason for the…"
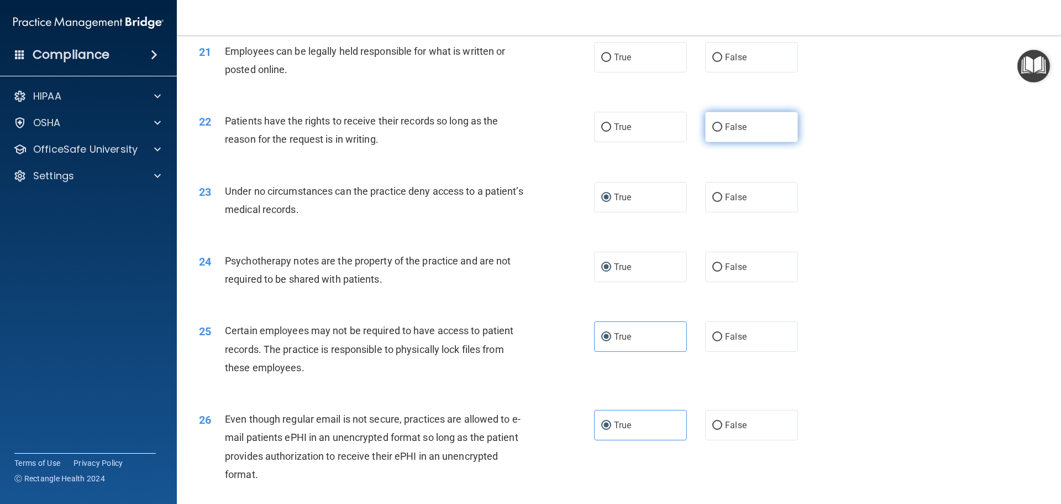
click at [720, 142] on label "False" at bounding box center [751, 127] width 93 height 30
click at [720, 132] on input "False" at bounding box center [718, 127] width 10 height 8
radio input "true"
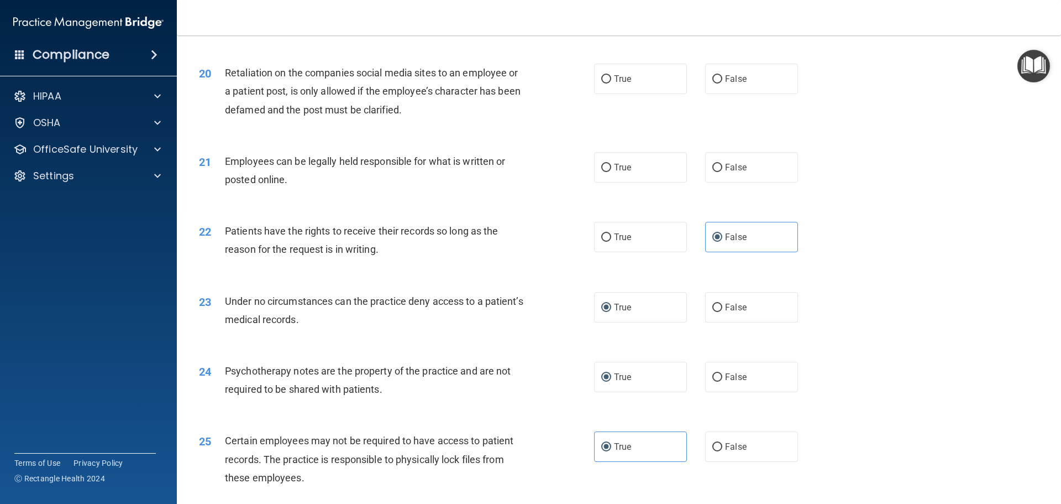
scroll to position [1719, 0]
click at [608, 183] on label "True" at bounding box center [640, 168] width 93 height 30
click at [608, 172] on input "True" at bounding box center [606, 168] width 10 height 8
radio input "true"
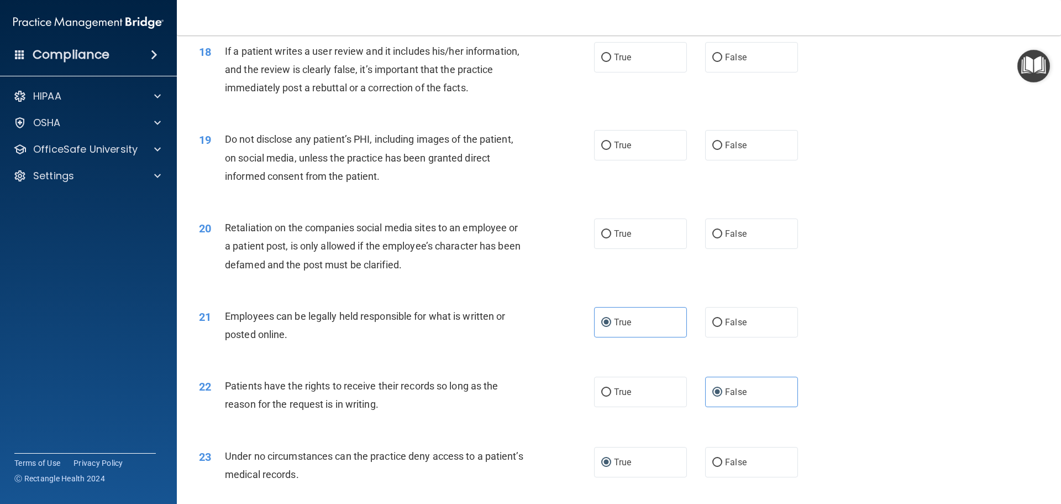
scroll to position [1553, 0]
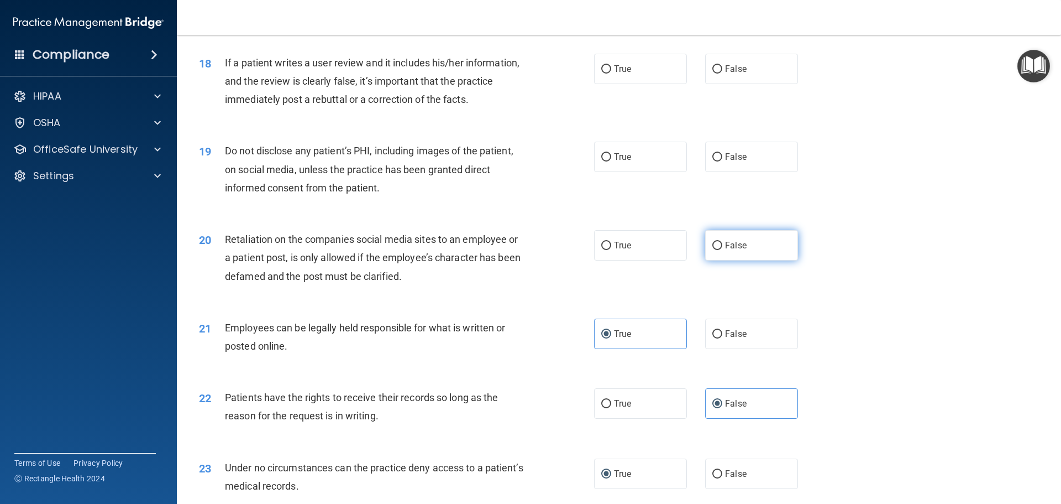
click at [722, 260] on label "False" at bounding box center [751, 245] width 93 height 30
click at [722, 250] on input "False" at bounding box center [718, 246] width 10 height 8
radio input "true"
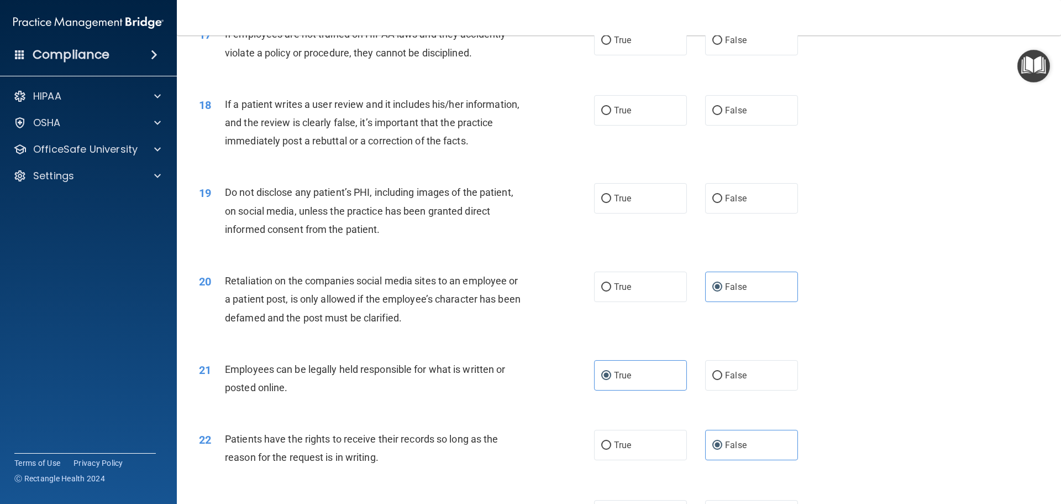
scroll to position [1442, 0]
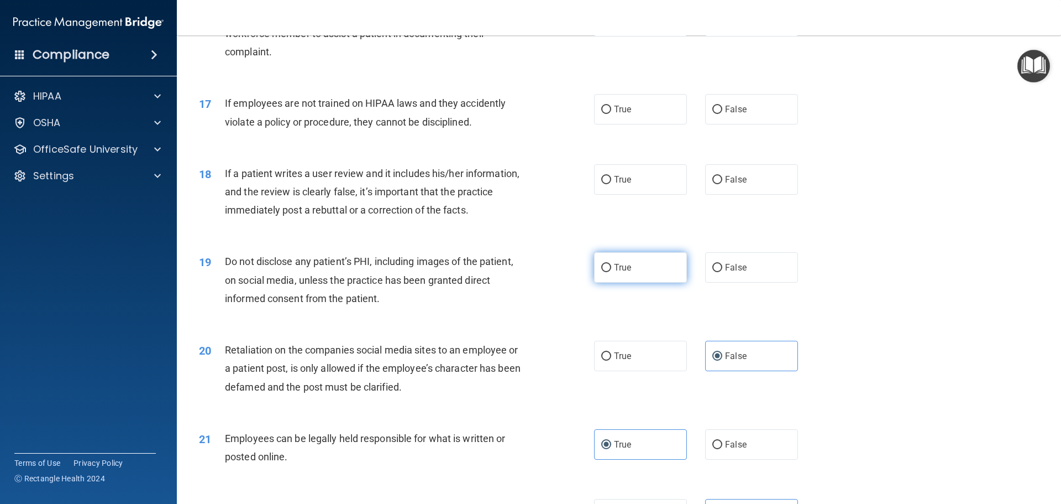
click at [614, 273] on span "True" at bounding box center [622, 267] width 17 height 11
click at [611, 272] on input "True" at bounding box center [606, 268] width 10 height 8
radio input "true"
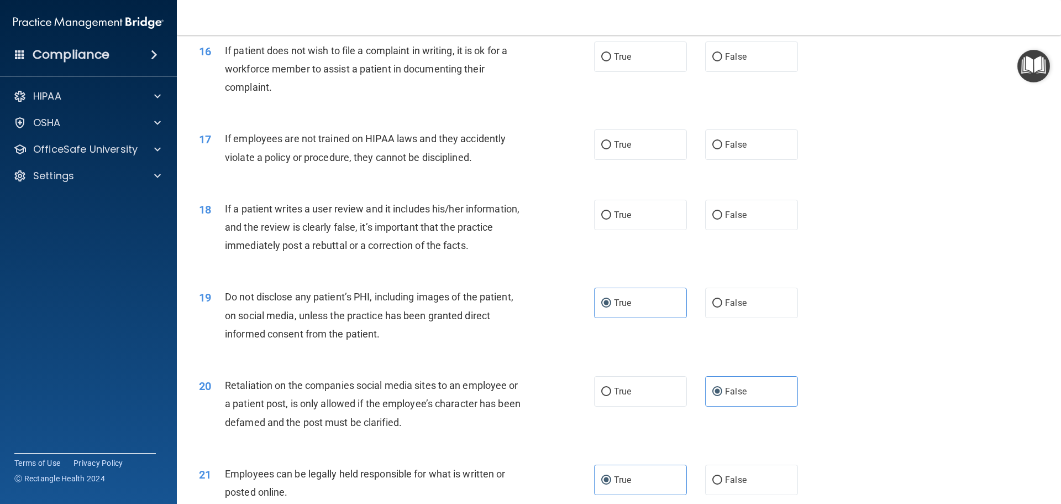
scroll to position [1387, 0]
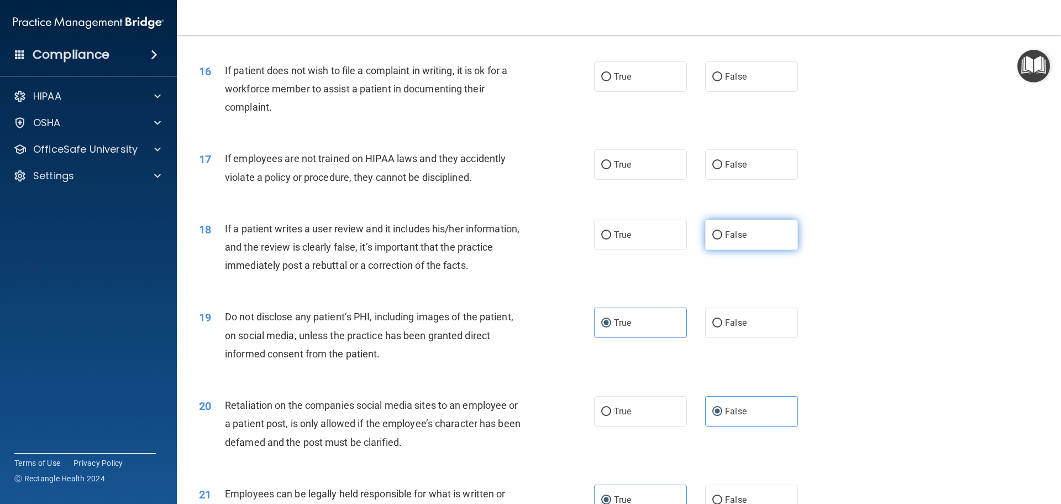
click at [752, 250] on label "False" at bounding box center [751, 234] width 93 height 30
click at [723, 239] on input "False" at bounding box center [718, 235] width 10 height 8
radio input "true"
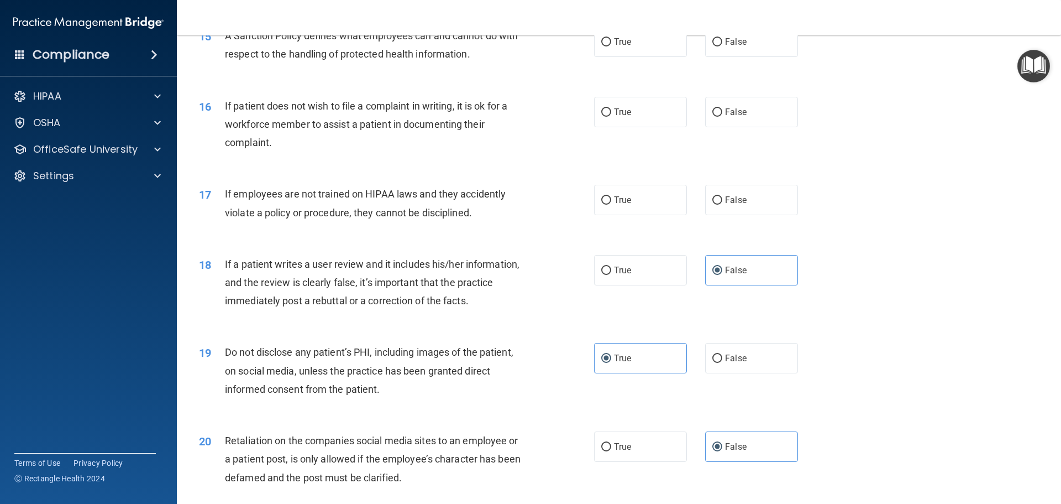
scroll to position [1332, 0]
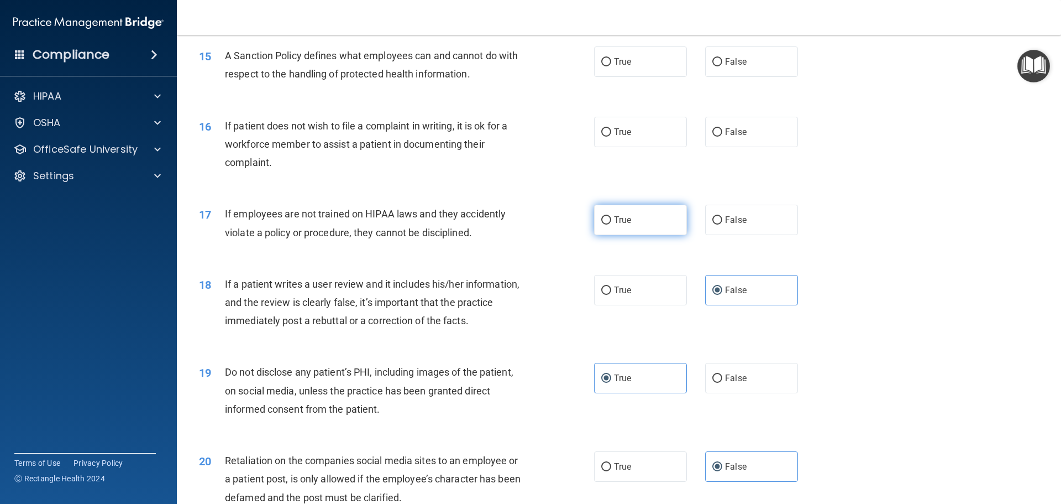
click at [608, 235] on label "True" at bounding box center [640, 220] width 93 height 30
click at [608, 224] on input "True" at bounding box center [606, 220] width 10 height 8
radio input "true"
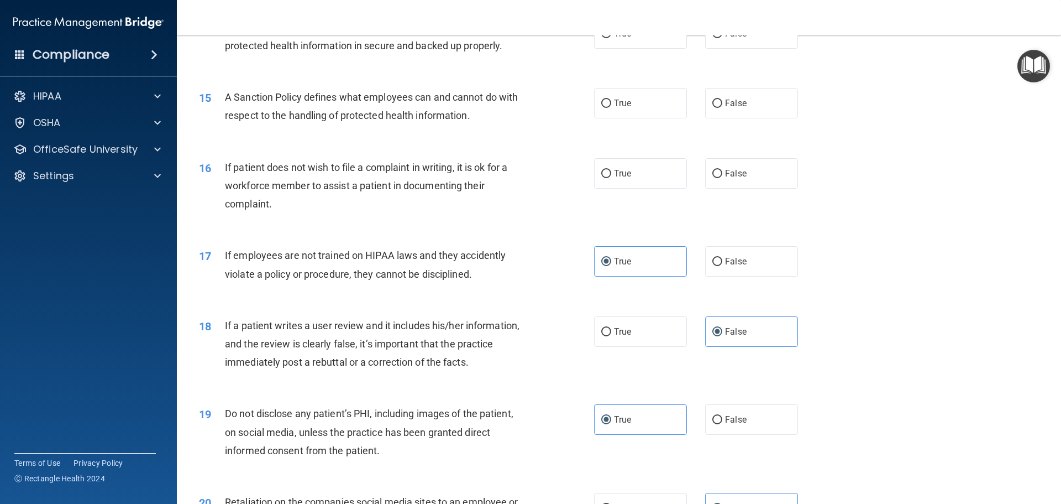
scroll to position [1166, 0]
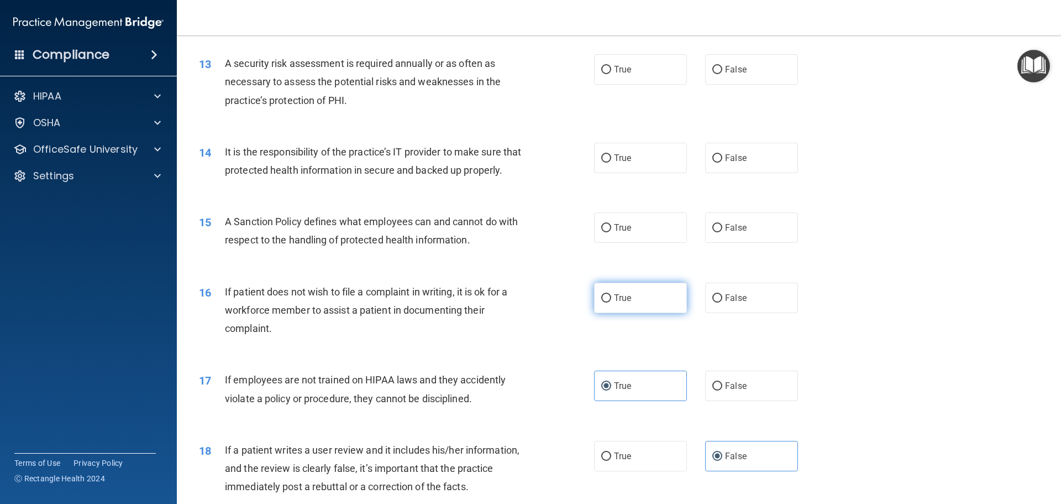
click at [613, 309] on label "True" at bounding box center [640, 298] width 93 height 30
click at [611, 302] on input "True" at bounding box center [606, 298] width 10 height 8
radio input "true"
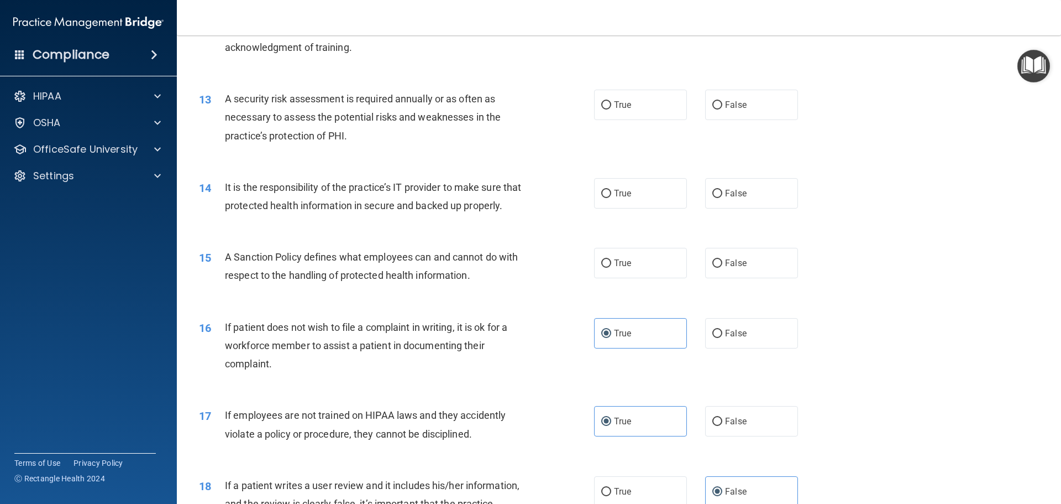
scroll to position [1111, 0]
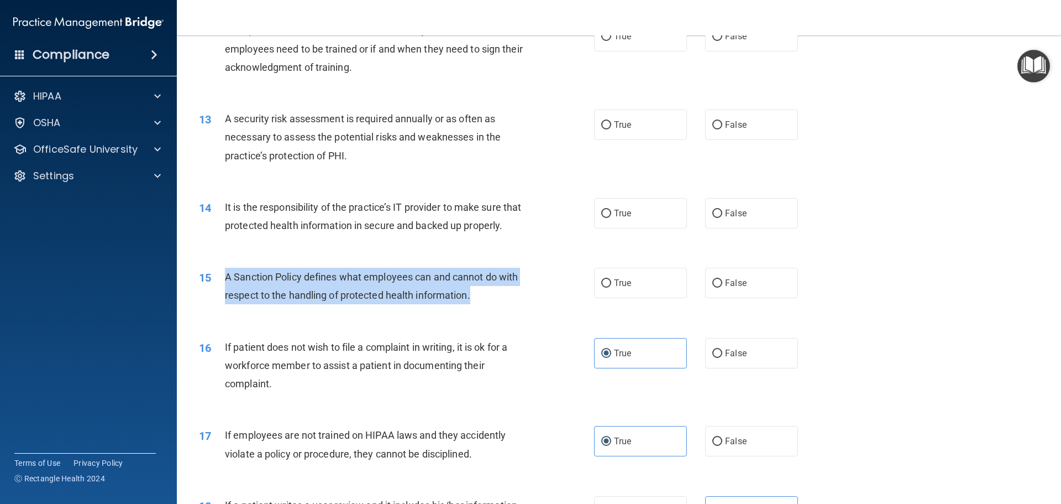
drag, startPoint x: 226, startPoint y: 295, endPoint x: 483, endPoint y: 311, distance: 257.6
click at [483, 304] on div "A Sanction Policy defines what employees can and cannot do with respect to the …" at bounding box center [379, 286] width 309 height 36
copy span "A Sanction Policy defines what employees can and cannot do with respect to the …"
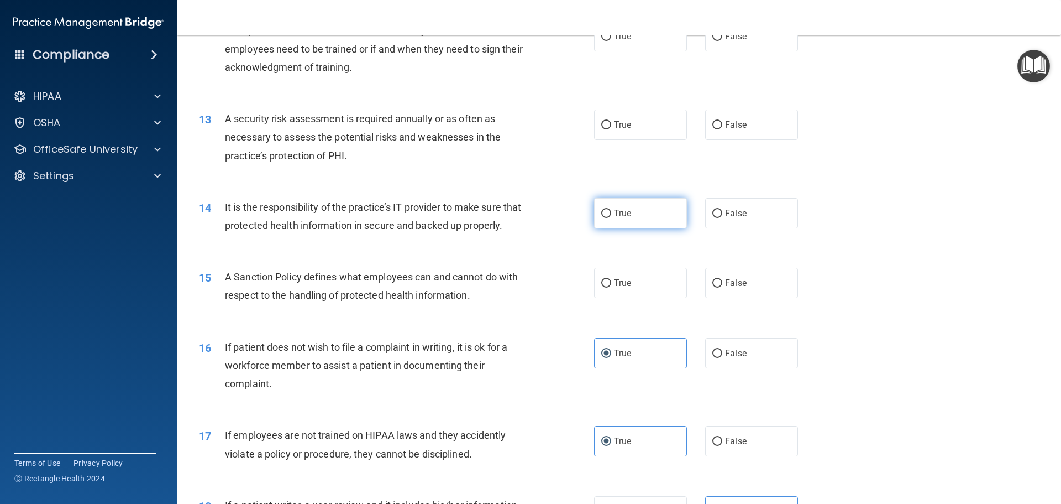
click at [626, 211] on span "True" at bounding box center [622, 213] width 17 height 11
click at [611, 211] on input "True" at bounding box center [606, 214] width 10 height 8
radio input "true"
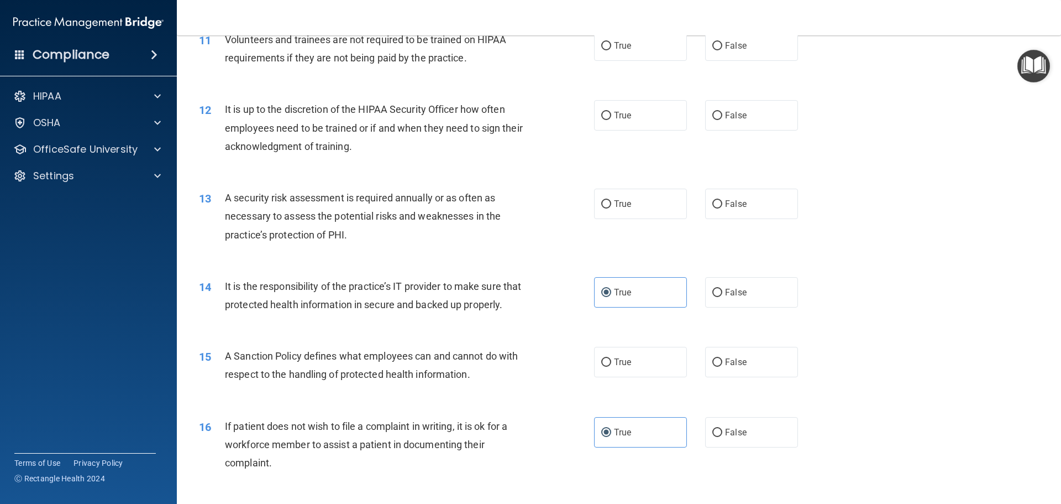
scroll to position [1000, 0]
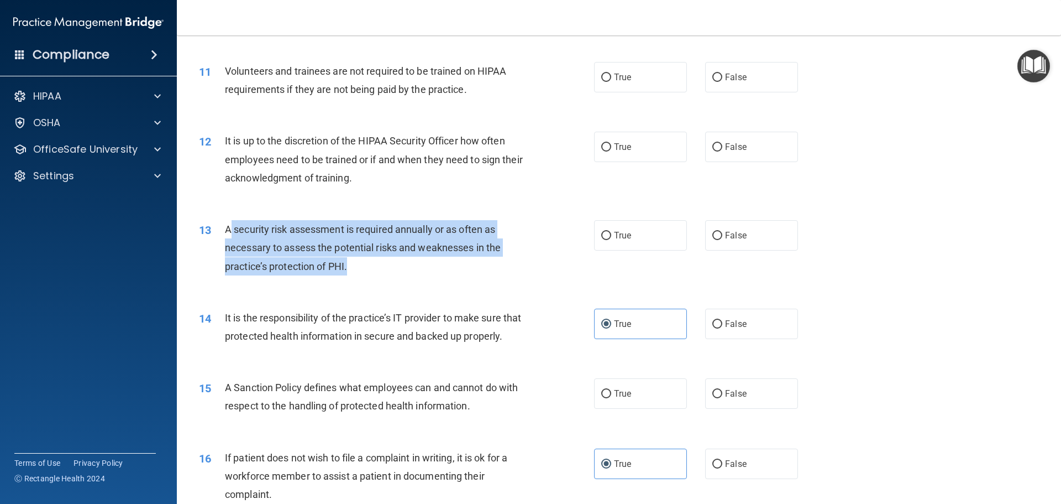
drag, startPoint x: 230, startPoint y: 225, endPoint x: 396, endPoint y: 270, distance: 171.8
click at [396, 270] on div "A security risk assessment is required annually or as often as necessary to ass…" at bounding box center [379, 247] width 309 height 55
click at [396, 280] on div "13 A security risk assessment is required annually or as often as necessary to …" at bounding box center [396, 250] width 428 height 61
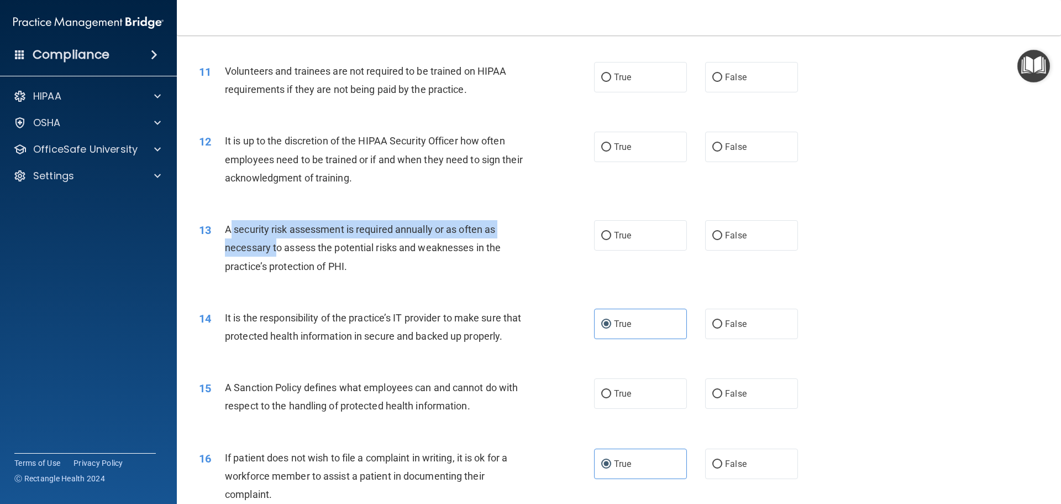
drag, startPoint x: 238, startPoint y: 232, endPoint x: 276, endPoint y: 257, distance: 45.7
click at [276, 257] on div "A security risk assessment is required annually or as often as necessary to ass…" at bounding box center [379, 247] width 309 height 55
drag, startPoint x: 219, startPoint y: 228, endPoint x: 226, endPoint y: 229, distance: 7.3
click at [221, 229] on div "13" at bounding box center [208, 230] width 34 height 20
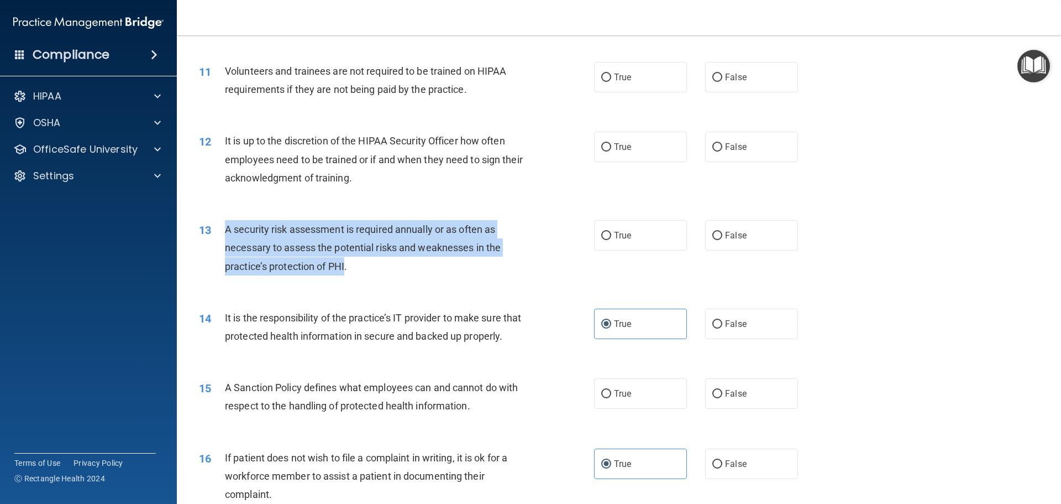
drag, startPoint x: 227, startPoint y: 229, endPoint x: 344, endPoint y: 274, distance: 125.8
click at [344, 274] on div "A security risk assessment is required annually or as often as necessary to ass…" at bounding box center [379, 247] width 309 height 55
copy span "A security risk assessment is required annually or as often as necessary to ass…"
click at [603, 236] on input "True" at bounding box center [606, 236] width 10 height 8
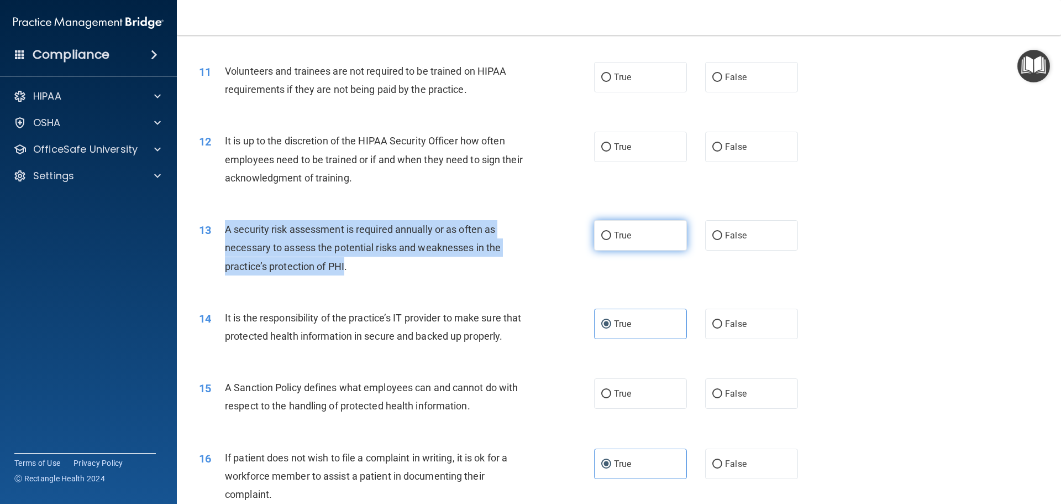
radio input "true"
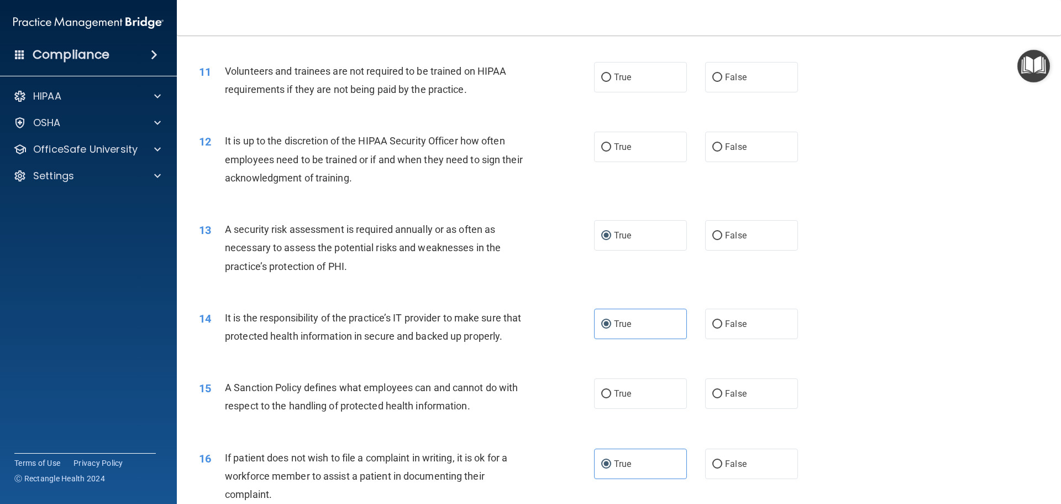
click at [447, 183] on div "It is up to the discretion of the HIPAA Security Officer how often employees ne…" at bounding box center [379, 159] width 309 height 55
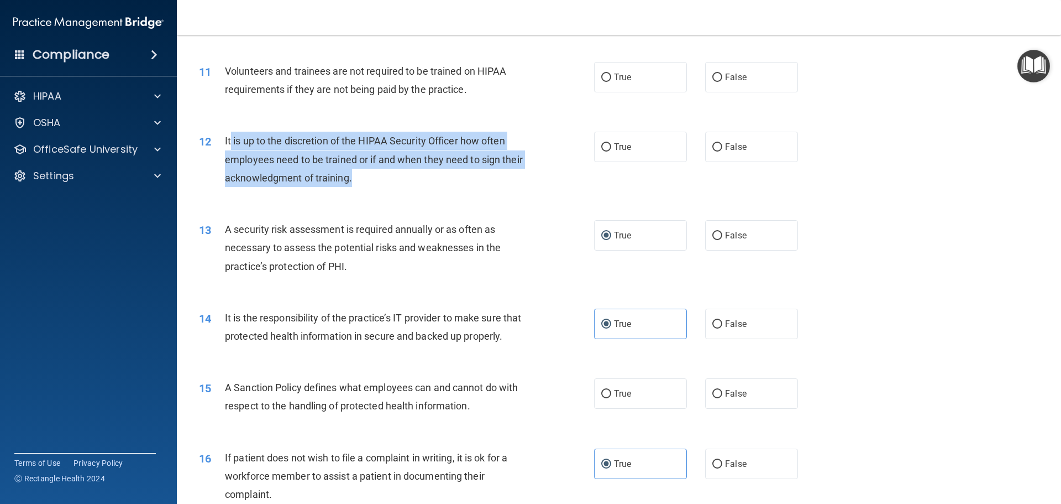
drag, startPoint x: 229, startPoint y: 141, endPoint x: 428, endPoint y: 179, distance: 202.0
click at [428, 179] on div "It is up to the discretion of the HIPAA Security Officer how often employees ne…" at bounding box center [379, 159] width 309 height 55
drag, startPoint x: 222, startPoint y: 139, endPoint x: 410, endPoint y: 184, distance: 193.1
click at [410, 184] on div "12 It is up to the discretion of the HIPAA Security Officer how often employees…" at bounding box center [396, 162] width 428 height 61
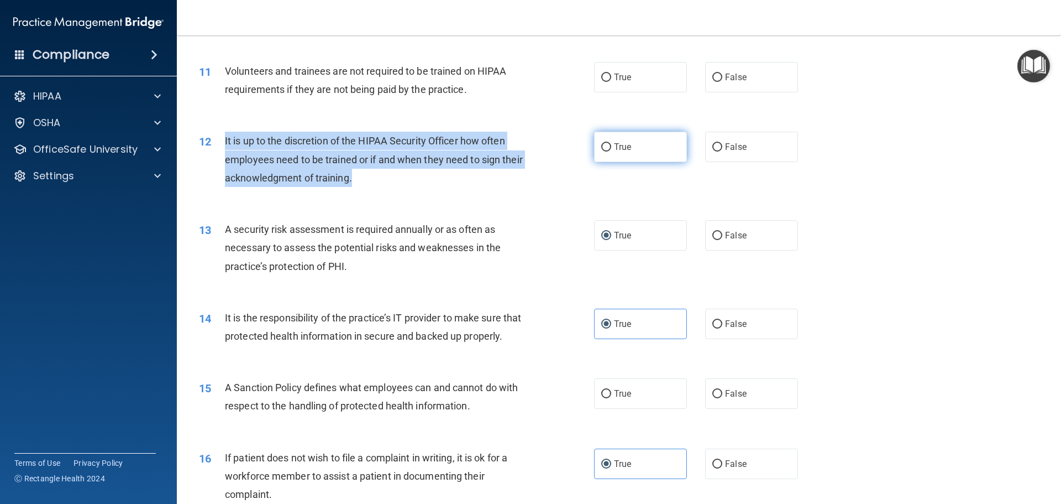
click at [605, 144] on input "True" at bounding box center [606, 147] width 10 height 8
radio input "true"
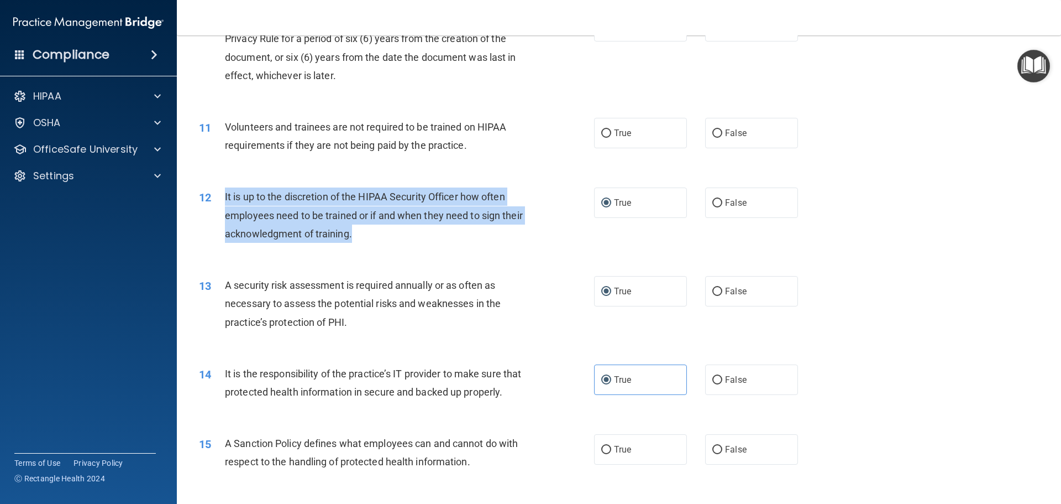
scroll to position [890, 0]
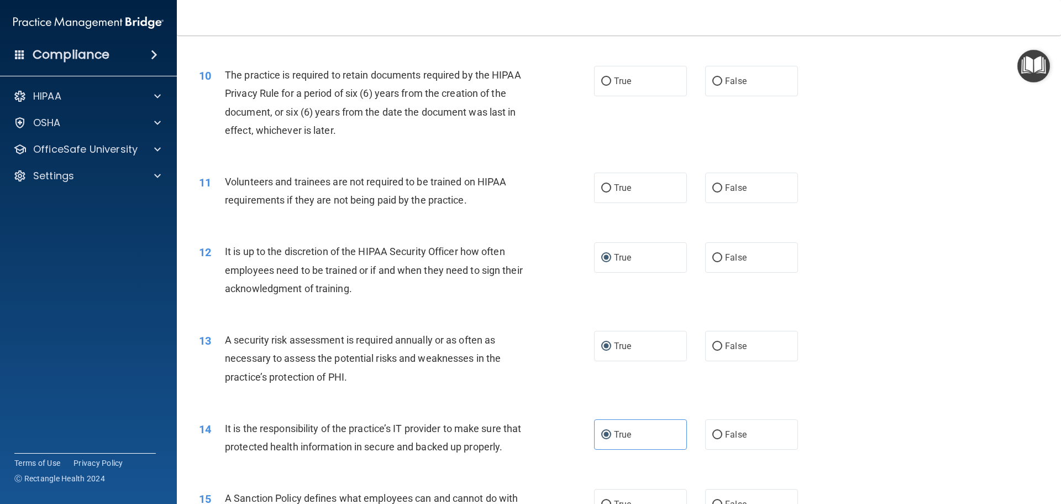
click at [333, 186] on span "Volunteers and trainees are not required to be trained on HIPAA requirements if…" at bounding box center [365, 191] width 281 height 30
click at [609, 184] on label "True" at bounding box center [640, 187] width 93 height 30
click at [609, 184] on input "True" at bounding box center [606, 188] width 10 height 8
radio input "true"
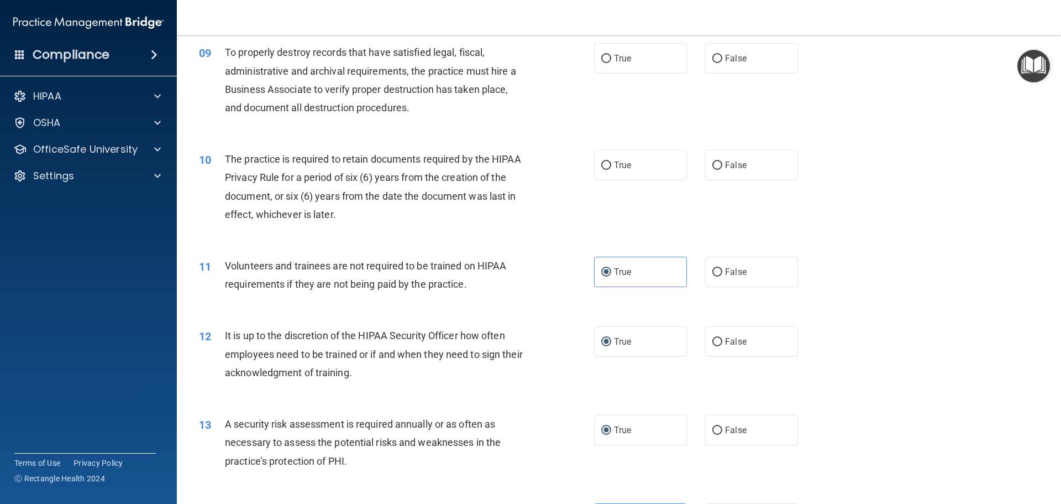
scroll to position [724, 0]
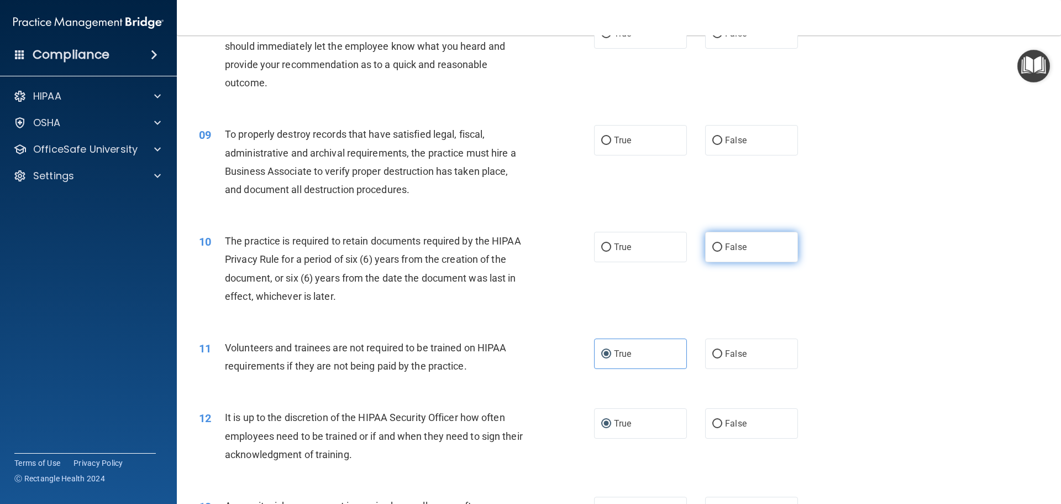
click at [730, 247] on span "False" at bounding box center [736, 247] width 22 height 11
click at [723, 247] on input "False" at bounding box center [718, 247] width 10 height 8
radio input "true"
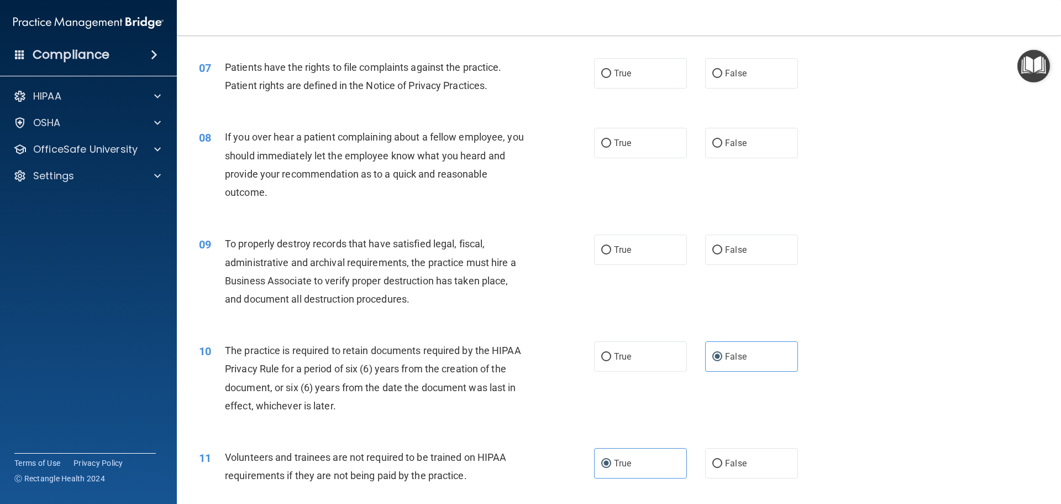
scroll to position [613, 0]
click at [727, 259] on label "False" at bounding box center [751, 251] width 93 height 30
click at [723, 255] on input "False" at bounding box center [718, 251] width 10 height 8
radio input "true"
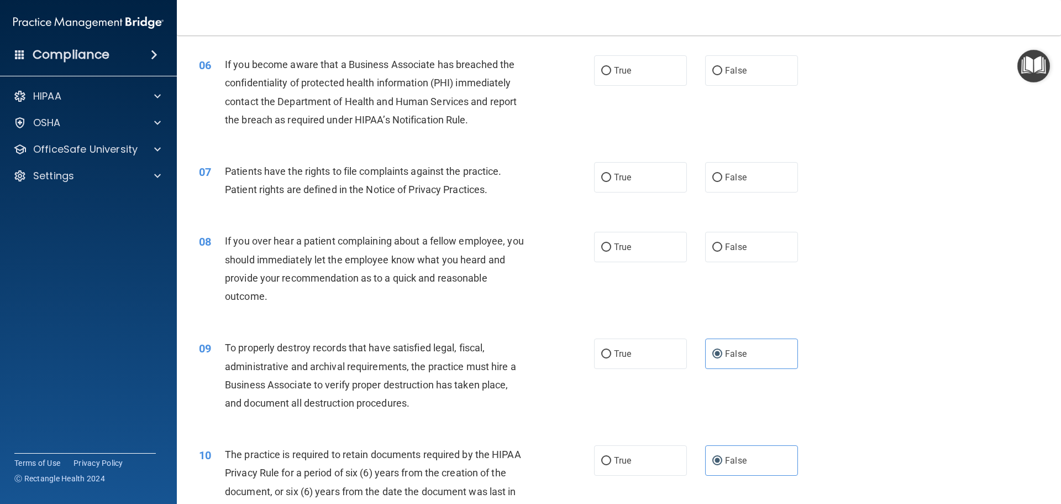
scroll to position [503, 0]
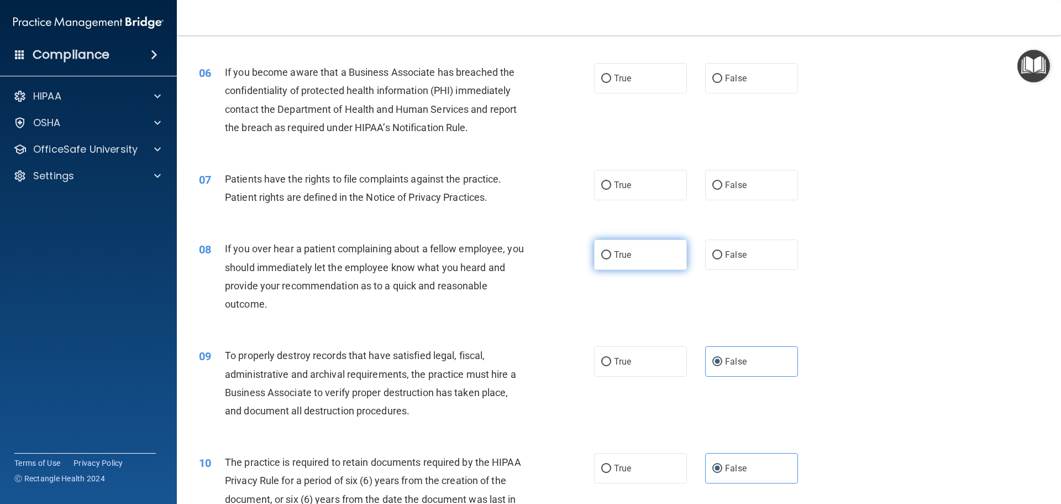
click at [607, 260] on label "True" at bounding box center [640, 254] width 93 height 30
click at [607, 259] on input "True" at bounding box center [606, 255] width 10 height 8
radio input "true"
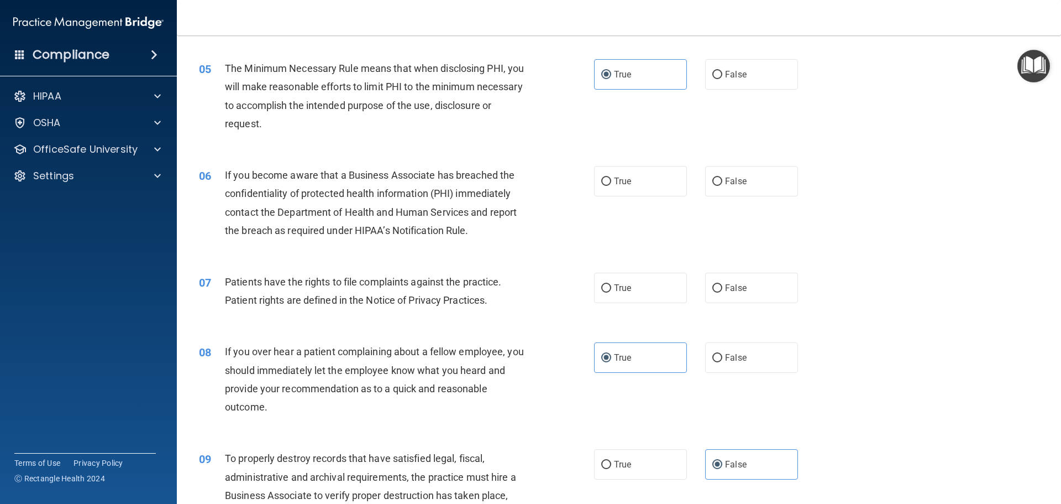
scroll to position [392, 0]
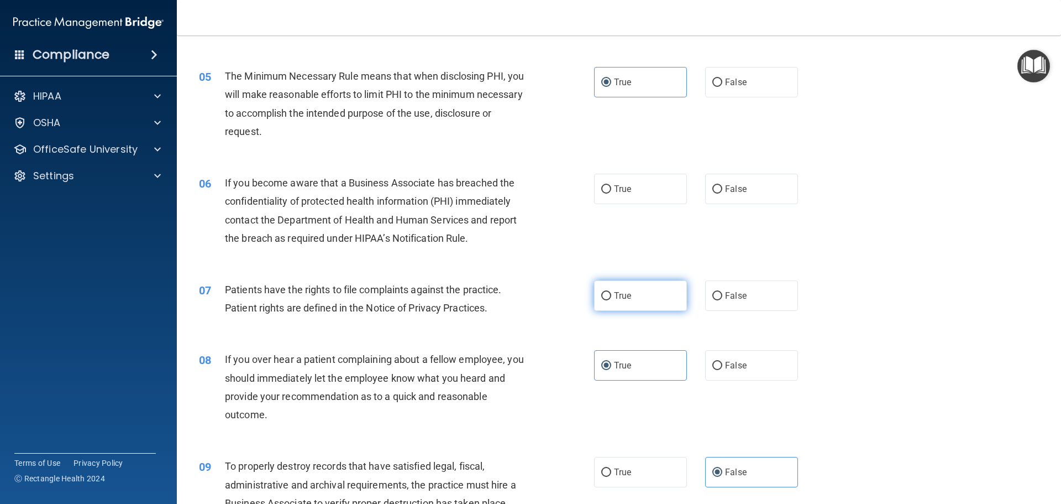
click at [633, 299] on label "True" at bounding box center [640, 295] width 93 height 30
click at [611, 299] on input "True" at bounding box center [606, 296] width 10 height 8
radio input "true"
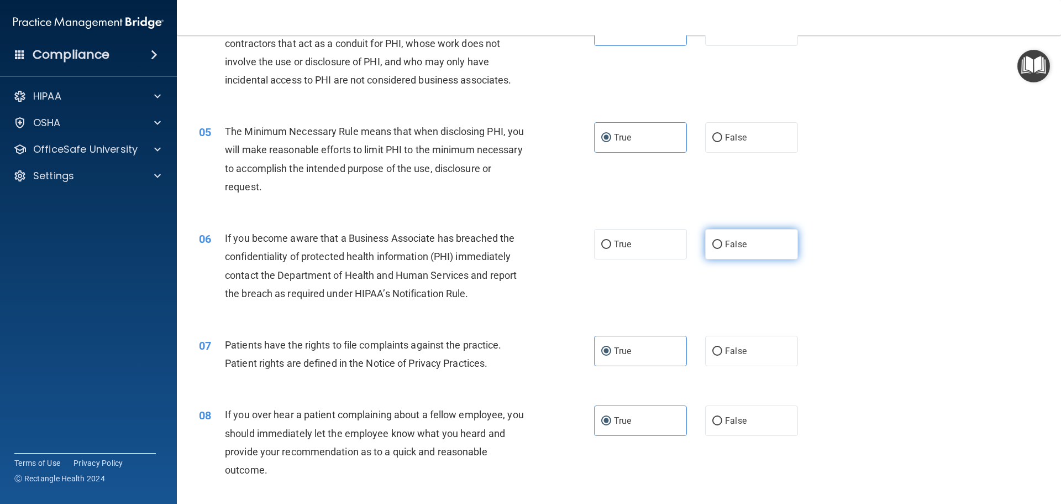
click at [729, 240] on span "False" at bounding box center [736, 244] width 22 height 11
click at [723, 240] on input "False" at bounding box center [718, 244] width 10 height 8
radio input "true"
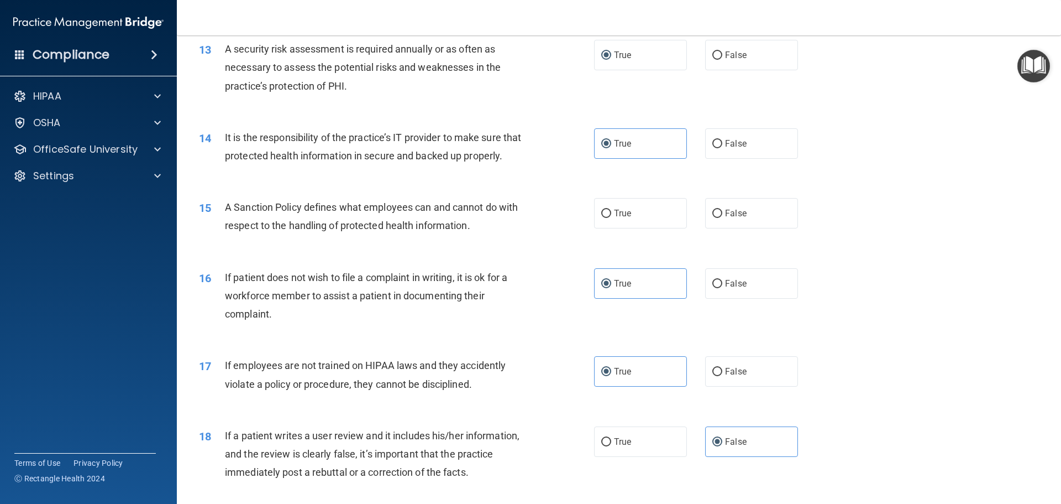
scroll to position [1216, 0]
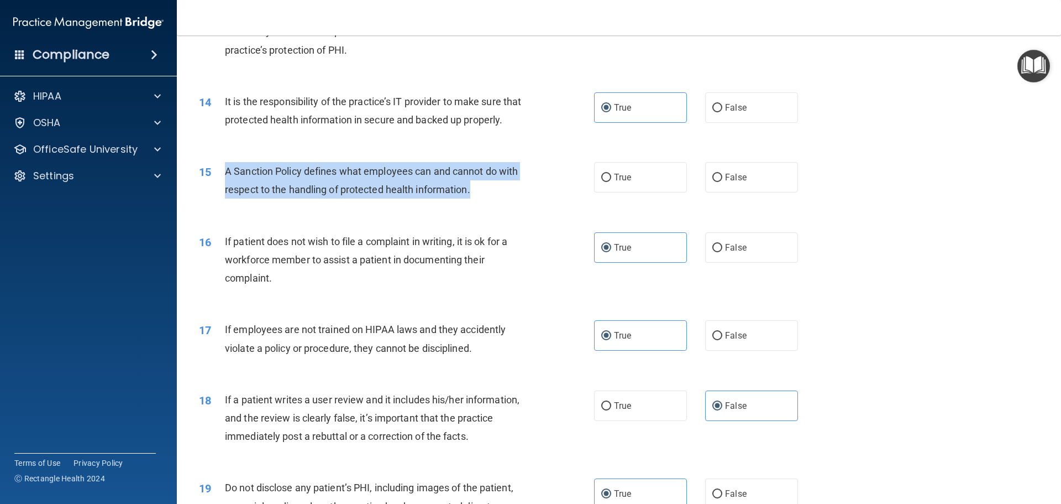
drag, startPoint x: 226, startPoint y: 190, endPoint x: 524, endPoint y: 221, distance: 299.0
click at [524, 204] on div "15 A Sanction Policy defines what employees can and cannot do with respect to t…" at bounding box center [396, 183] width 428 height 42
click at [605, 182] on input "True" at bounding box center [606, 178] width 10 height 8
radio input "true"
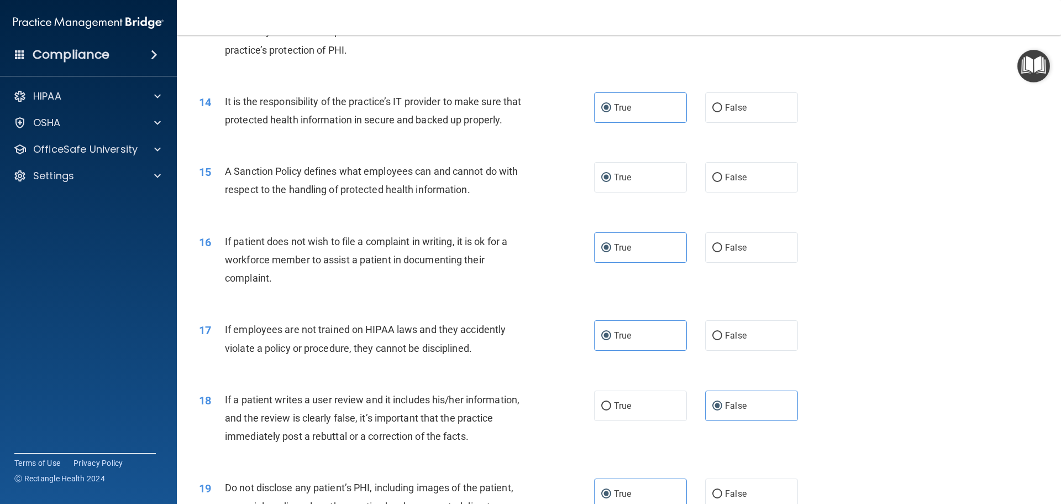
click at [345, 218] on div "15 A Sanction Policy defines what employees can and cannot do with respect to t…" at bounding box center [619, 183] width 857 height 70
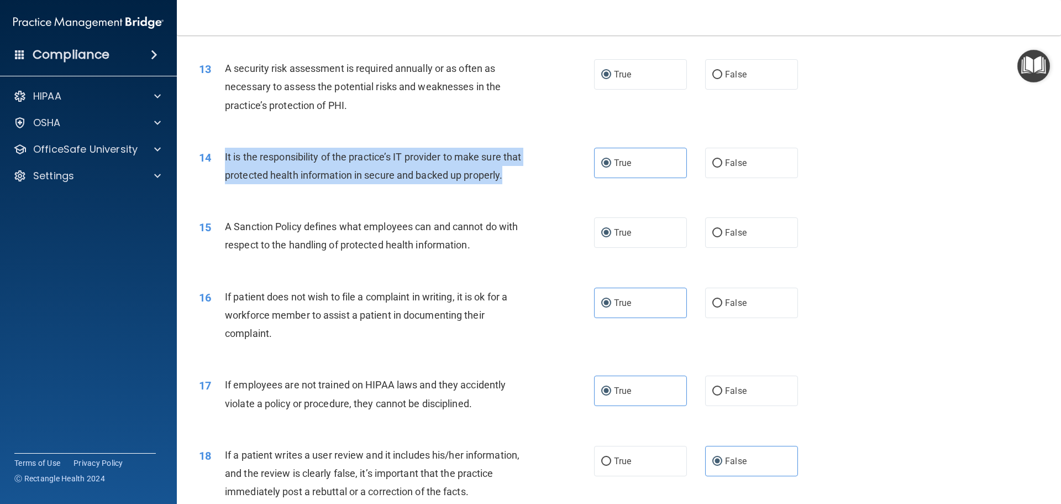
drag, startPoint x: 231, startPoint y: 157, endPoint x: 357, endPoint y: 196, distance: 132.4
click at [357, 184] on div "It is the responsibility of the practice’s IT provider to make sure that protec…" at bounding box center [379, 166] width 309 height 36
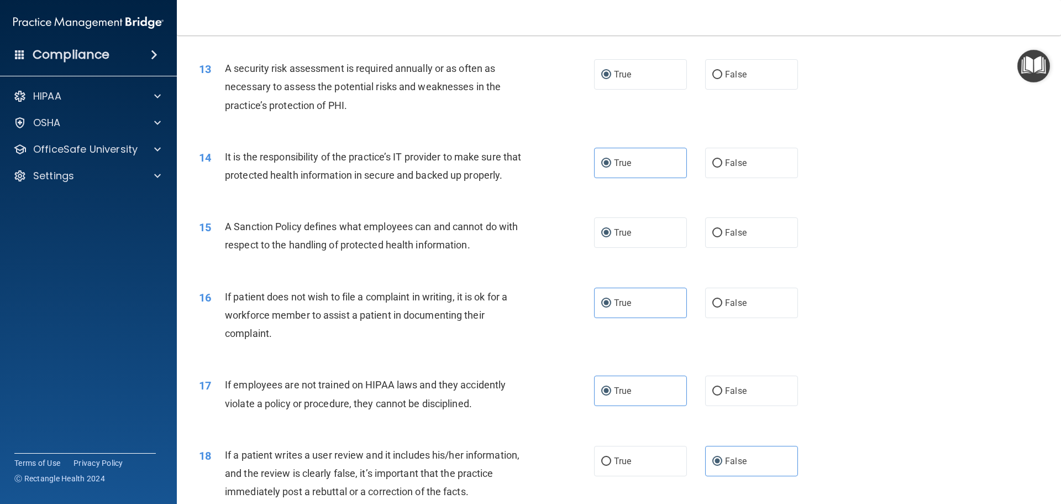
click at [515, 145] on div "14 It is the responsibility of the practice’s IT provider to make sure that pro…" at bounding box center [619, 169] width 857 height 70
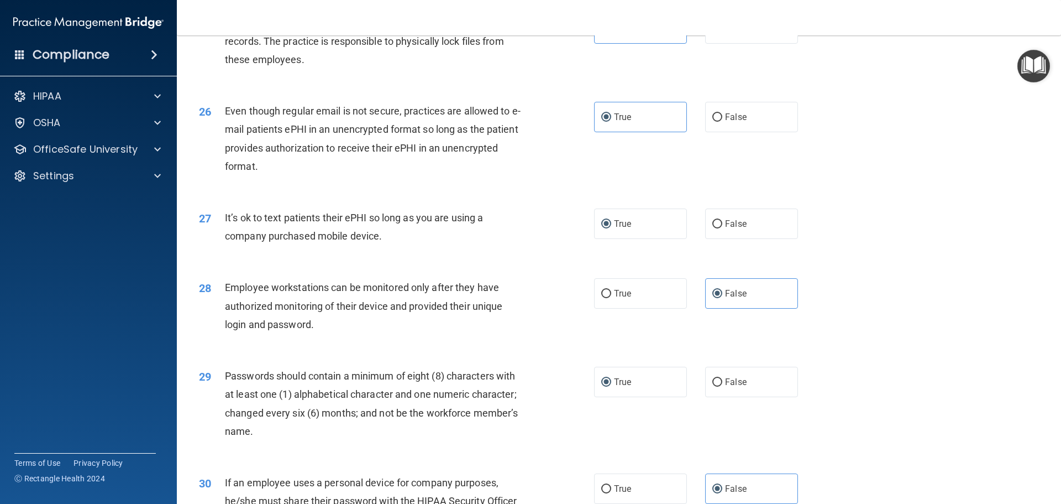
scroll to position [2272, 0]
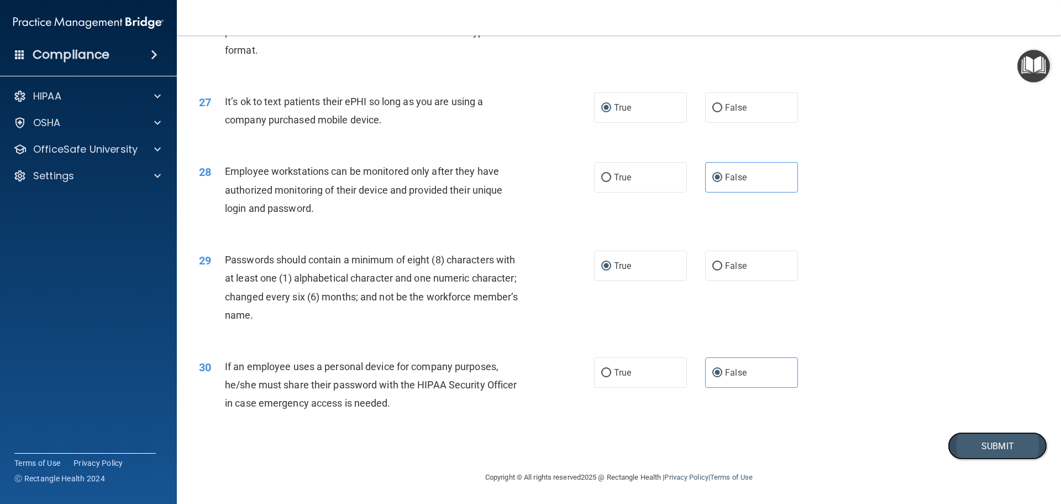
click at [981, 437] on button "Submit" at bounding box center [998, 446] width 100 height 28
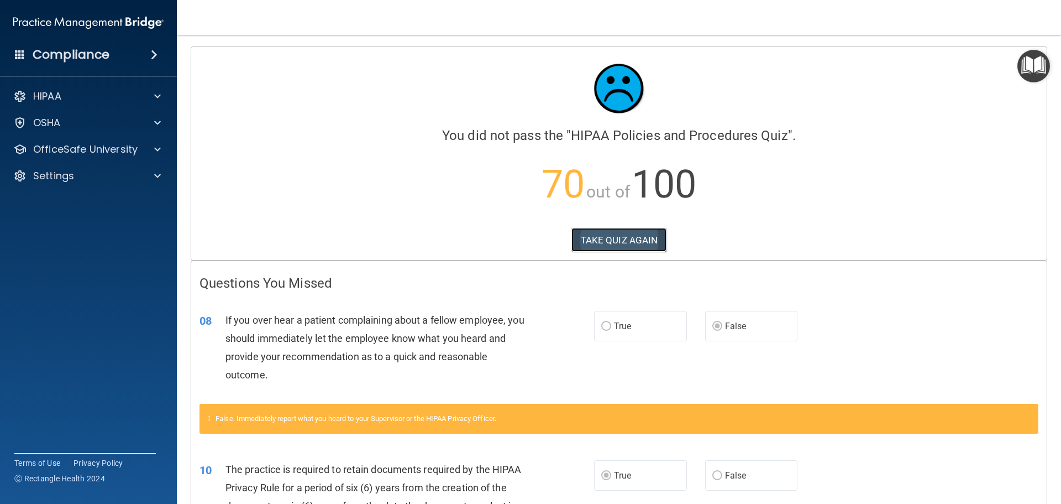
click at [603, 237] on button "TAKE QUIZ AGAIN" at bounding box center [620, 240] width 96 height 24
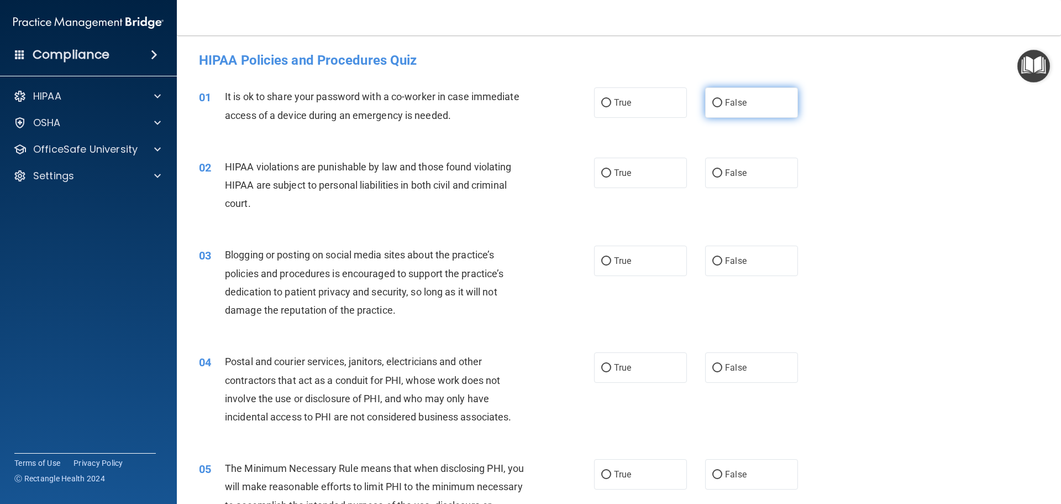
click at [719, 102] on label "False" at bounding box center [751, 102] width 93 height 30
click at [719, 102] on input "False" at bounding box center [718, 103] width 10 height 8
radio input "true"
click at [613, 179] on label "True" at bounding box center [640, 173] width 93 height 30
click at [611, 177] on input "True" at bounding box center [606, 173] width 10 height 8
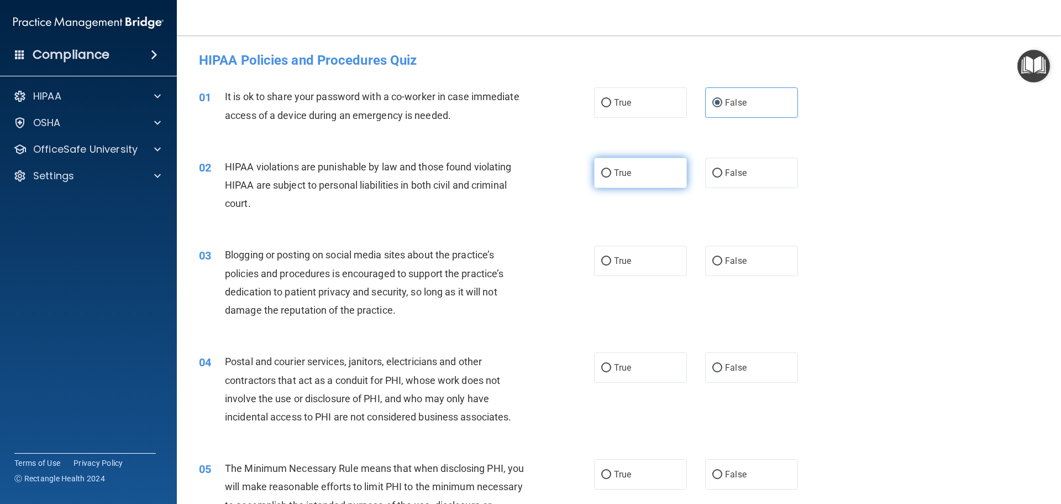
radio input "true"
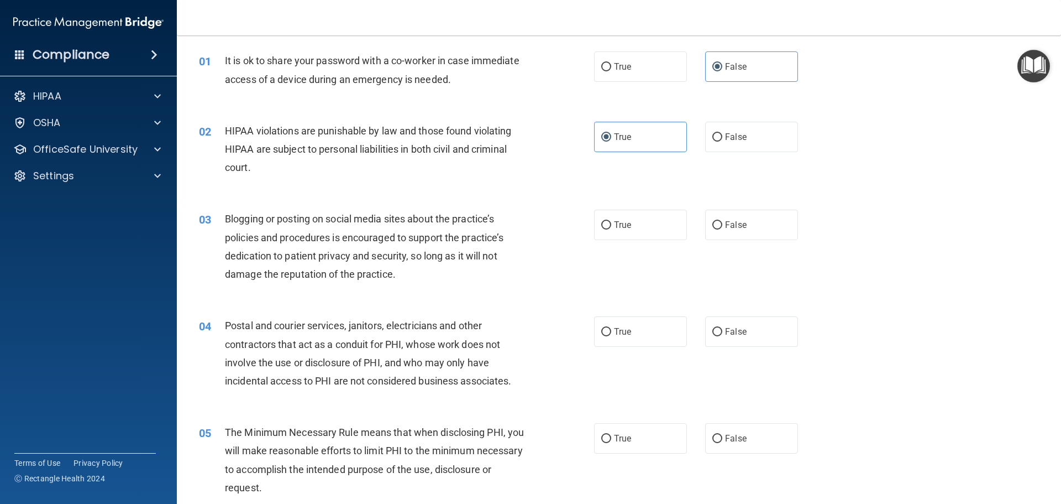
scroll to position [55, 0]
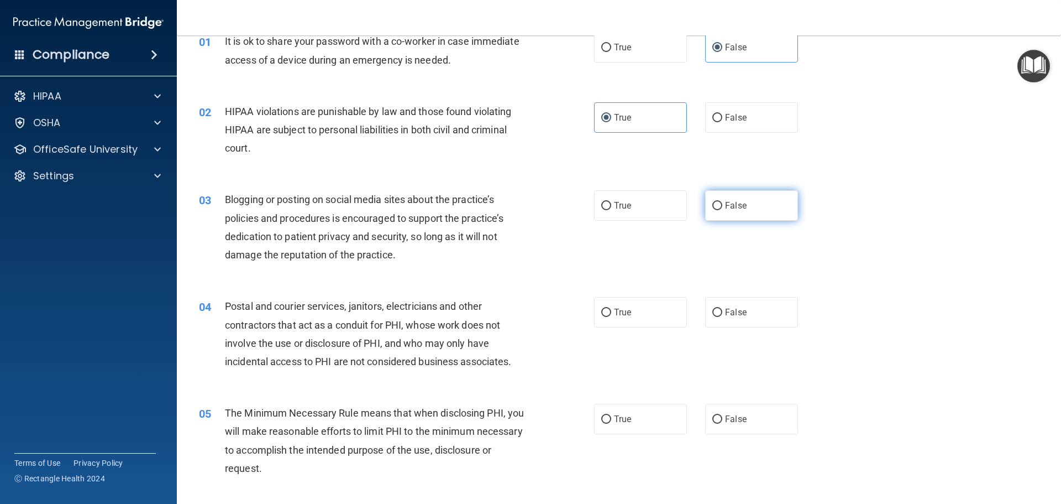
click at [725, 202] on span "False" at bounding box center [736, 205] width 22 height 11
click at [723, 202] on input "False" at bounding box center [718, 206] width 10 height 8
radio input "true"
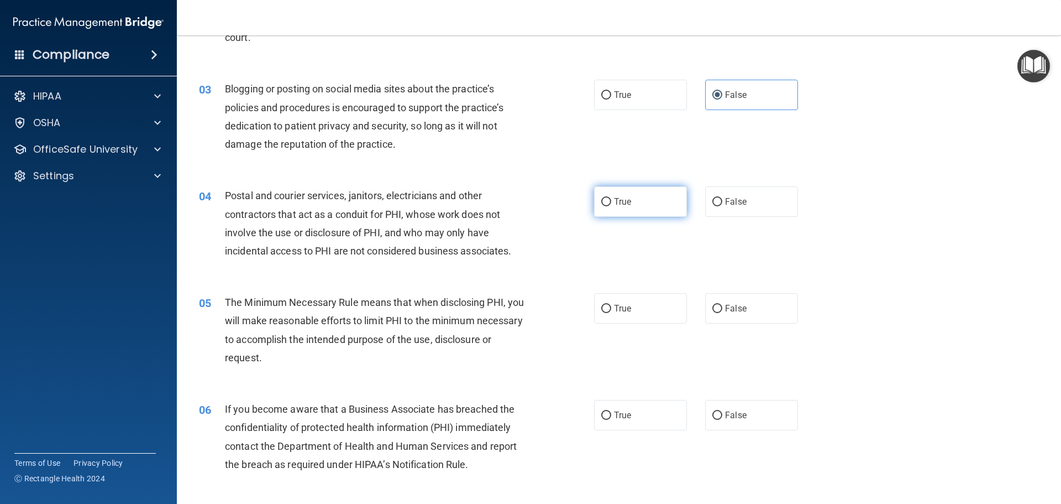
click at [618, 197] on span "True" at bounding box center [622, 201] width 17 height 11
click at [611, 198] on input "True" at bounding box center [606, 202] width 10 height 8
radio input "true"
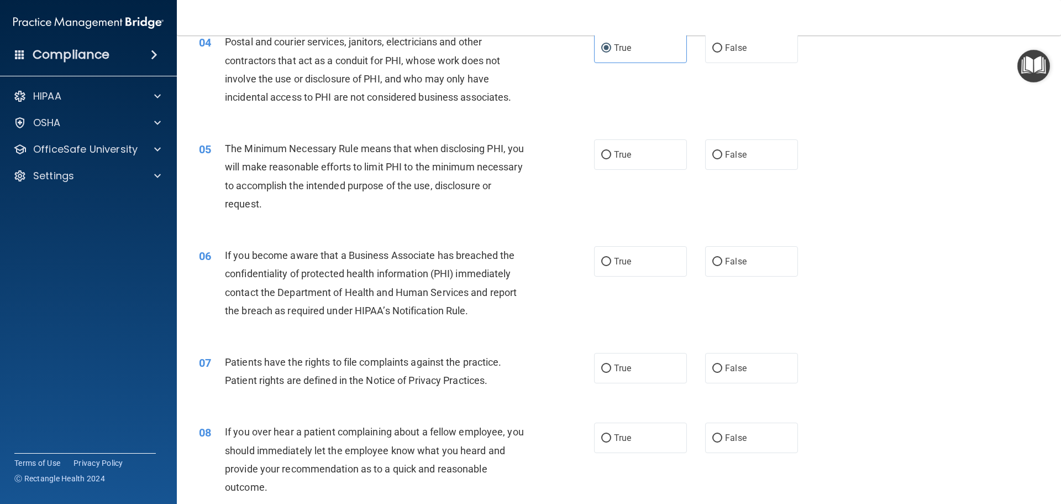
scroll to position [332, 0]
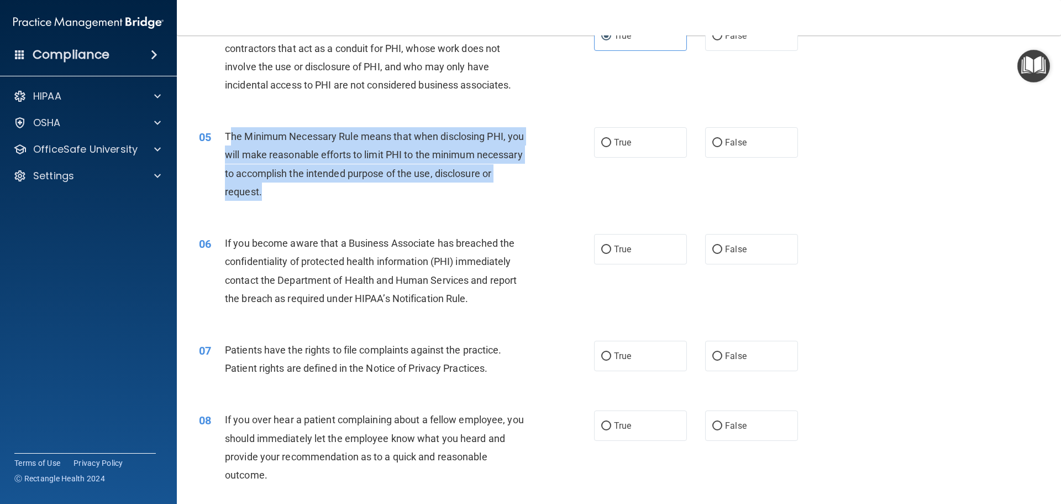
drag, startPoint x: 229, startPoint y: 136, endPoint x: 406, endPoint y: 183, distance: 183.0
click at [406, 183] on div "The Minimum Necessary Rule means that when disclosing PHI, you will make reason…" at bounding box center [379, 164] width 309 height 74
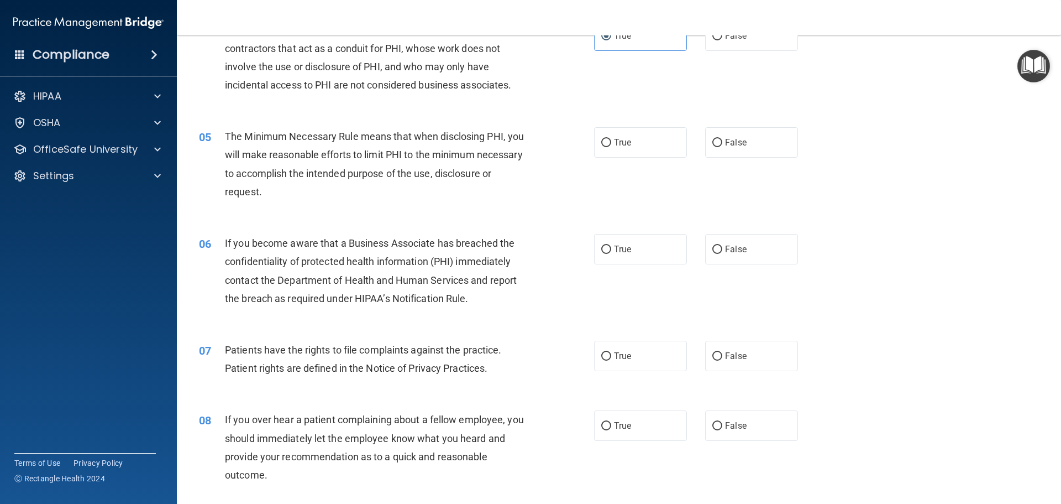
click at [406, 211] on div "05 The Minimum Necessary Rule means that when disclosing PHI, you will make rea…" at bounding box center [619, 166] width 857 height 107
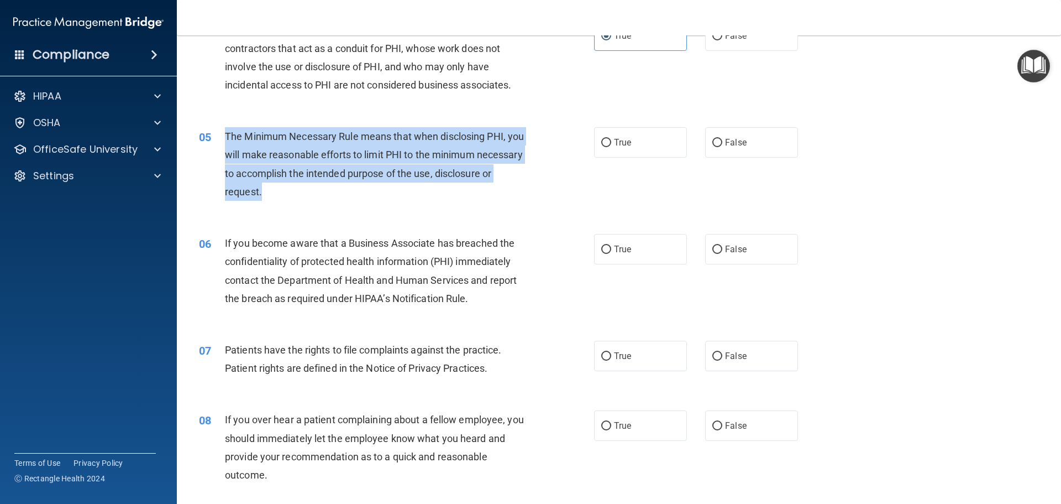
drag, startPoint x: 227, startPoint y: 132, endPoint x: 347, endPoint y: 192, distance: 134.5
click at [347, 192] on div "The Minimum Necessary Rule means that when disclosing PHI, you will make reason…" at bounding box center [379, 164] width 309 height 74
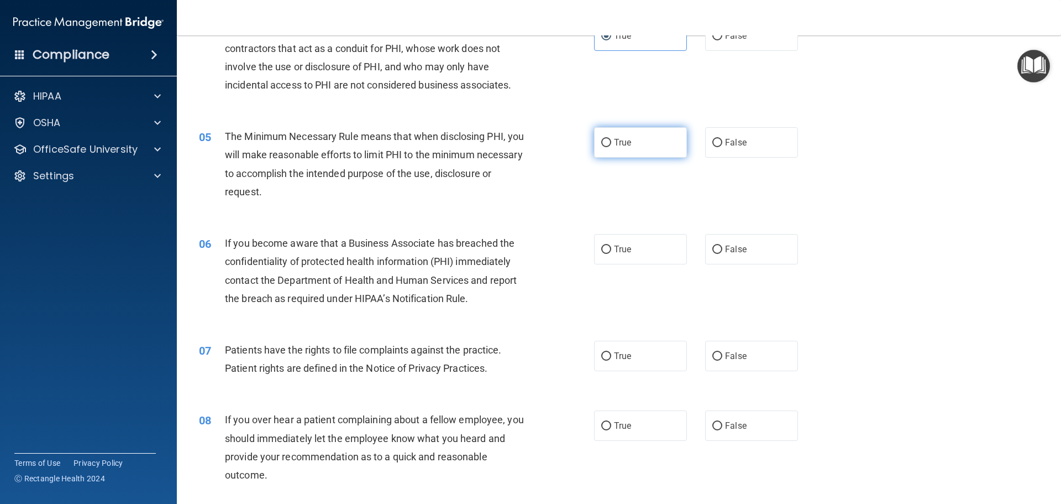
click at [616, 144] on span "True" at bounding box center [622, 142] width 17 height 11
click at [611, 144] on input "True" at bounding box center [606, 143] width 10 height 8
radio input "true"
click at [734, 251] on span "False" at bounding box center [736, 249] width 22 height 11
click at [723, 251] on input "False" at bounding box center [718, 249] width 10 height 8
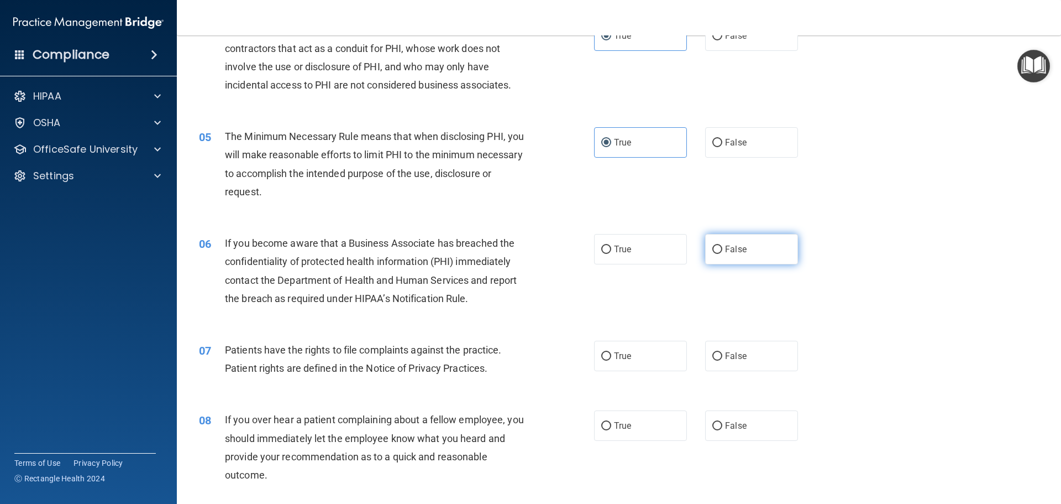
radio input "true"
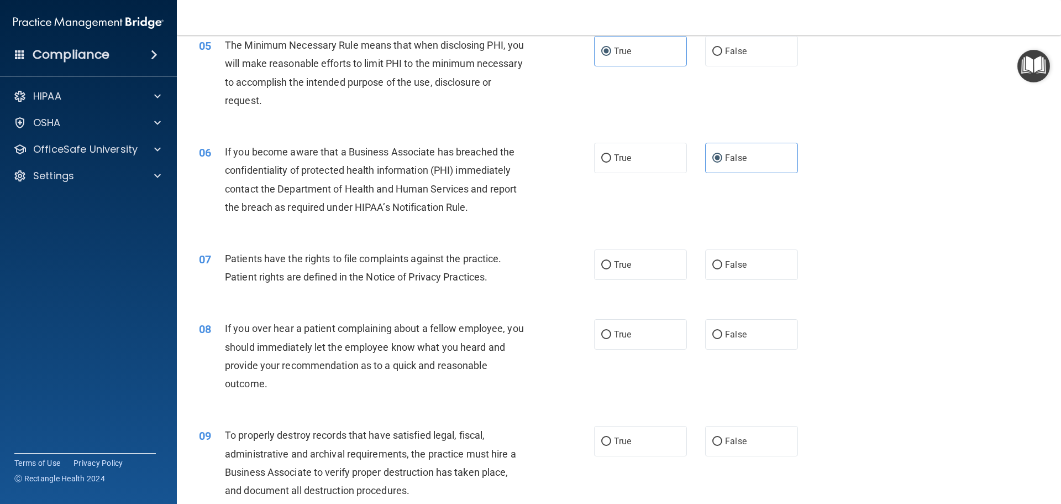
scroll to position [442, 0]
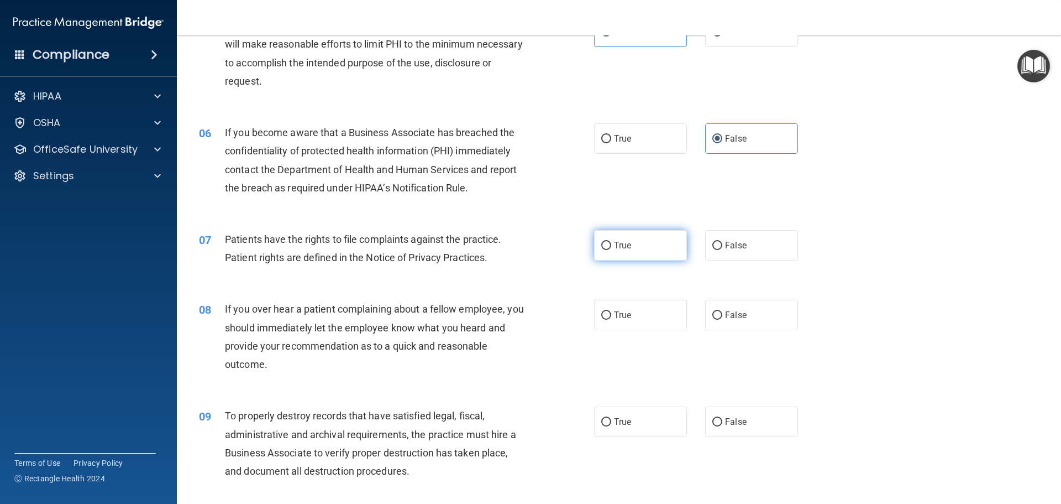
click at [612, 237] on label "True" at bounding box center [640, 245] width 93 height 30
click at [611, 242] on input "True" at bounding box center [606, 246] width 10 height 8
radio input "true"
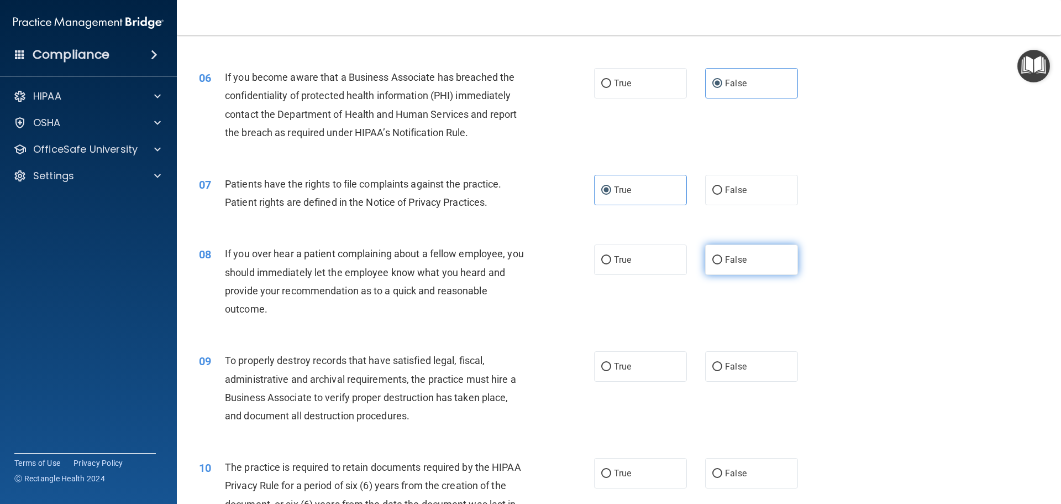
click at [715, 256] on input "False" at bounding box center [718, 260] width 10 height 8
radio input "true"
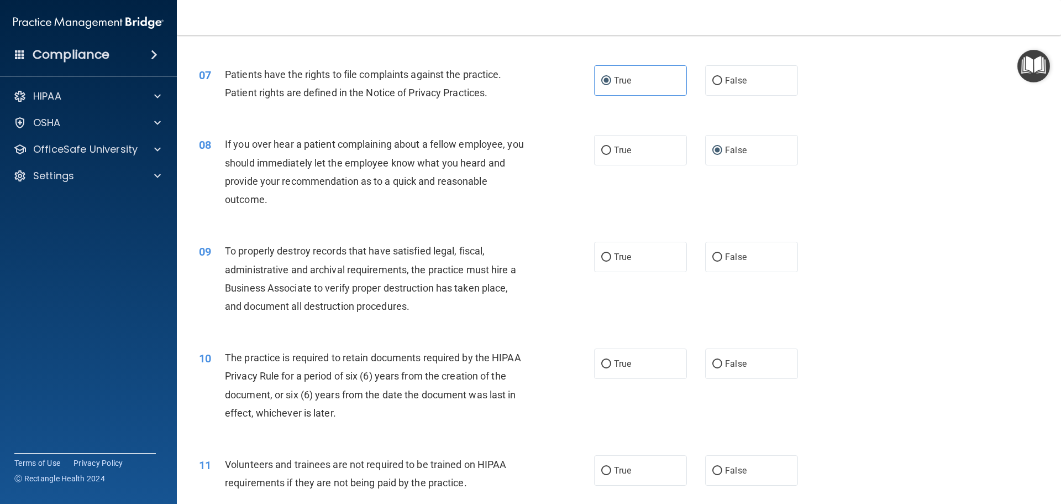
scroll to position [608, 0]
click at [721, 262] on label "False" at bounding box center [751, 255] width 93 height 30
click at [721, 260] on input "False" at bounding box center [718, 256] width 10 height 8
radio input "true"
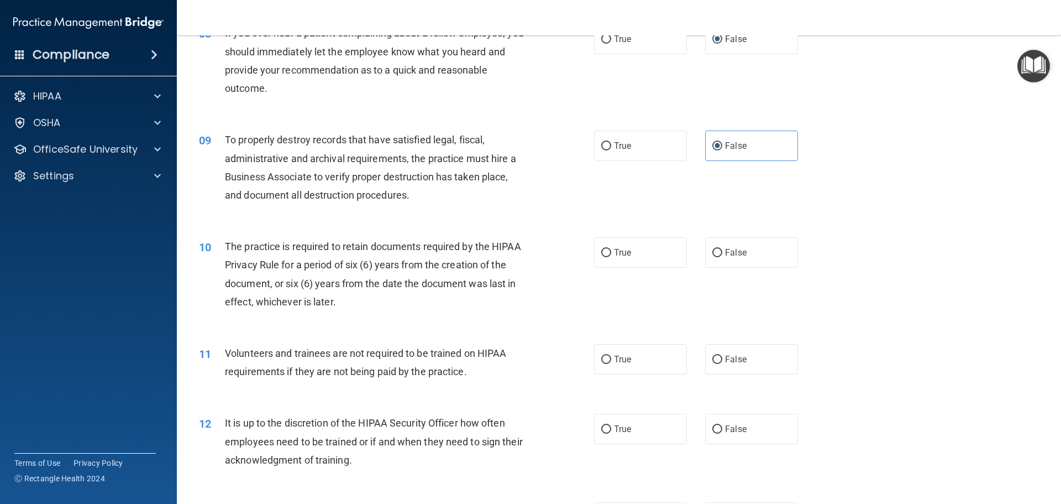
scroll to position [719, 0]
click at [605, 257] on label "True" at bounding box center [640, 252] width 93 height 30
click at [605, 257] on input "True" at bounding box center [606, 252] width 10 height 8
radio input "true"
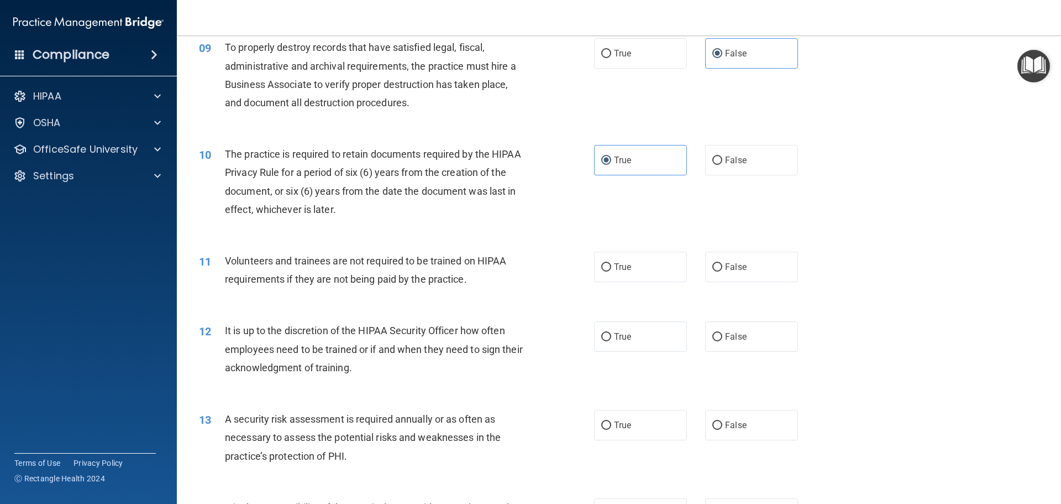
scroll to position [829, 0]
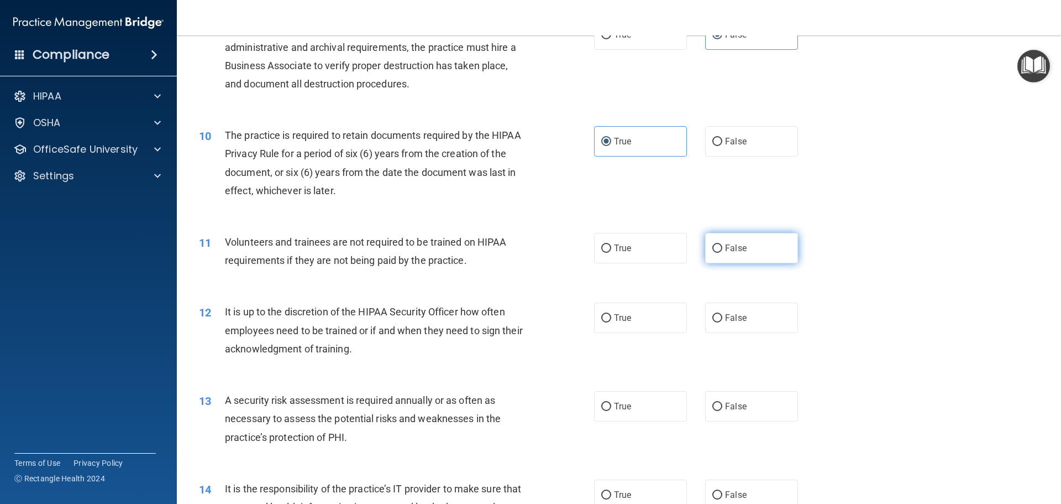
click at [716, 247] on input "False" at bounding box center [718, 248] width 10 height 8
radio input "true"
click at [713, 314] on input "False" at bounding box center [718, 318] width 10 height 8
radio input "true"
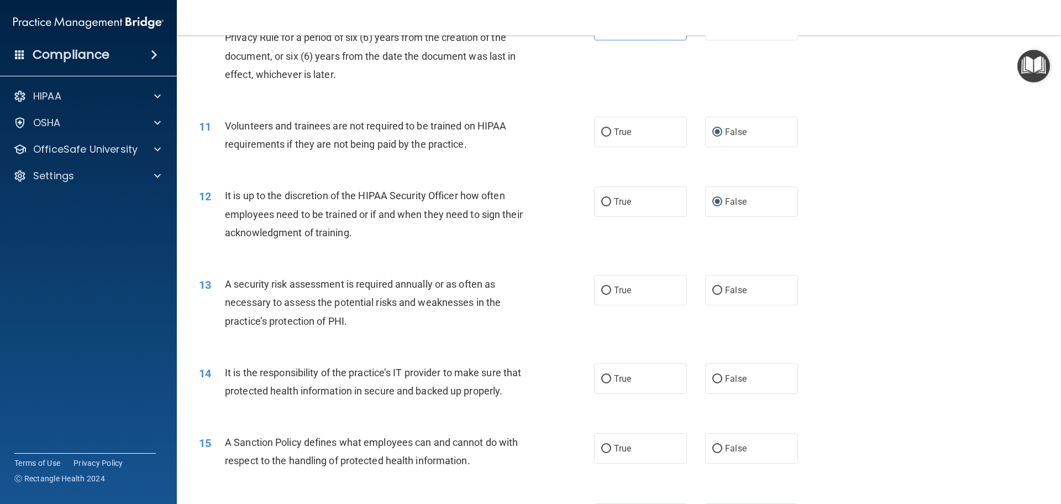
scroll to position [995, 0]
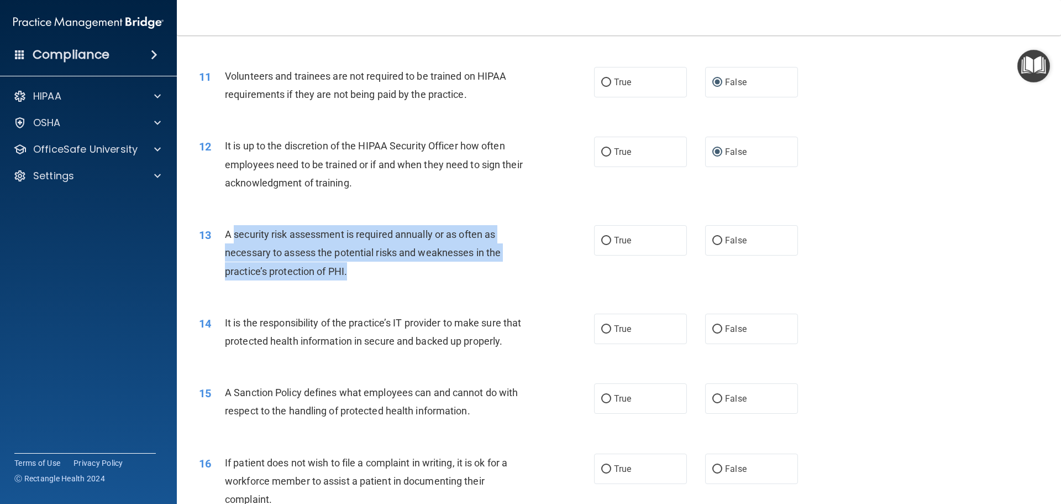
drag, startPoint x: 233, startPoint y: 231, endPoint x: 453, endPoint y: 282, distance: 226.0
click at [477, 281] on div "13 A security risk assessment is required annually or as often as necessary to …" at bounding box center [396, 255] width 428 height 61
click at [302, 252] on span "A security risk assessment is required annually or as often as necessary to ass…" at bounding box center [363, 252] width 276 height 48
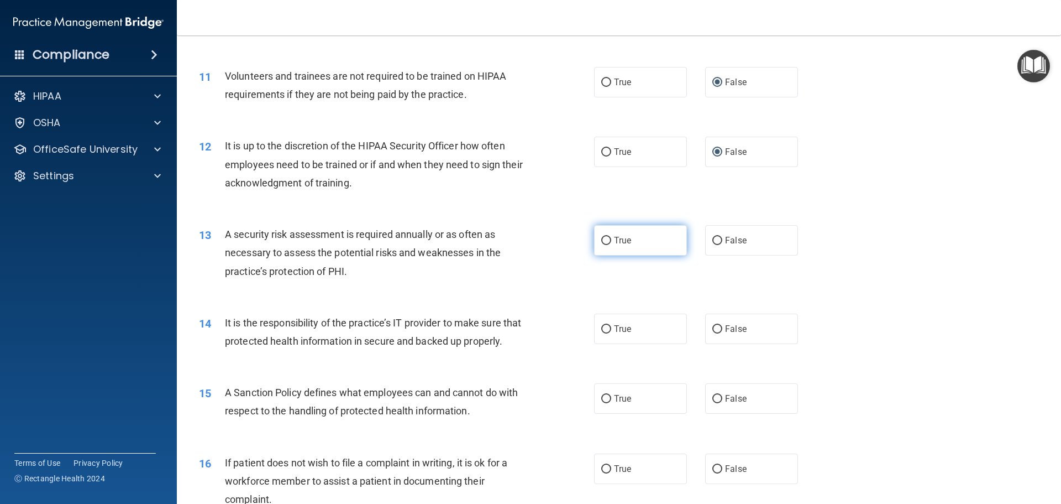
click at [624, 242] on span "True" at bounding box center [622, 240] width 17 height 11
click at [611, 242] on input "True" at bounding box center [606, 241] width 10 height 8
radio input "true"
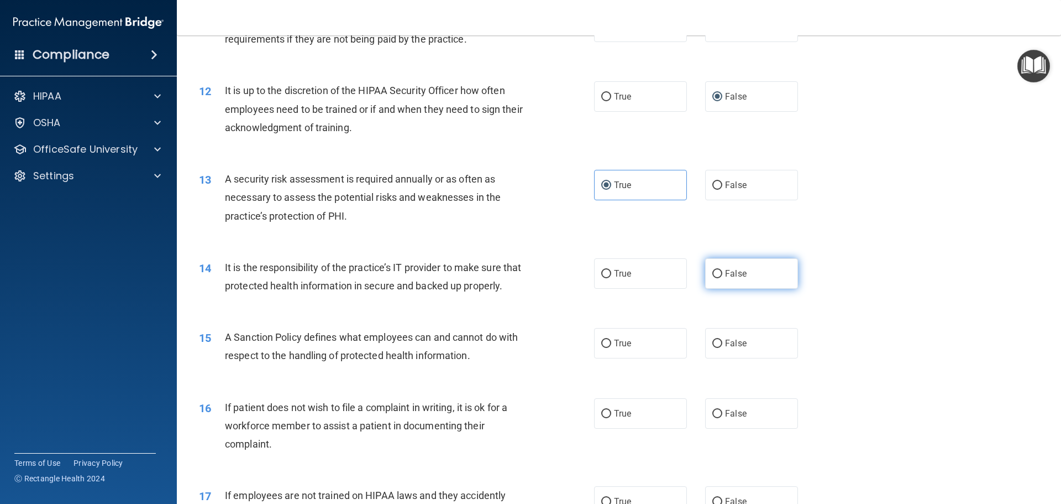
click at [725, 271] on span "False" at bounding box center [736, 273] width 22 height 11
click at [723, 271] on input "False" at bounding box center [718, 274] width 10 height 8
radio input "true"
click at [715, 358] on label "False" at bounding box center [751, 343] width 93 height 30
click at [715, 348] on input "False" at bounding box center [718, 343] width 10 height 8
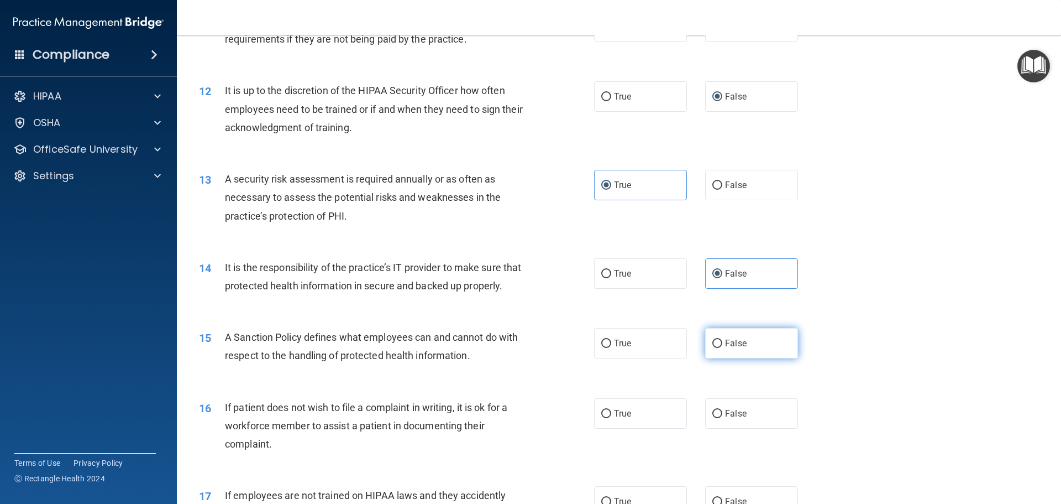
radio input "true"
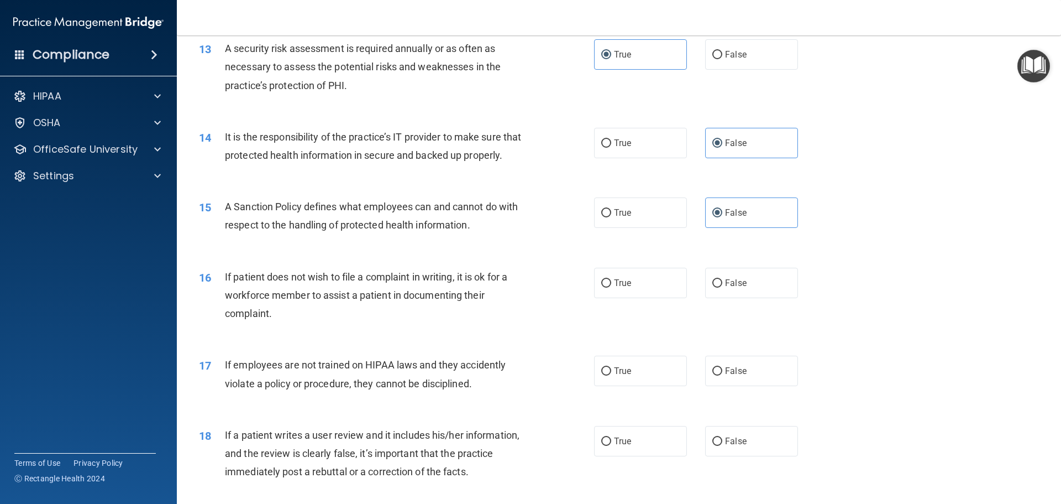
scroll to position [1216, 0]
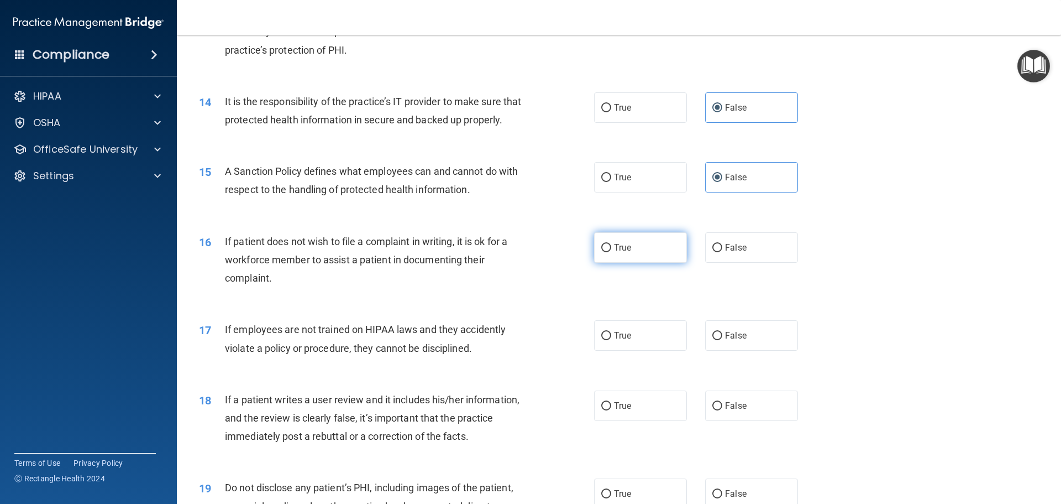
click at [596, 263] on label "True" at bounding box center [640, 247] width 93 height 30
click at [601, 252] on input "True" at bounding box center [606, 248] width 10 height 8
radio input "true"
click at [726, 341] on span "False" at bounding box center [736, 335] width 22 height 11
click at [723, 340] on input "False" at bounding box center [718, 336] width 10 height 8
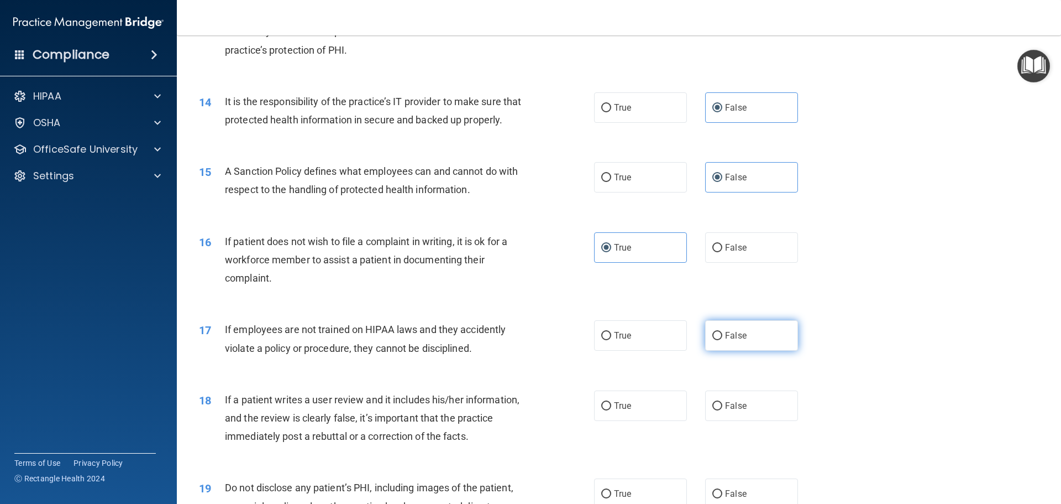
radio input "true"
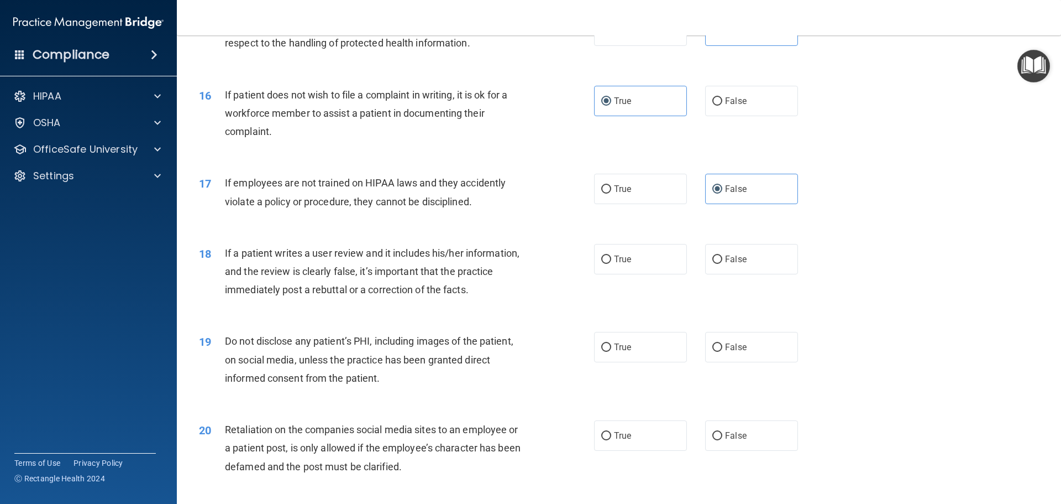
scroll to position [1382, 0]
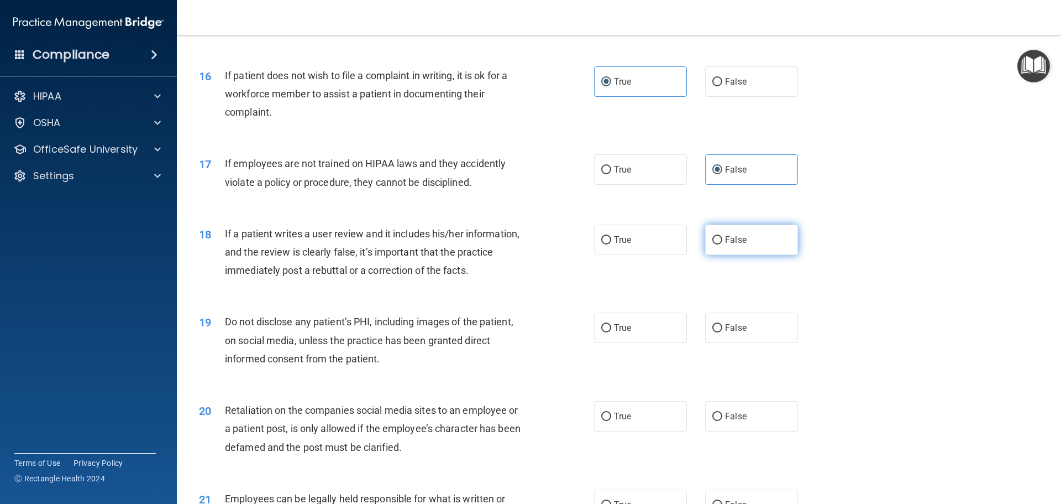
click at [751, 255] on label "False" at bounding box center [751, 239] width 93 height 30
click at [723, 244] on input "False" at bounding box center [718, 240] width 10 height 8
radio input "true"
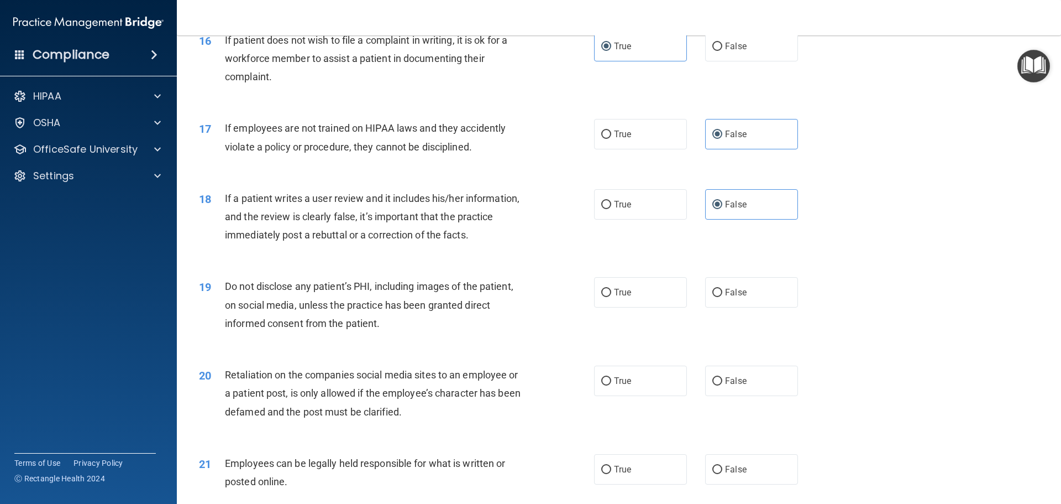
scroll to position [1437, 0]
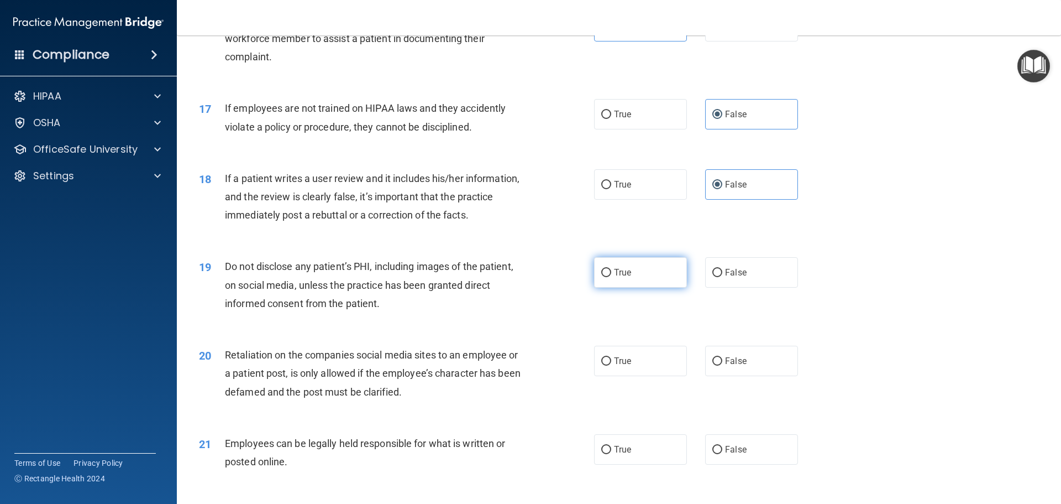
click at [623, 287] on label "True" at bounding box center [640, 272] width 93 height 30
click at [611, 277] on input "True" at bounding box center [606, 273] width 10 height 8
radio input "true"
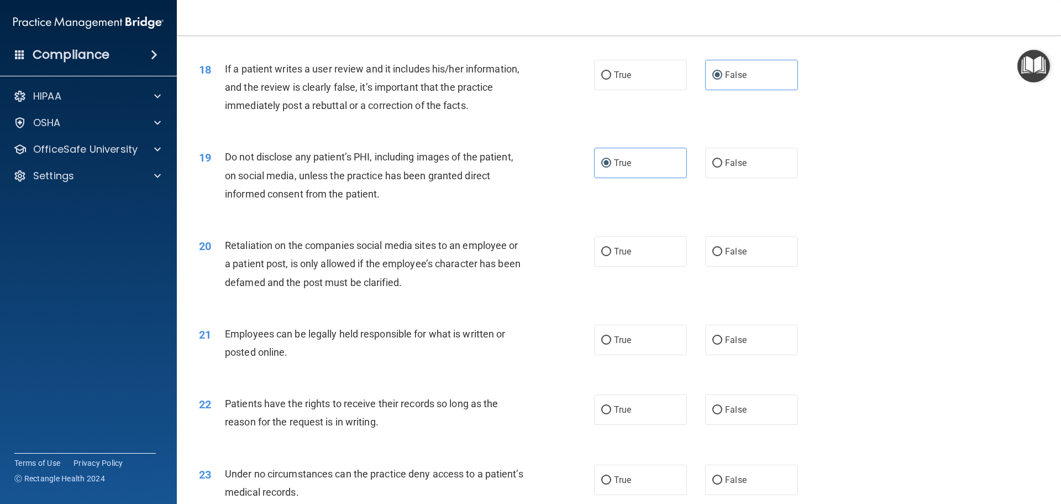
scroll to position [1548, 0]
click at [736, 255] on span "False" at bounding box center [736, 250] width 22 height 11
click at [723, 255] on input "False" at bounding box center [718, 251] width 10 height 8
radio input "true"
click at [603, 343] on input "True" at bounding box center [606, 339] width 10 height 8
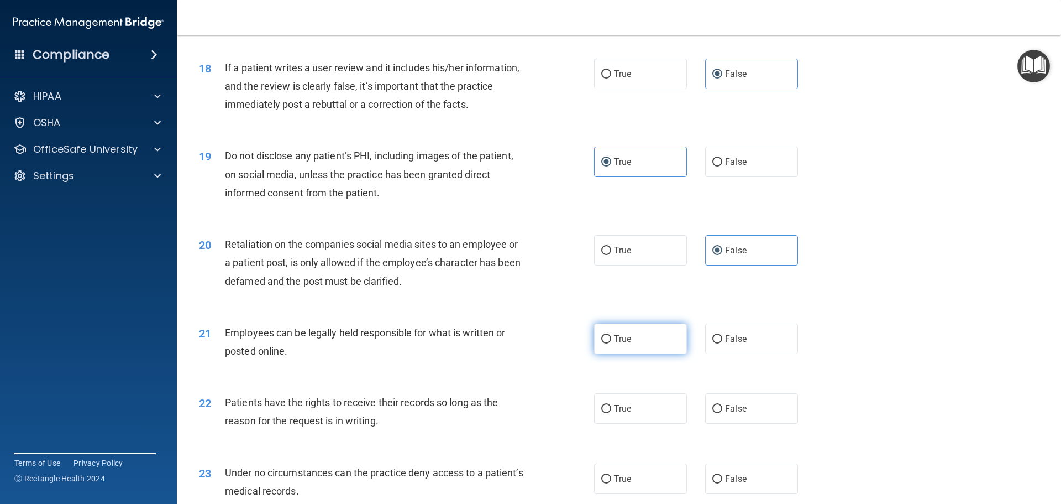
radio input "true"
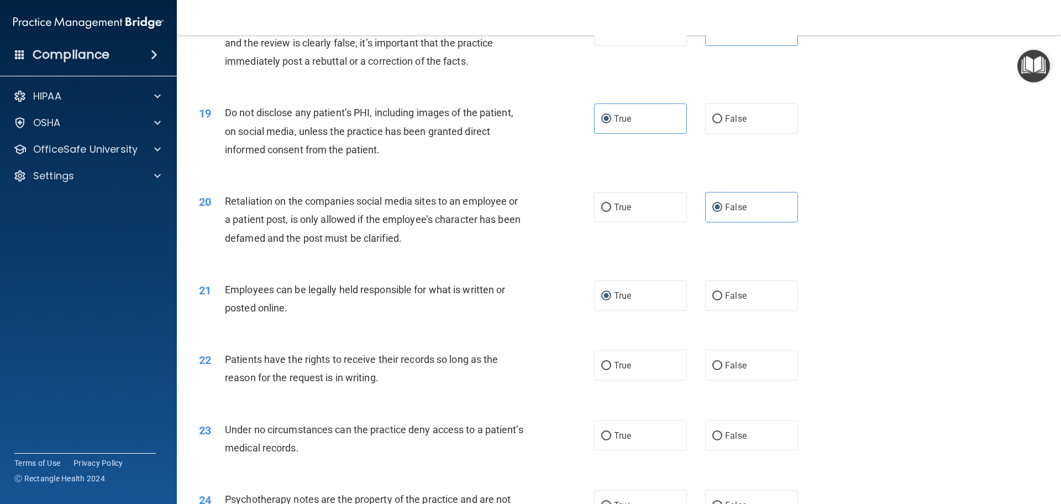
scroll to position [1659, 0]
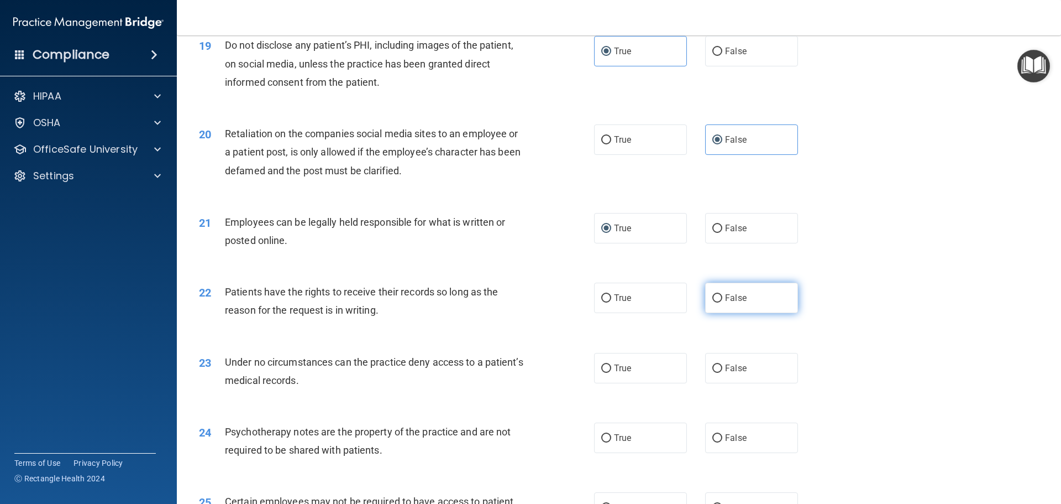
click at [714, 302] on input "False" at bounding box center [718, 298] width 10 height 8
radio input "true"
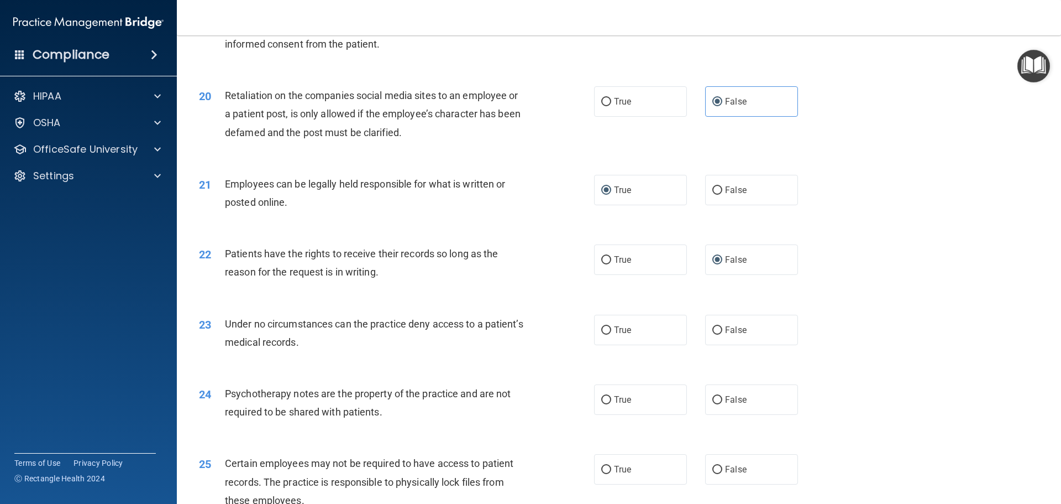
scroll to position [1769, 0]
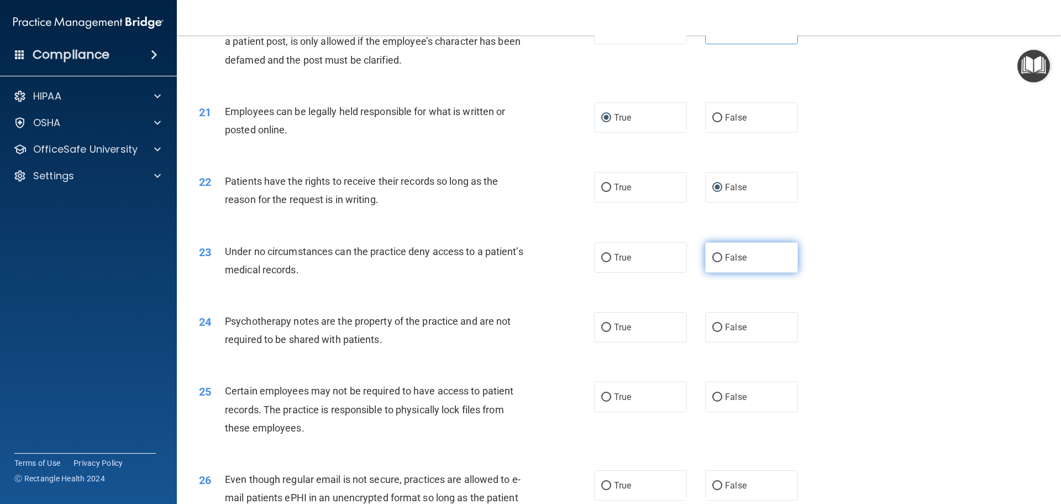
click at [747, 273] on label "False" at bounding box center [751, 257] width 93 height 30
click at [723, 262] on input "False" at bounding box center [718, 258] width 10 height 8
radio input "true"
click at [610, 342] on label "True" at bounding box center [640, 327] width 93 height 30
click at [610, 332] on input "True" at bounding box center [606, 327] width 10 height 8
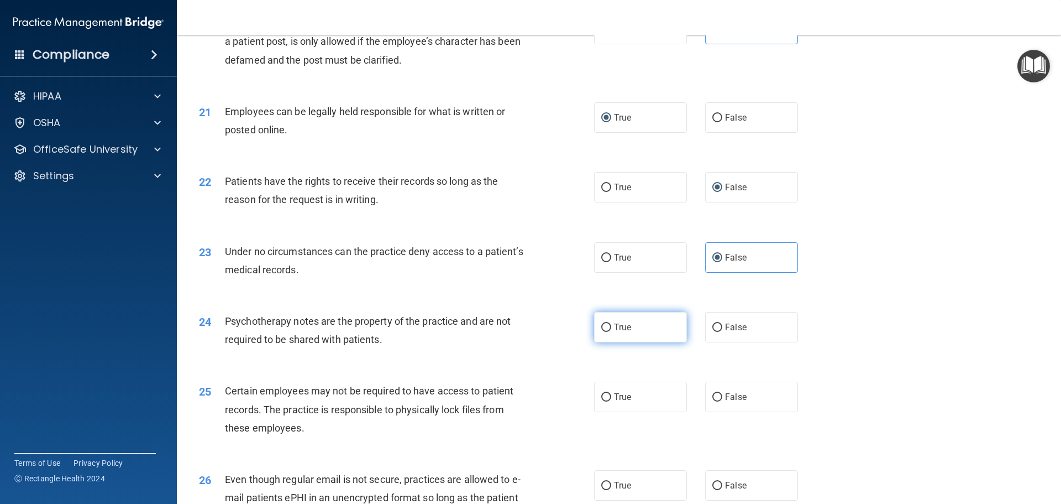
radio input "true"
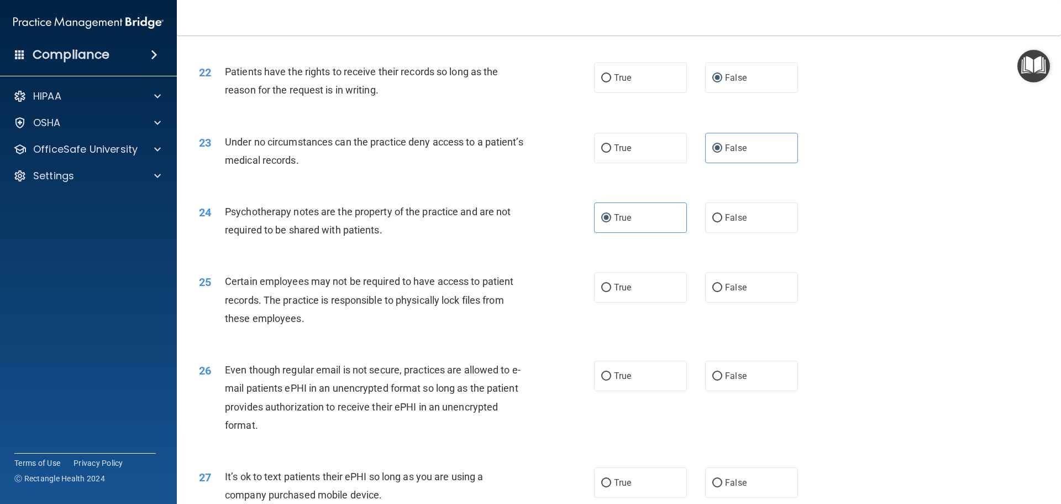
scroll to position [1880, 0]
click at [609, 301] on label "True" at bounding box center [640, 286] width 93 height 30
click at [609, 291] on input "True" at bounding box center [606, 287] width 10 height 8
radio input "true"
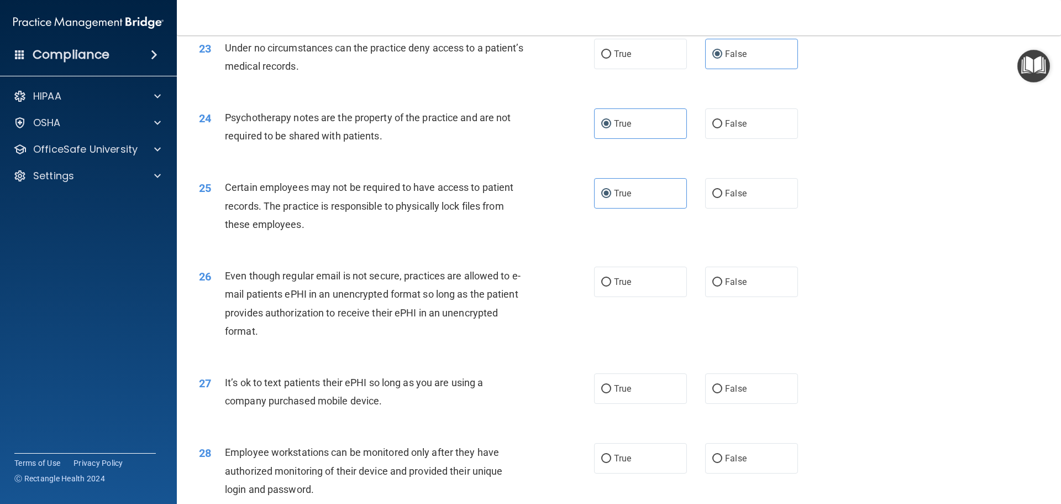
scroll to position [1990, 0]
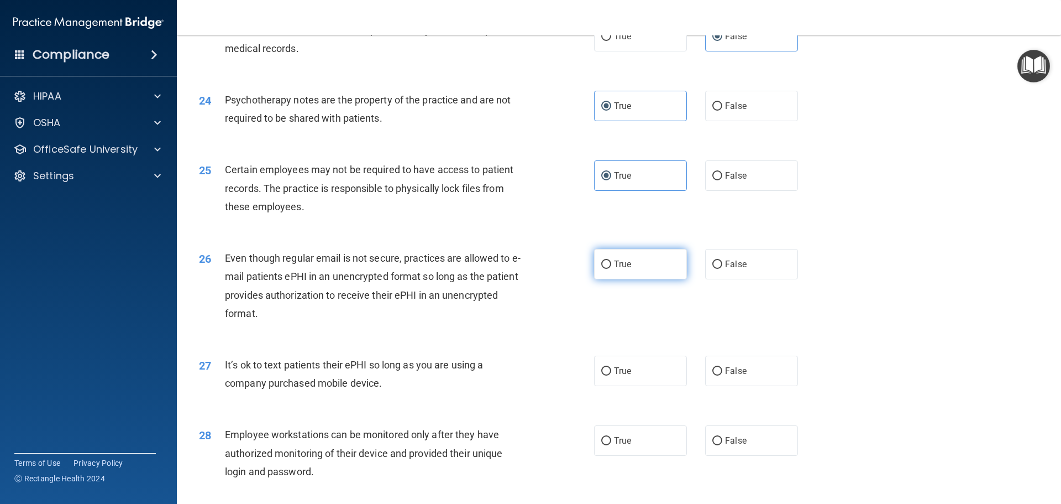
click at [626, 276] on label "True" at bounding box center [640, 264] width 93 height 30
click at [611, 269] on input "True" at bounding box center [606, 264] width 10 height 8
radio input "true"
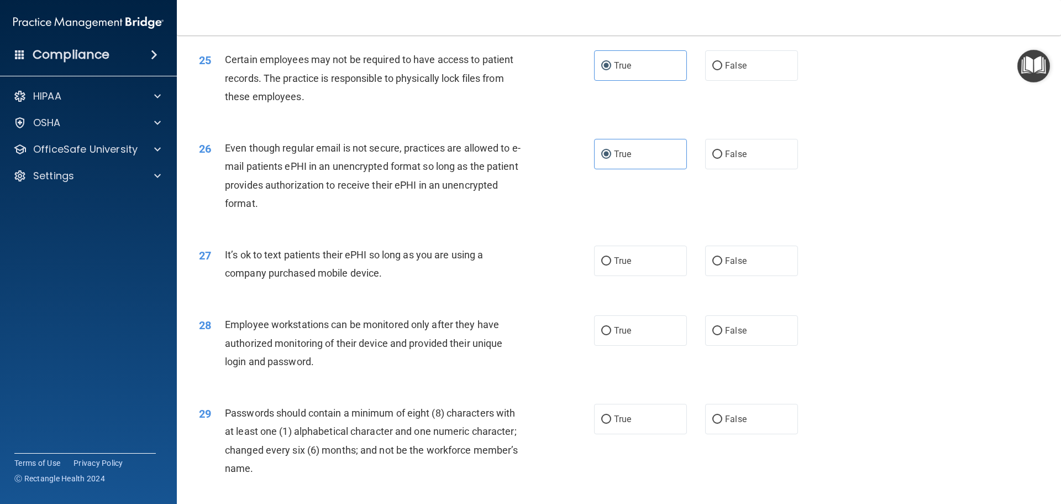
scroll to position [2101, 0]
click at [623, 275] on label "True" at bounding box center [640, 260] width 93 height 30
click at [611, 265] on input "True" at bounding box center [606, 261] width 10 height 8
radio input "true"
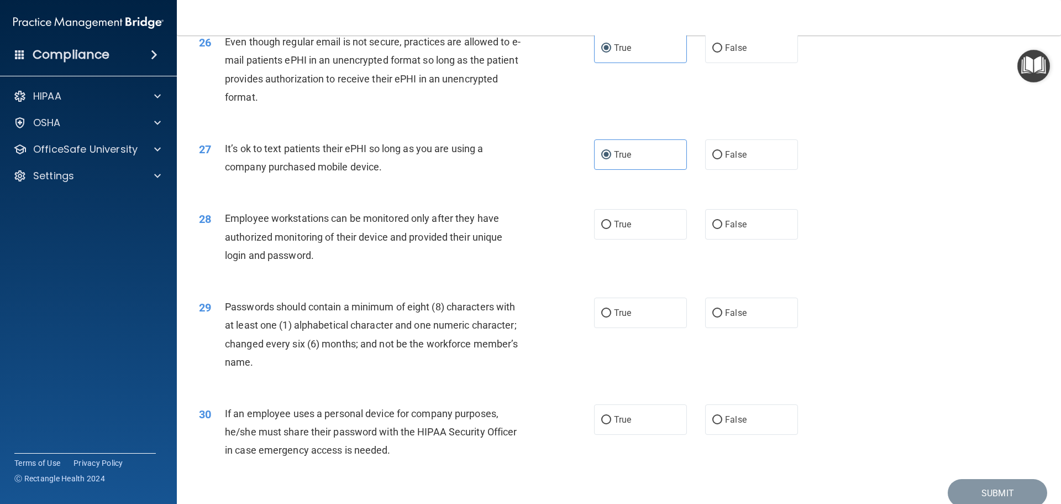
scroll to position [2211, 0]
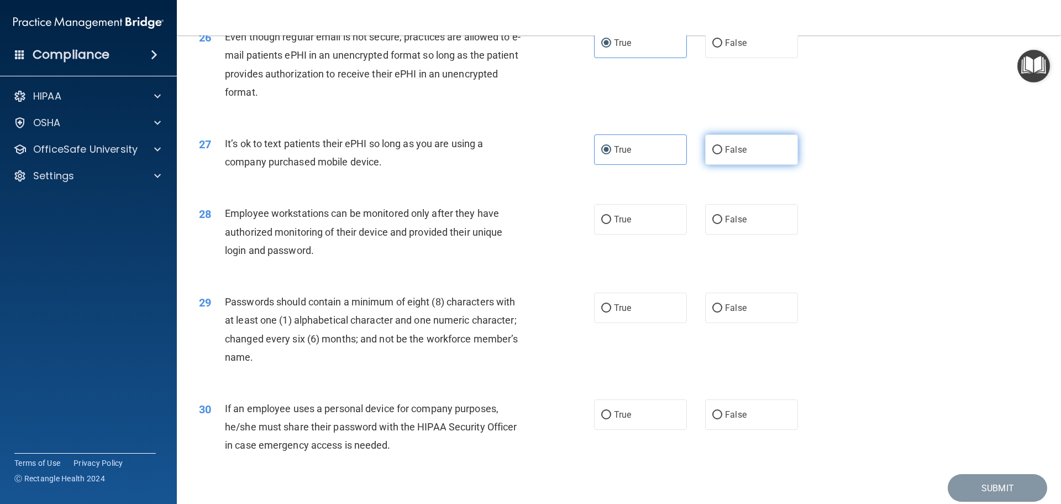
click at [725, 155] on span "False" at bounding box center [736, 149] width 22 height 11
click at [720, 154] on input "False" at bounding box center [718, 150] width 10 height 8
radio input "true"
radio input "false"
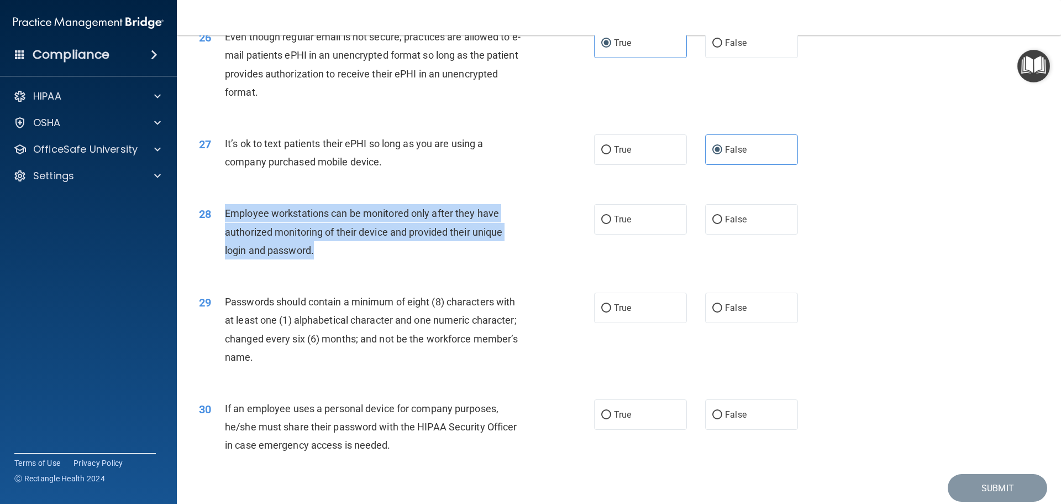
drag, startPoint x: 226, startPoint y: 232, endPoint x: 363, endPoint y: 279, distance: 145.3
click at [363, 265] on div "28 Employee workstations can be monitored only after they have authorized monit…" at bounding box center [396, 234] width 428 height 61
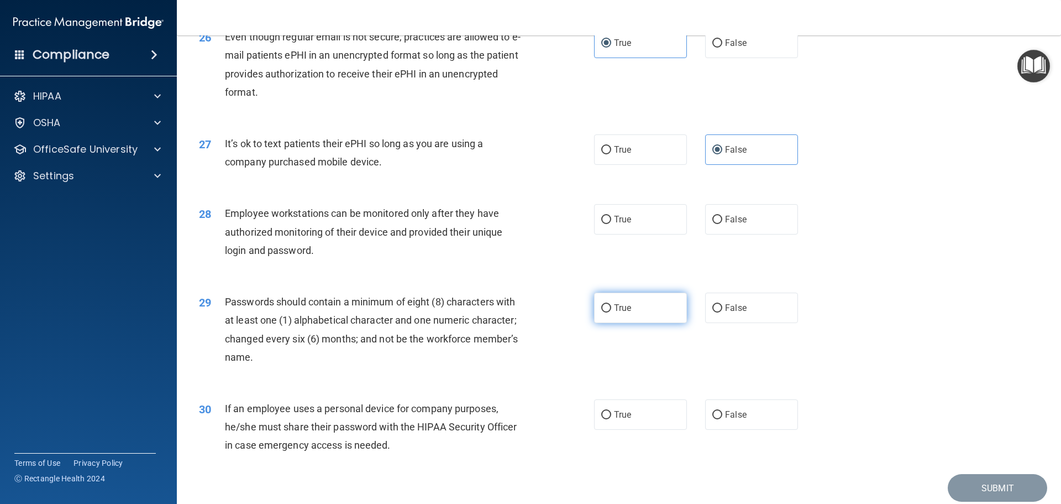
click at [601, 323] on label "True" at bounding box center [640, 307] width 93 height 30
click at [601, 312] on input "True" at bounding box center [606, 308] width 10 height 8
radio input "true"
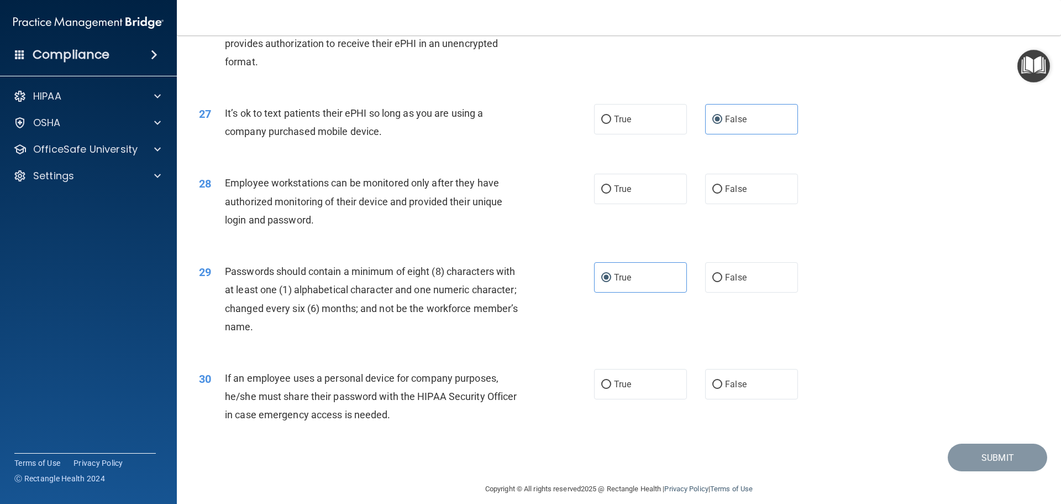
scroll to position [2272, 0]
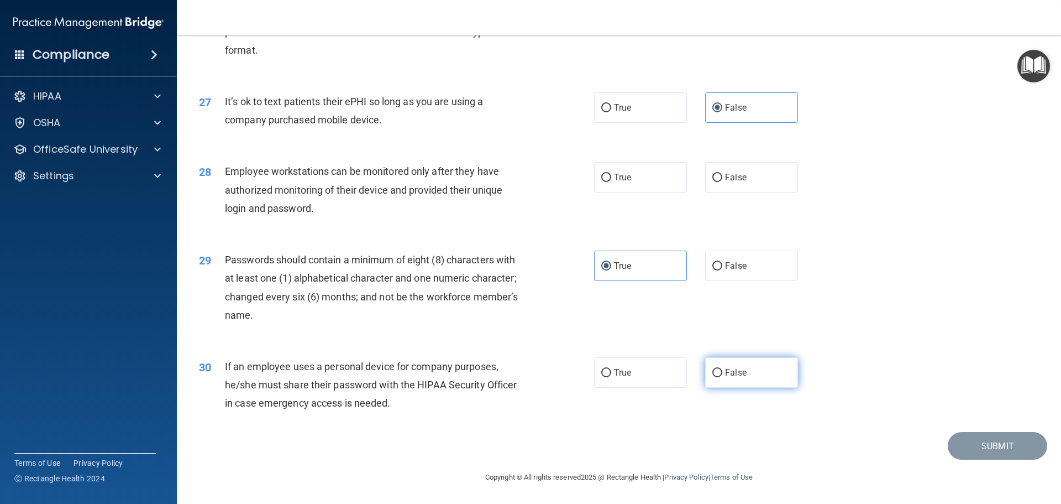
click at [728, 369] on span "False" at bounding box center [736, 372] width 22 height 11
click at [723, 369] on input "False" at bounding box center [718, 373] width 10 height 8
radio input "true"
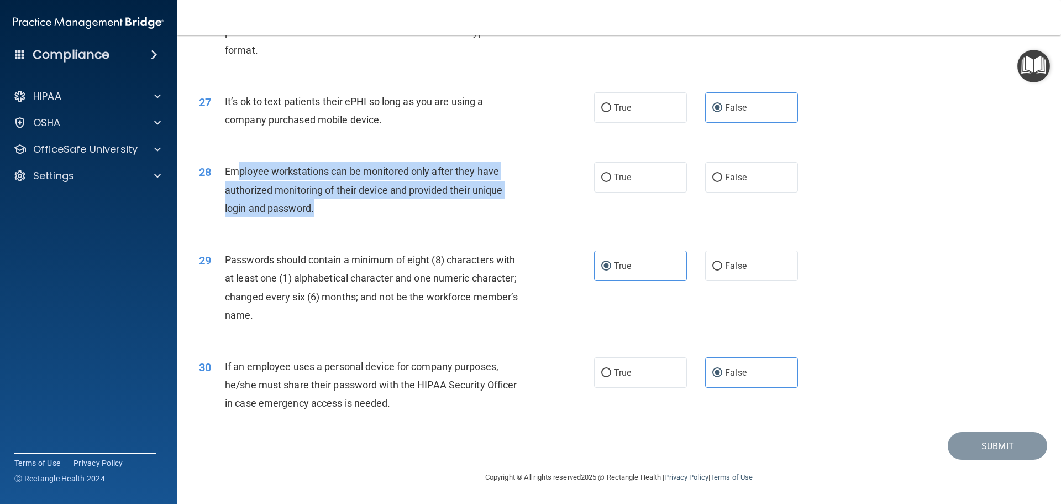
drag, startPoint x: 240, startPoint y: 175, endPoint x: 365, endPoint y: 203, distance: 128.0
click at [365, 203] on div "Employee workstations can be monitored only after they have authorized monitori…" at bounding box center [379, 189] width 309 height 55
click at [366, 210] on div "Employee workstations can be monitored only after they have authorized monitori…" at bounding box center [379, 189] width 309 height 55
drag, startPoint x: 226, startPoint y: 174, endPoint x: 329, endPoint y: 218, distance: 112.7
click at [329, 218] on div "28 Employee workstations can be monitored only after they have authorized monit…" at bounding box center [396, 192] width 428 height 61
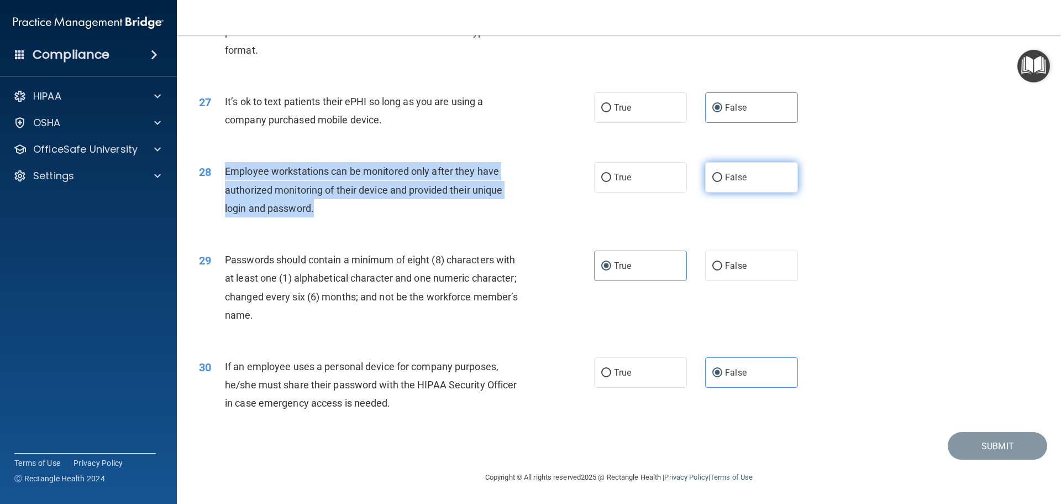
click at [713, 180] on input "False" at bounding box center [718, 178] width 10 height 8
radio input "true"
click at [523, 196] on div "Employee workstations can be monitored only after they have authorized monitori…" at bounding box center [379, 189] width 309 height 55
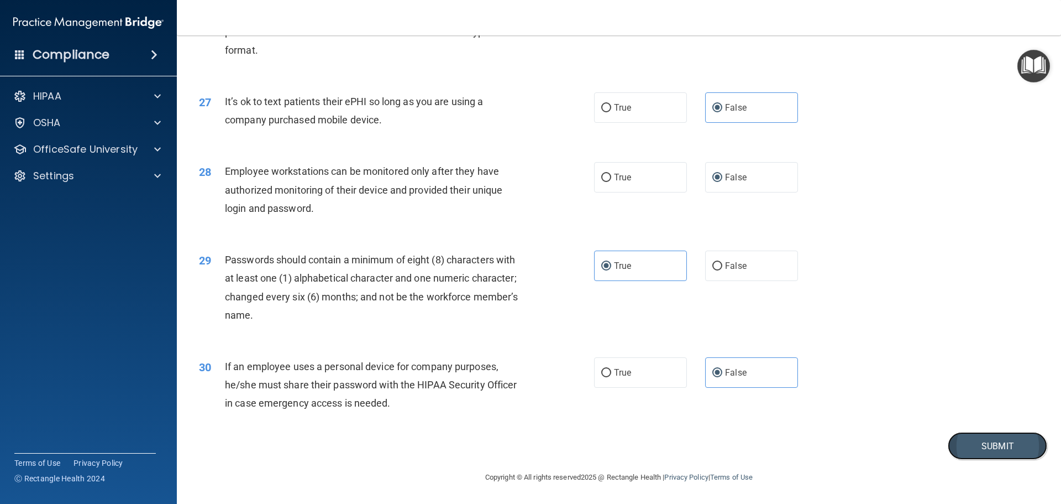
click at [983, 438] on button "Submit" at bounding box center [998, 446] width 100 height 28
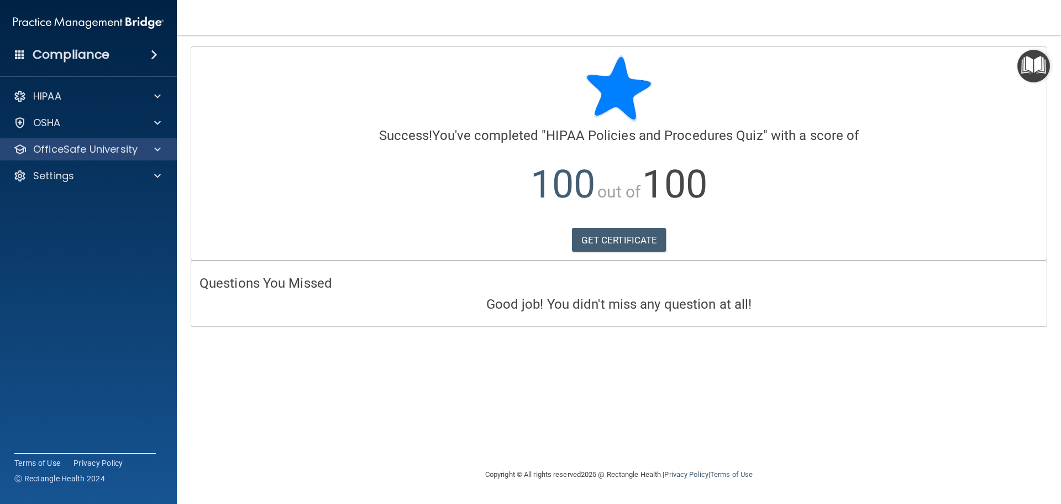
click at [82, 159] on div "OfficeSafe University" at bounding box center [88, 149] width 177 height 22
click at [90, 154] on p "OfficeSafe University" at bounding box center [85, 149] width 104 height 13
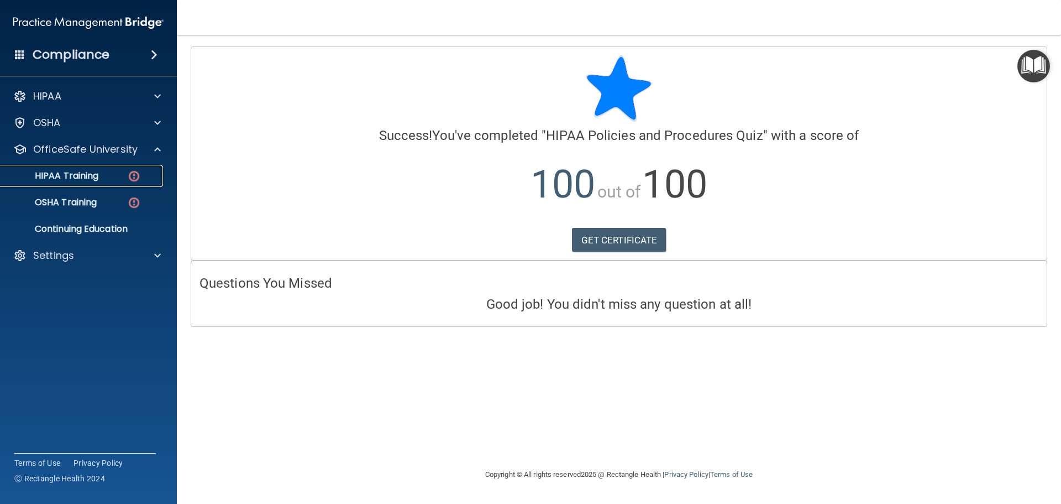
click at [72, 176] on p "HIPAA Training" at bounding box center [52, 175] width 91 height 11
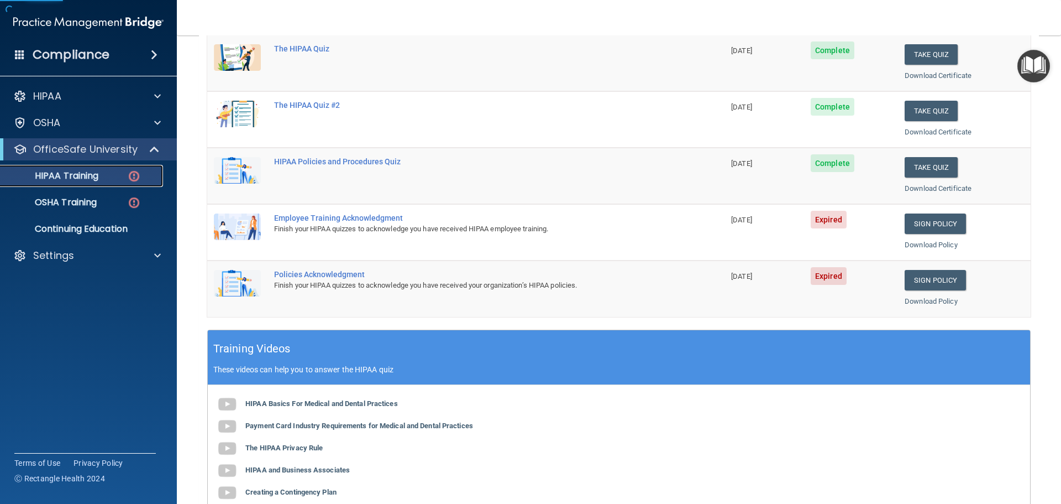
scroll to position [166, 0]
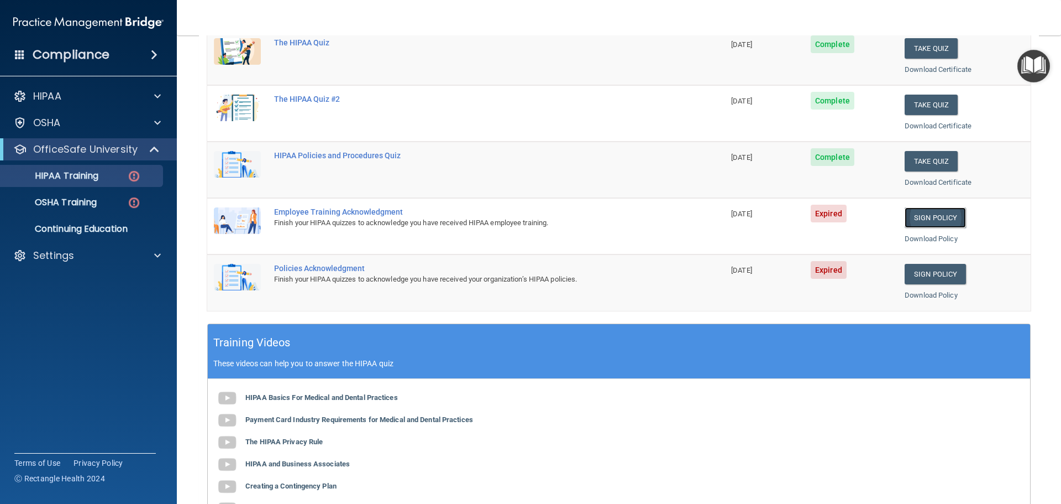
click at [928, 216] on link "Sign Policy" at bounding box center [935, 217] width 61 height 20
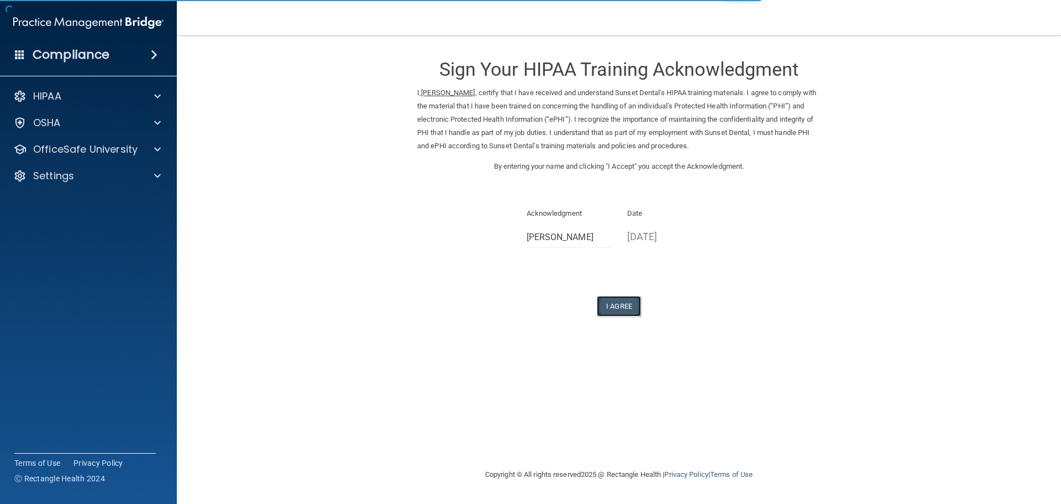
click at [619, 305] on button "I Agree" at bounding box center [619, 306] width 44 height 20
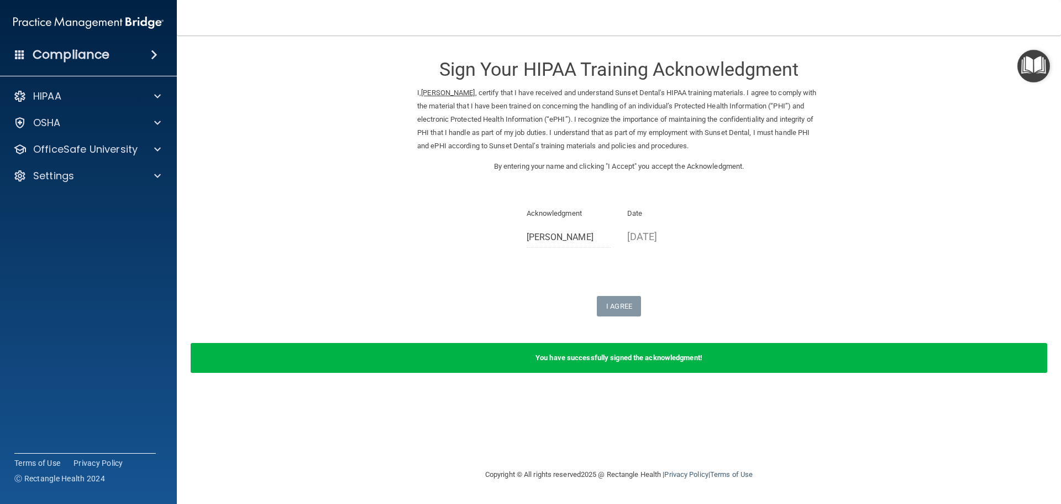
click at [547, 193] on div "Sign Your HIPAA Training Acknowledgment I, Samantha Catoe , certify that I have…" at bounding box center [619, 181] width 404 height 270
click at [580, 182] on div "Sign Your HIPAA Training Acknowledgment I, Samantha Catoe , certify that I have…" at bounding box center [619, 181] width 404 height 270
click at [558, 207] on p "Acknowledgment" at bounding box center [569, 213] width 85 height 13
click at [623, 246] on div "Date 10/09/2025" at bounding box center [669, 230] width 101 height 47
click at [613, 316] on form "Sign Your HIPAA Training Acknowledgment I, Samantha Catoe , certify that I have…" at bounding box center [619, 215] width 840 height 339
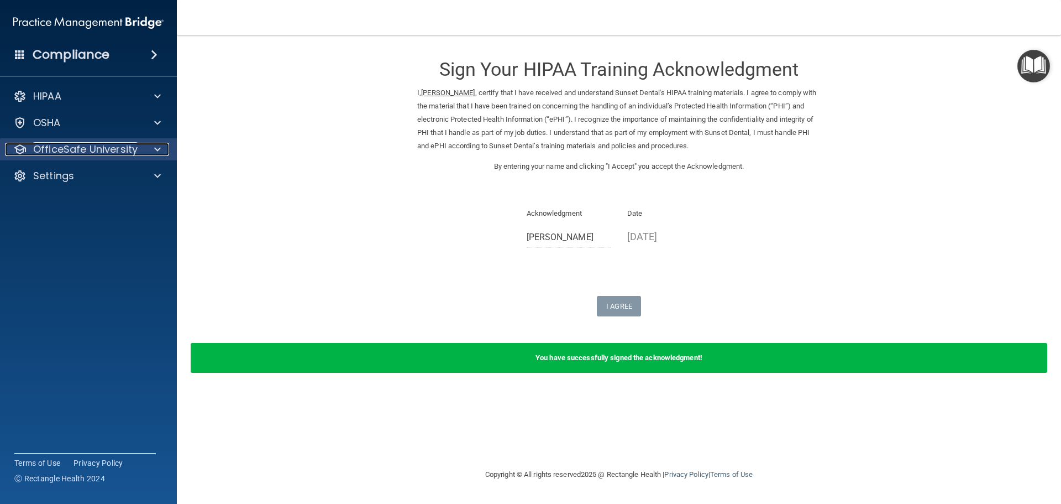
click at [109, 153] on p "OfficeSafe University" at bounding box center [85, 149] width 104 height 13
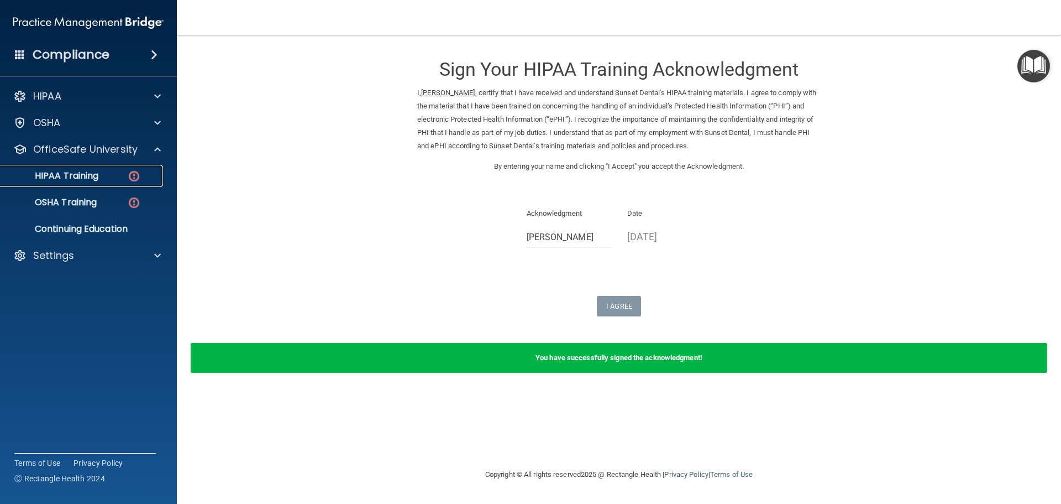
click at [37, 174] on p "HIPAA Training" at bounding box center [52, 175] width 91 height 11
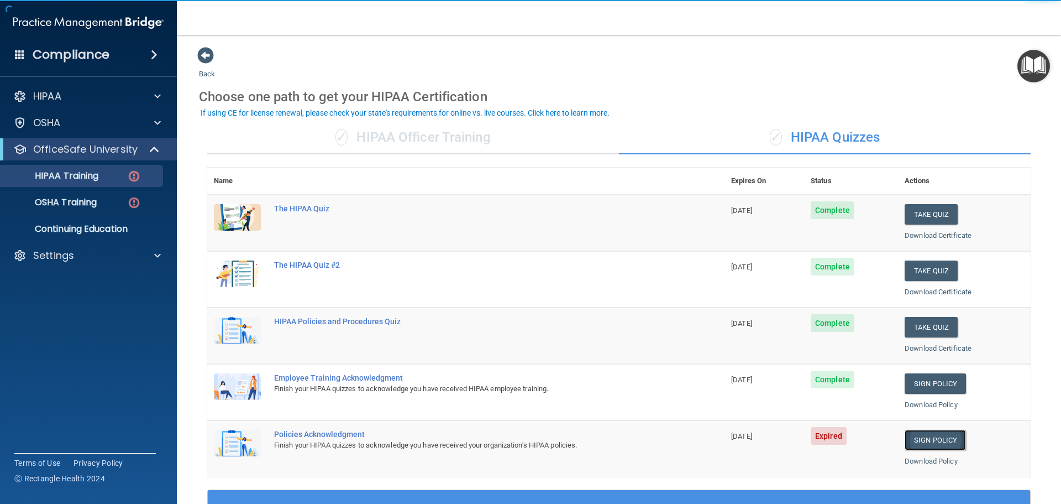
click at [914, 447] on link "Sign Policy" at bounding box center [935, 440] width 61 height 20
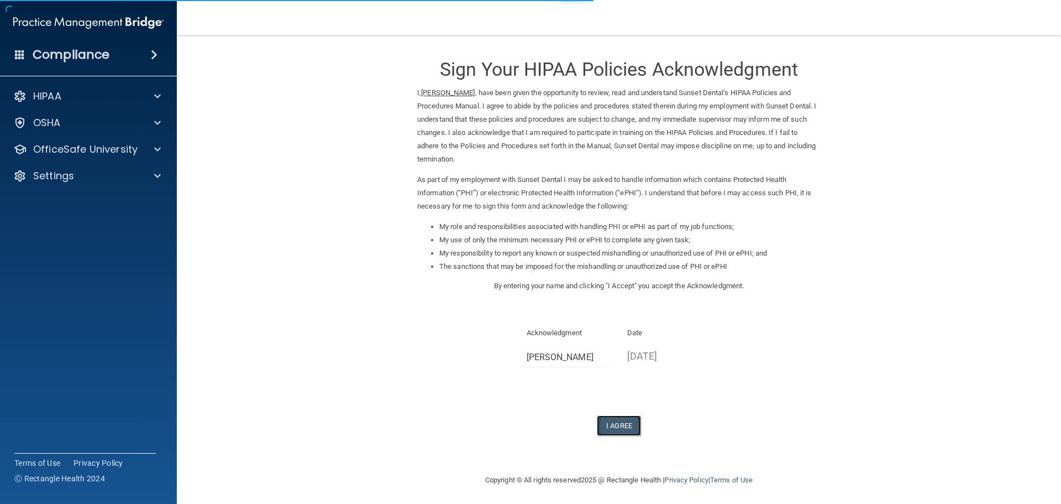
click at [624, 426] on button "I Agree" at bounding box center [619, 425] width 44 height 20
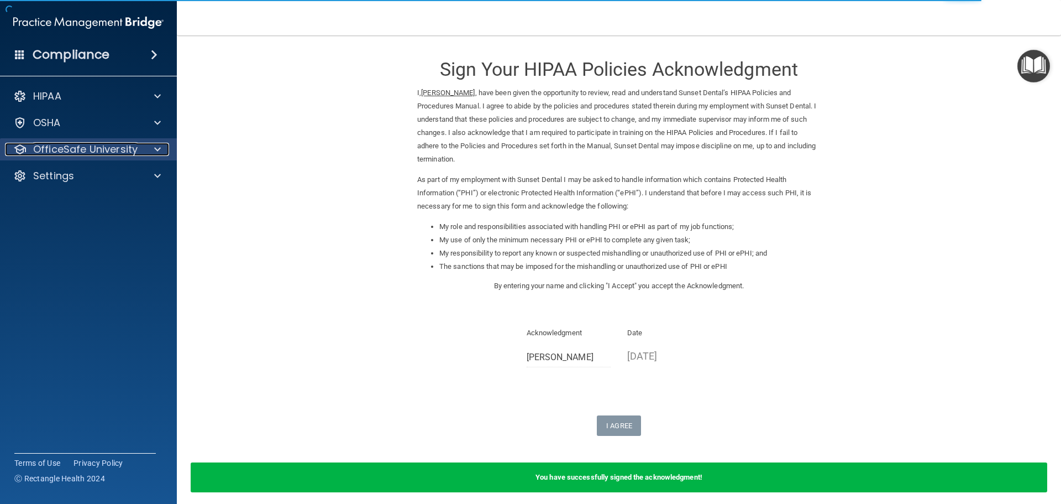
click at [88, 151] on p "OfficeSafe University" at bounding box center [85, 149] width 104 height 13
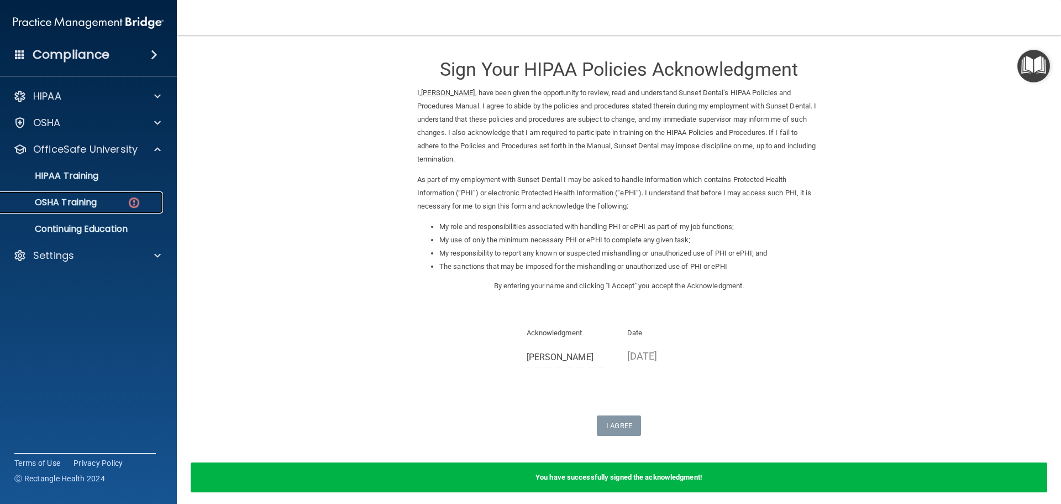
click at [80, 202] on p "OSHA Training" at bounding box center [52, 202] width 90 height 11
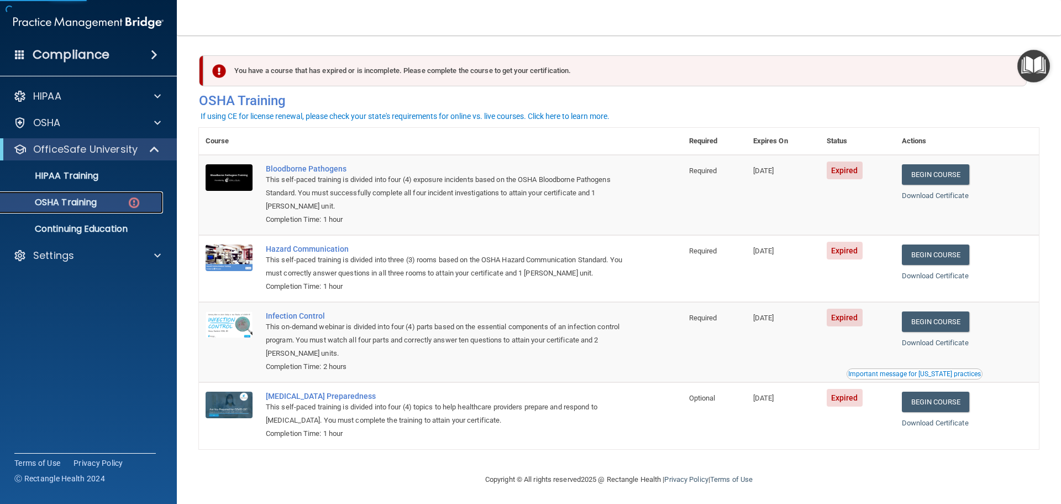
scroll to position [5, 0]
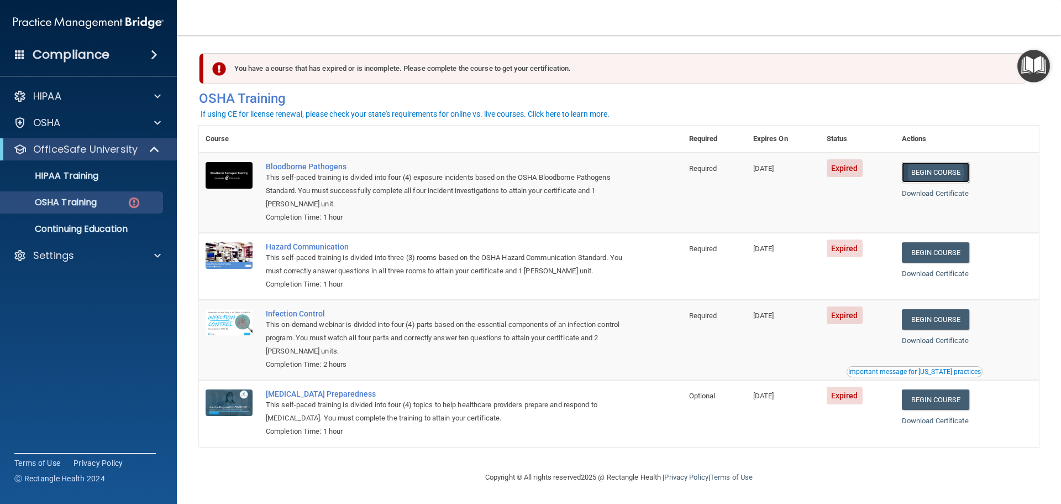
click at [927, 165] on link "Begin Course" at bounding box center [935, 172] width 67 height 20
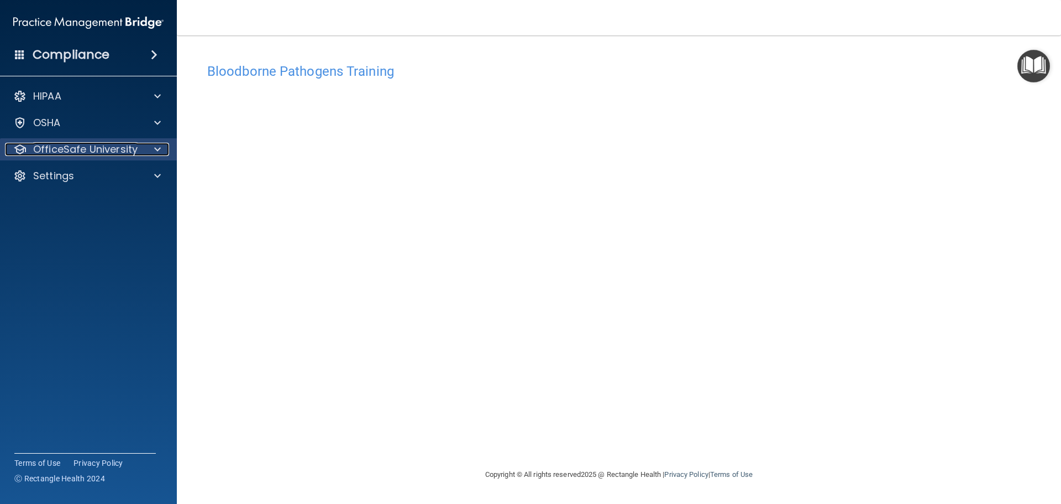
click at [124, 154] on p "OfficeSafe University" at bounding box center [85, 149] width 104 height 13
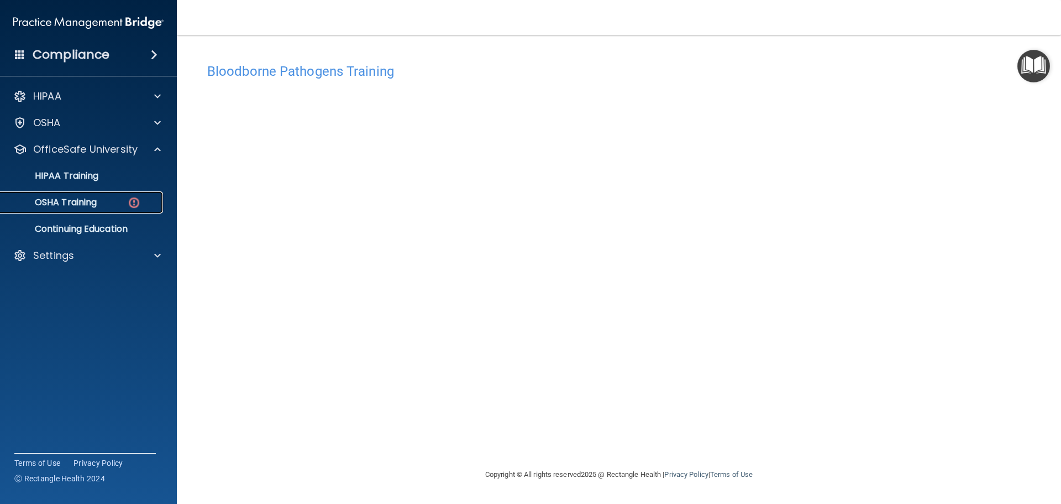
click at [112, 198] on div "OSHA Training" at bounding box center [82, 202] width 151 height 11
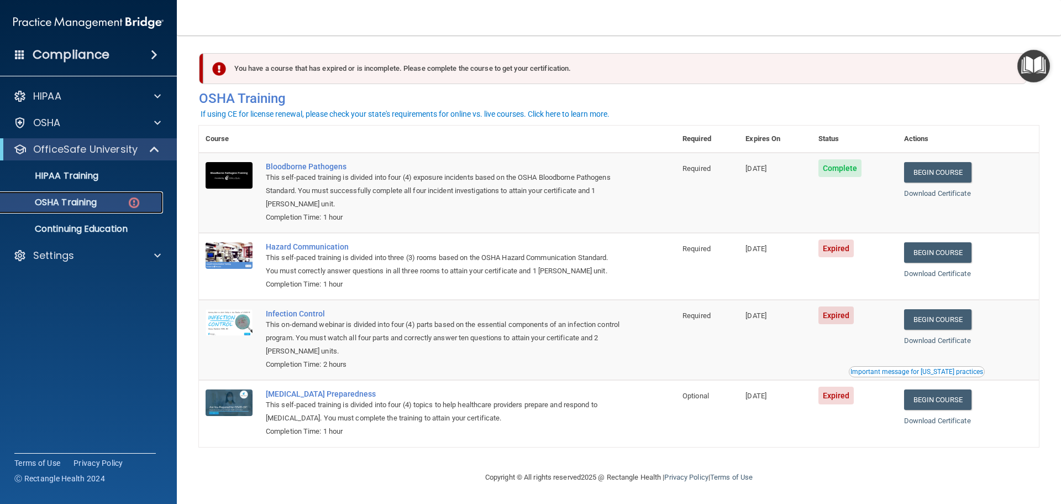
scroll to position [5, 0]
click at [946, 249] on link "Begin Course" at bounding box center [937, 252] width 67 height 20
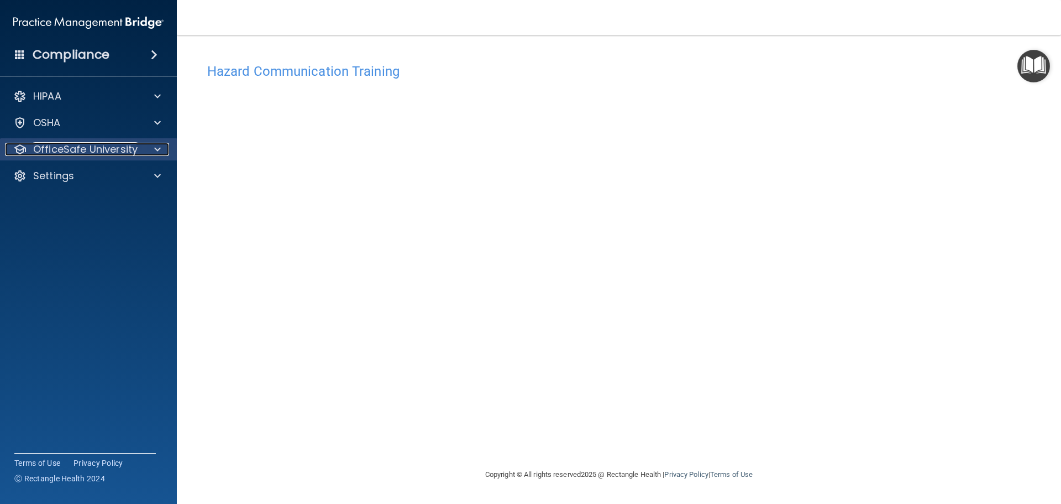
click at [95, 153] on p "OfficeSafe University" at bounding box center [85, 149] width 104 height 13
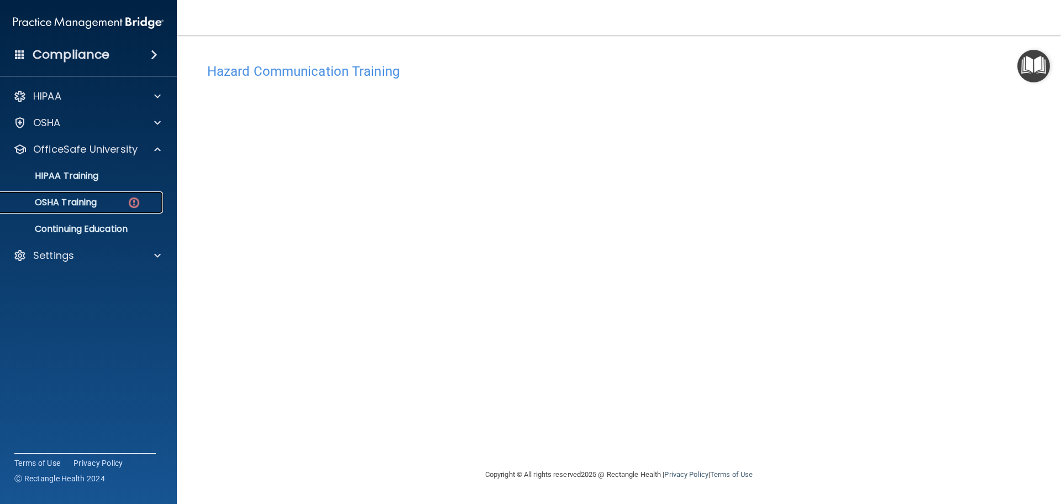
click at [103, 205] on div "OSHA Training" at bounding box center [82, 202] width 151 height 11
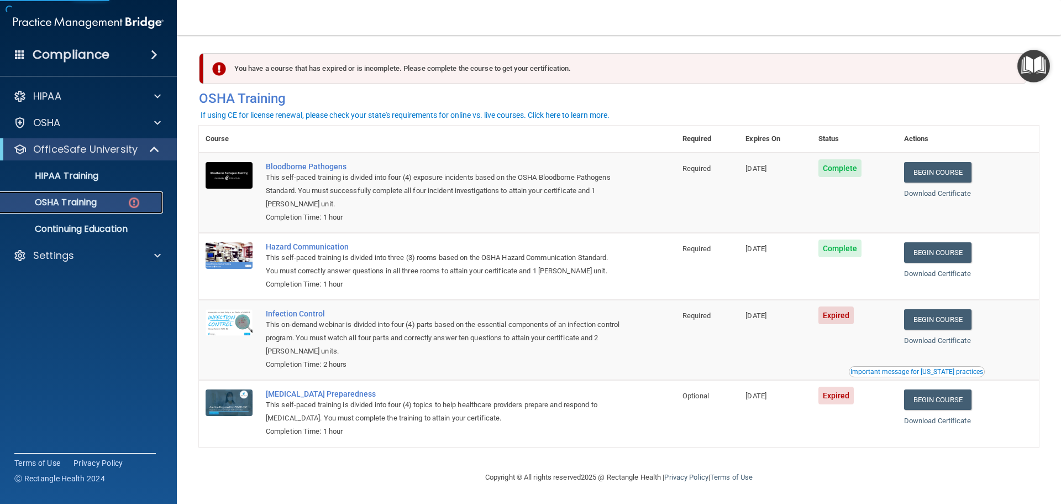
scroll to position [5, 0]
click at [930, 321] on link "Begin Course" at bounding box center [937, 319] width 67 height 20
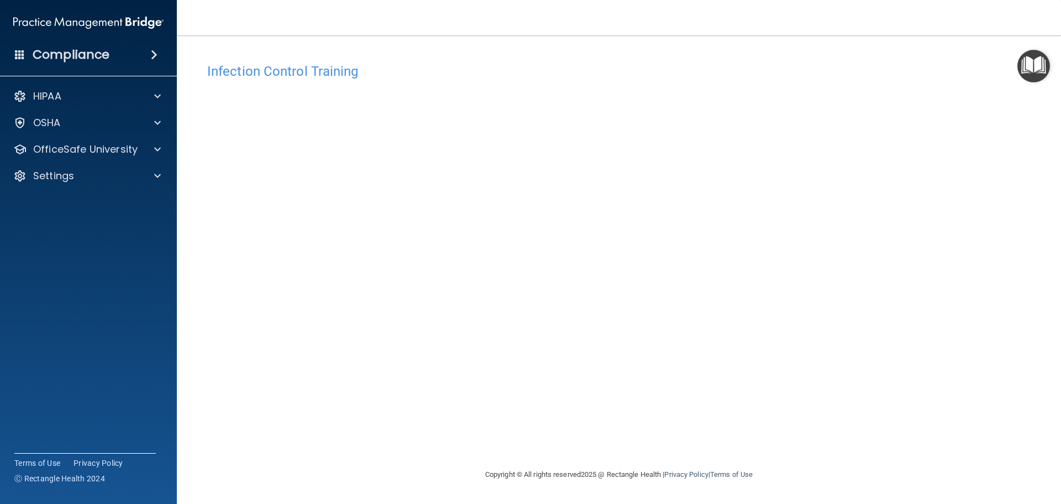
click at [76, 160] on div "HIPAA Documents and Policies Report an Incident Business Associates Emergency P…" at bounding box center [88, 138] width 177 height 115
click at [79, 157] on div "OfficeSafe University" at bounding box center [88, 149] width 177 height 22
click at [83, 153] on p "OfficeSafe University" at bounding box center [85, 149] width 104 height 13
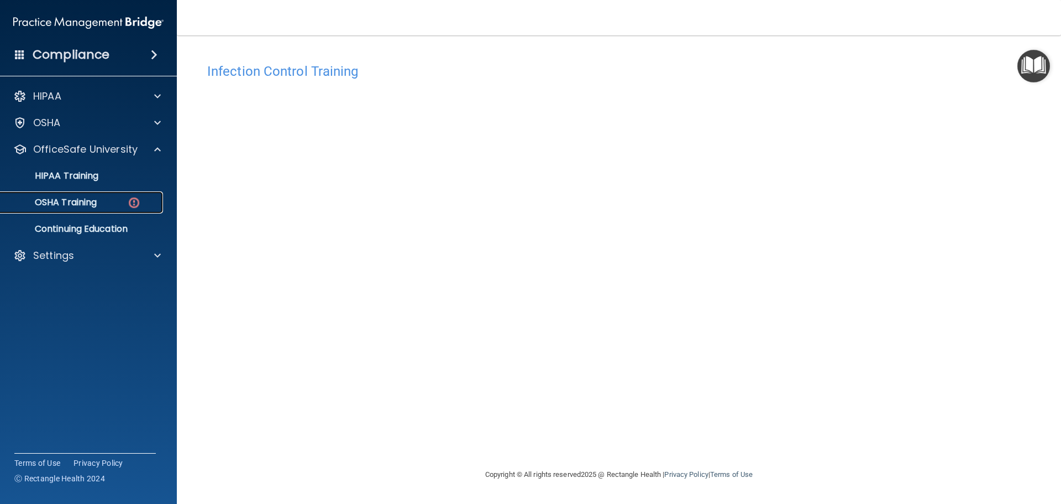
click at [86, 201] on p "OSHA Training" at bounding box center [52, 202] width 90 height 11
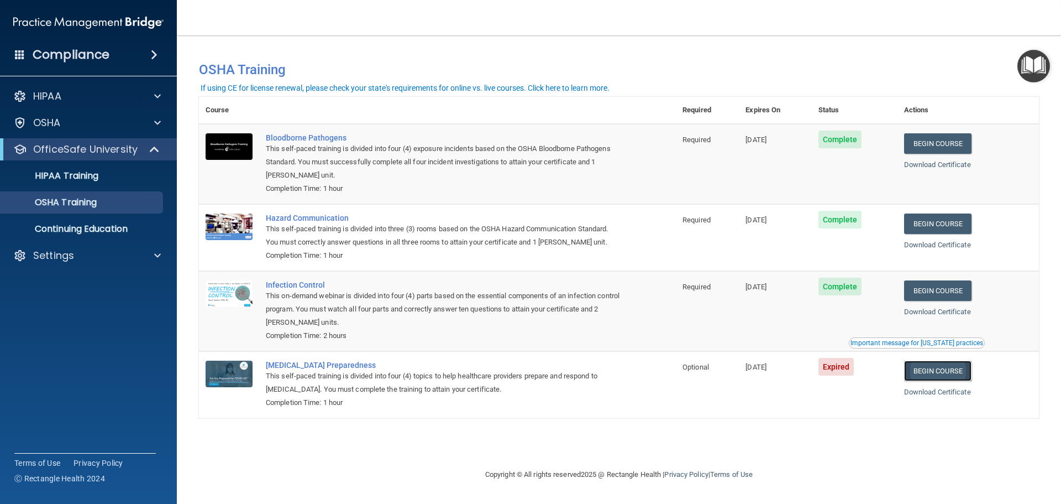
click at [943, 374] on link "Begin Course" at bounding box center [937, 370] width 67 height 20
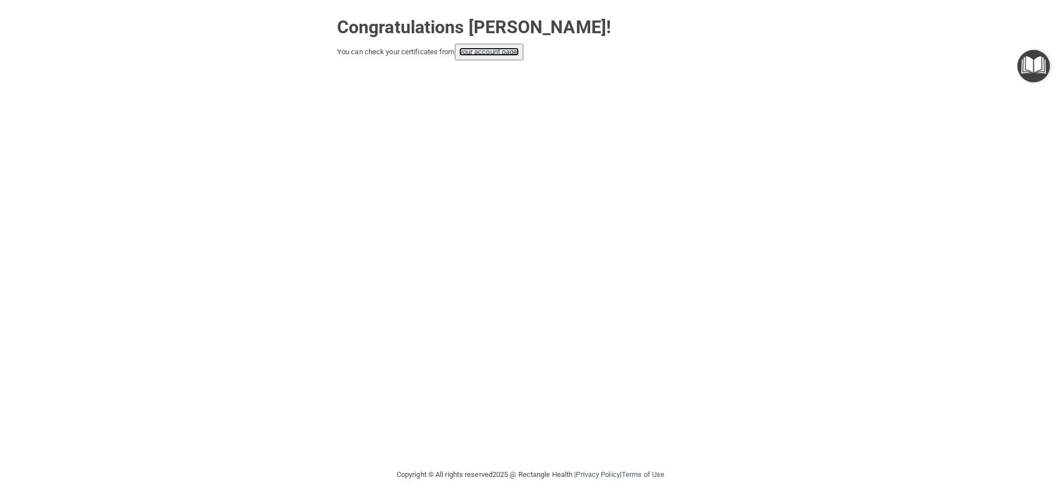
click at [493, 53] on link "your account page!" at bounding box center [489, 52] width 60 height 8
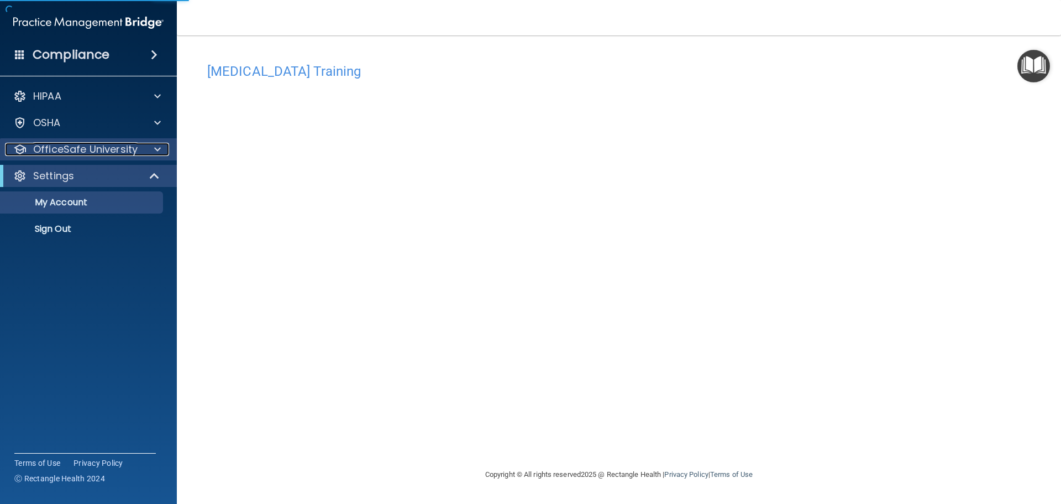
click at [100, 153] on p "OfficeSafe University" at bounding box center [85, 149] width 104 height 13
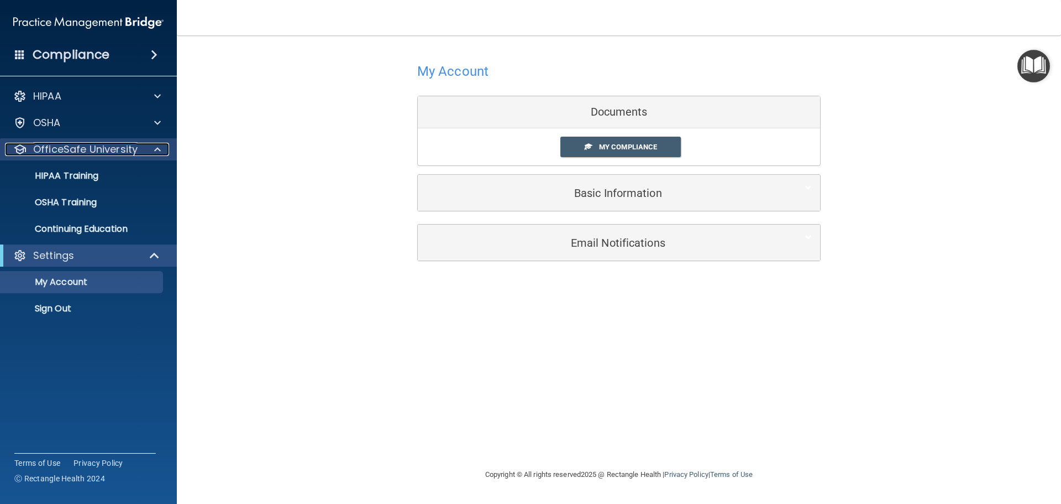
click at [100, 151] on p "OfficeSafe University" at bounding box center [85, 149] width 104 height 13
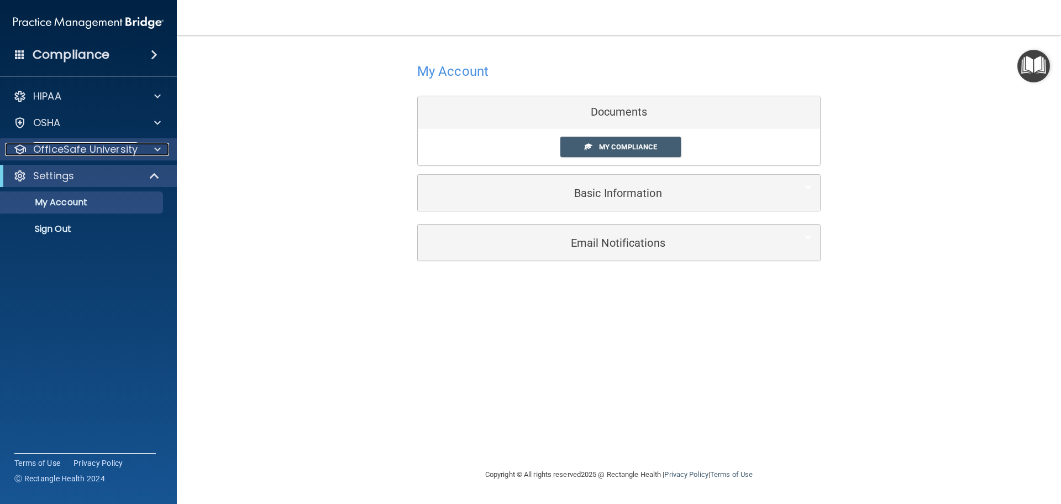
click at [100, 151] on p "OfficeSafe University" at bounding box center [85, 149] width 104 height 13
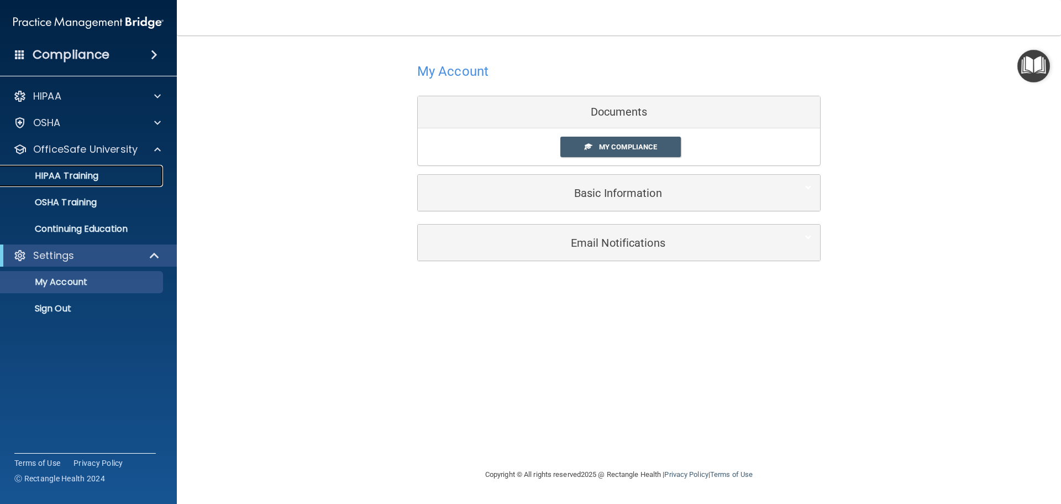
click at [60, 185] on link "HIPAA Training" at bounding box center [76, 176] width 174 height 22
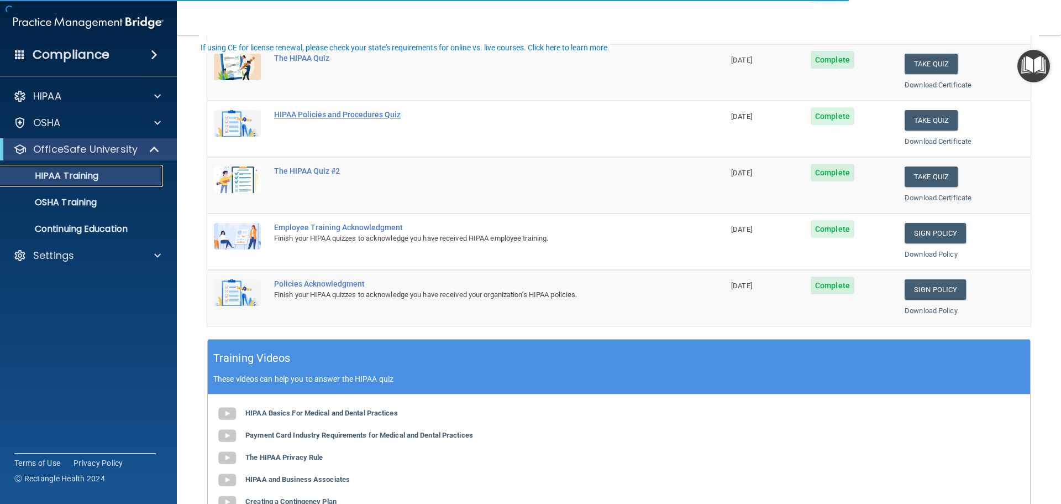
scroll to position [166, 0]
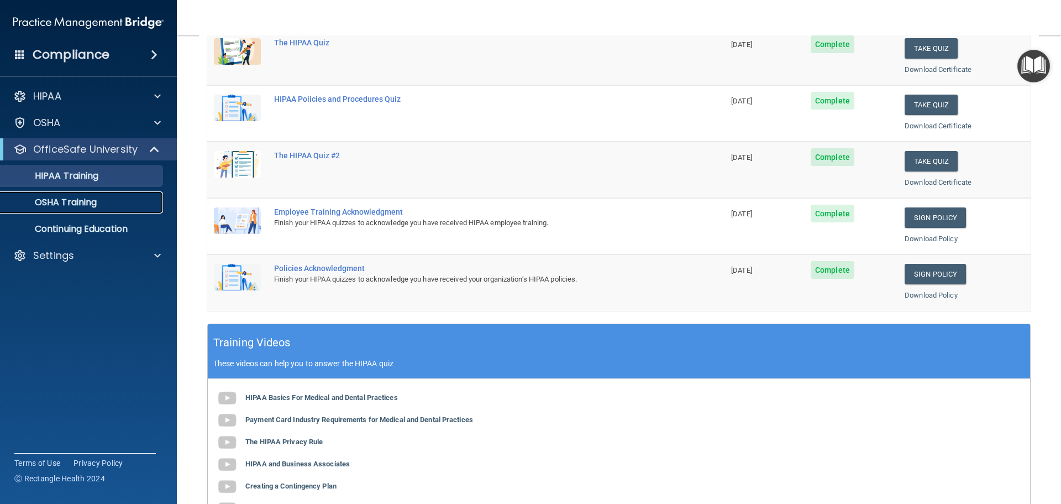
click at [80, 206] on p "OSHA Training" at bounding box center [52, 202] width 90 height 11
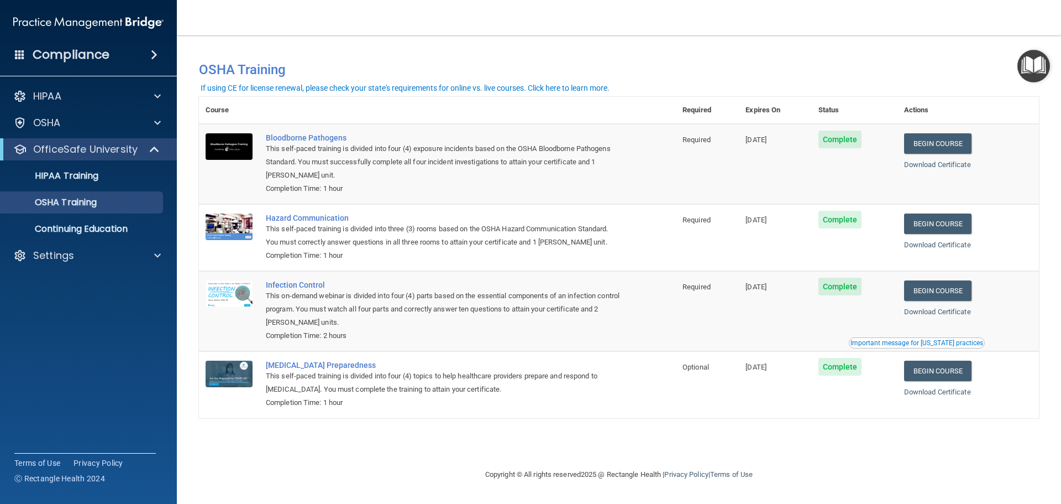
click at [912, 343] on div "Important message for [US_STATE] practices" at bounding box center [917, 342] width 133 height 7
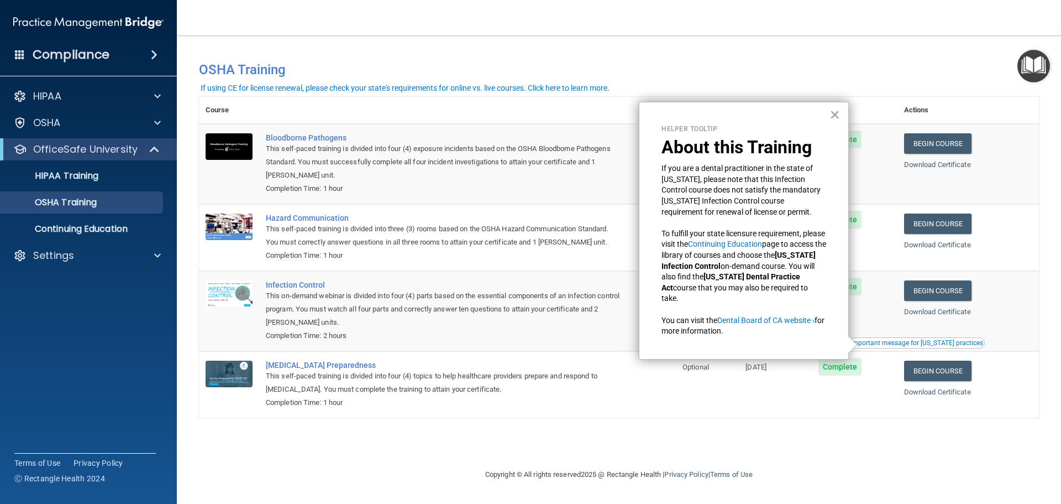
click at [836, 112] on button "×" at bounding box center [835, 115] width 11 height 18
